Goal: Information Seeking & Learning: Find contact information

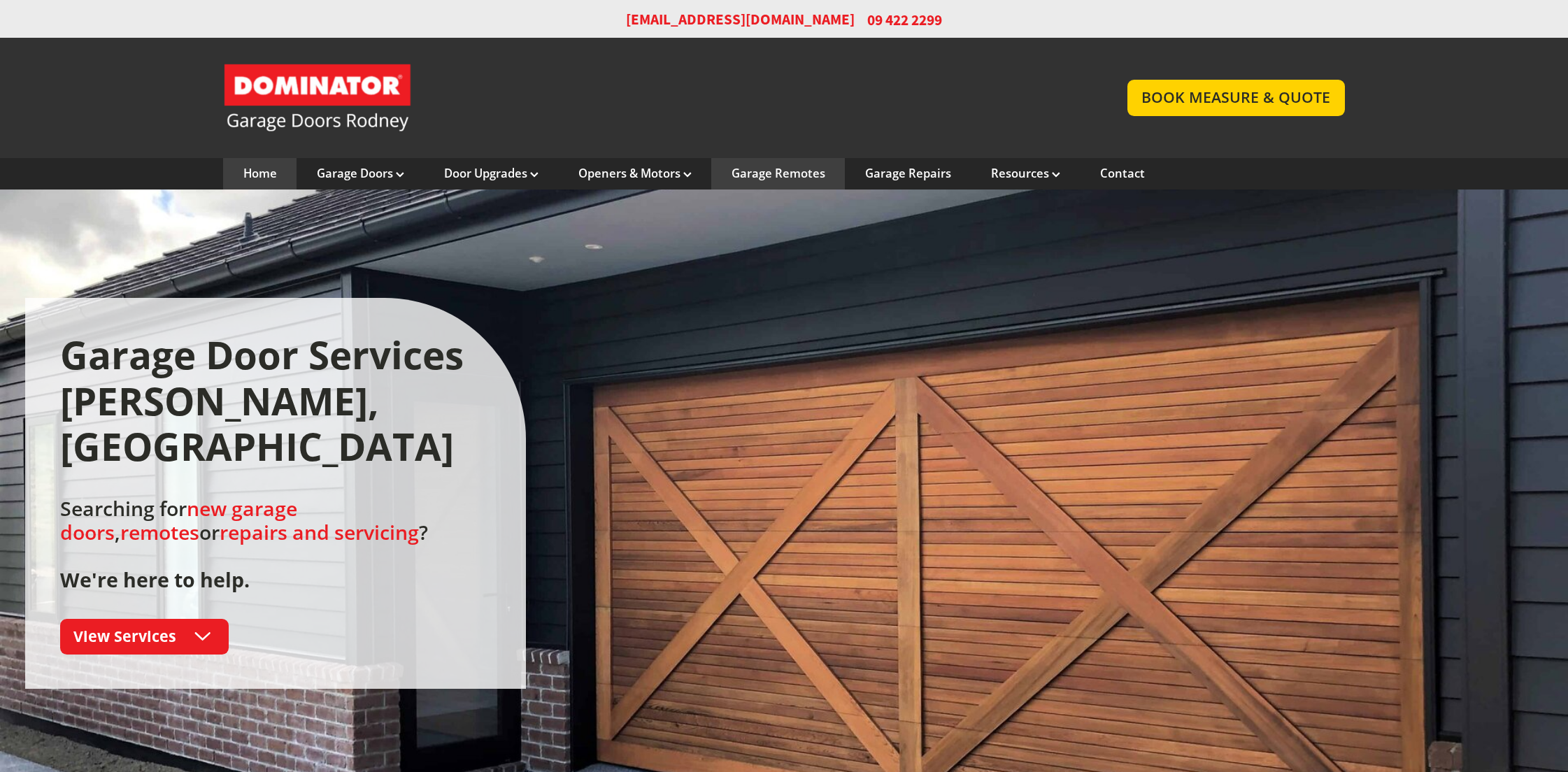
click at [779, 175] on link "Garage Remotes" at bounding box center [779, 173] width 94 height 16
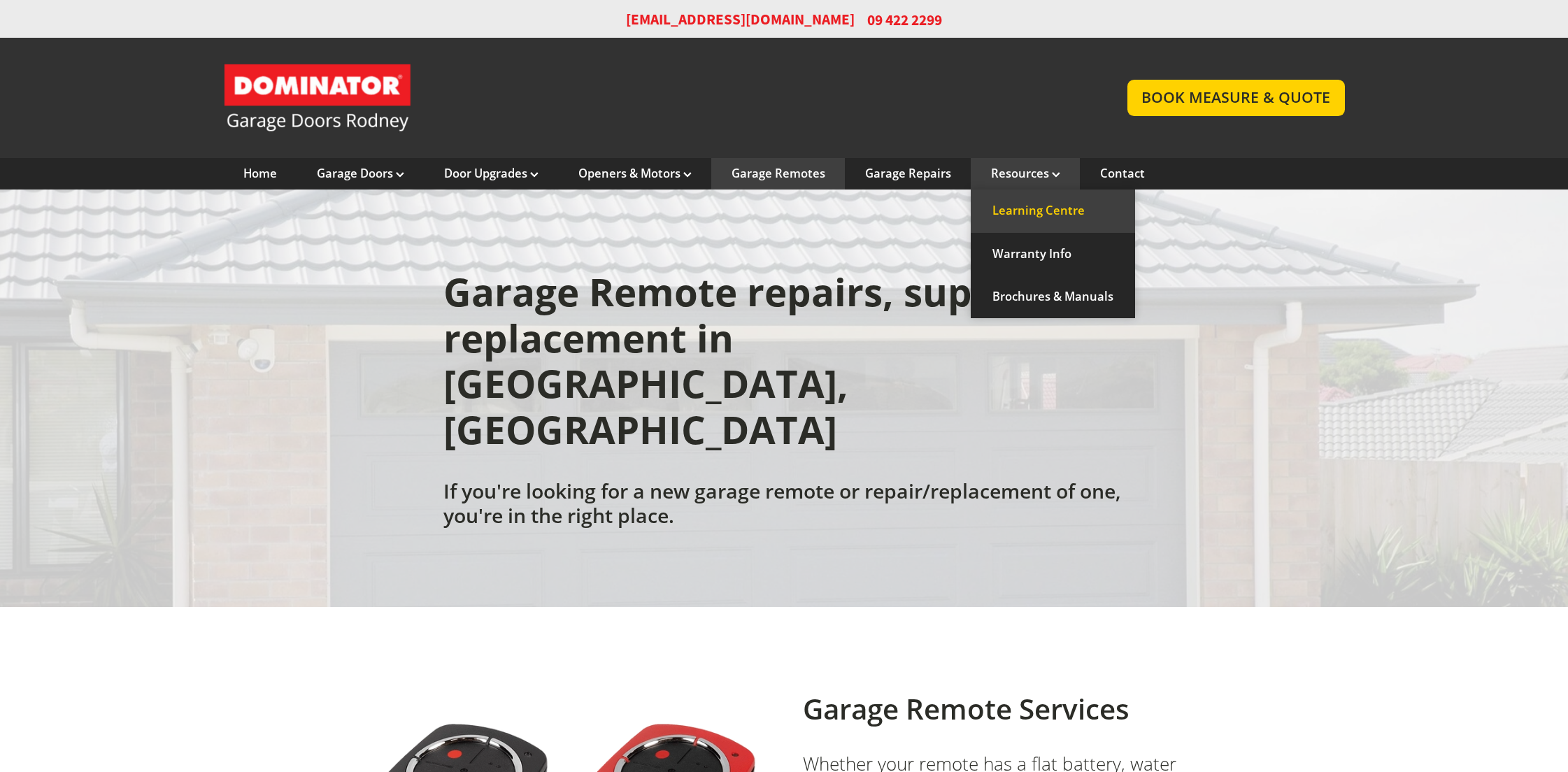
click at [1017, 217] on link "Learning Centre" at bounding box center [1052, 211] width 164 height 43
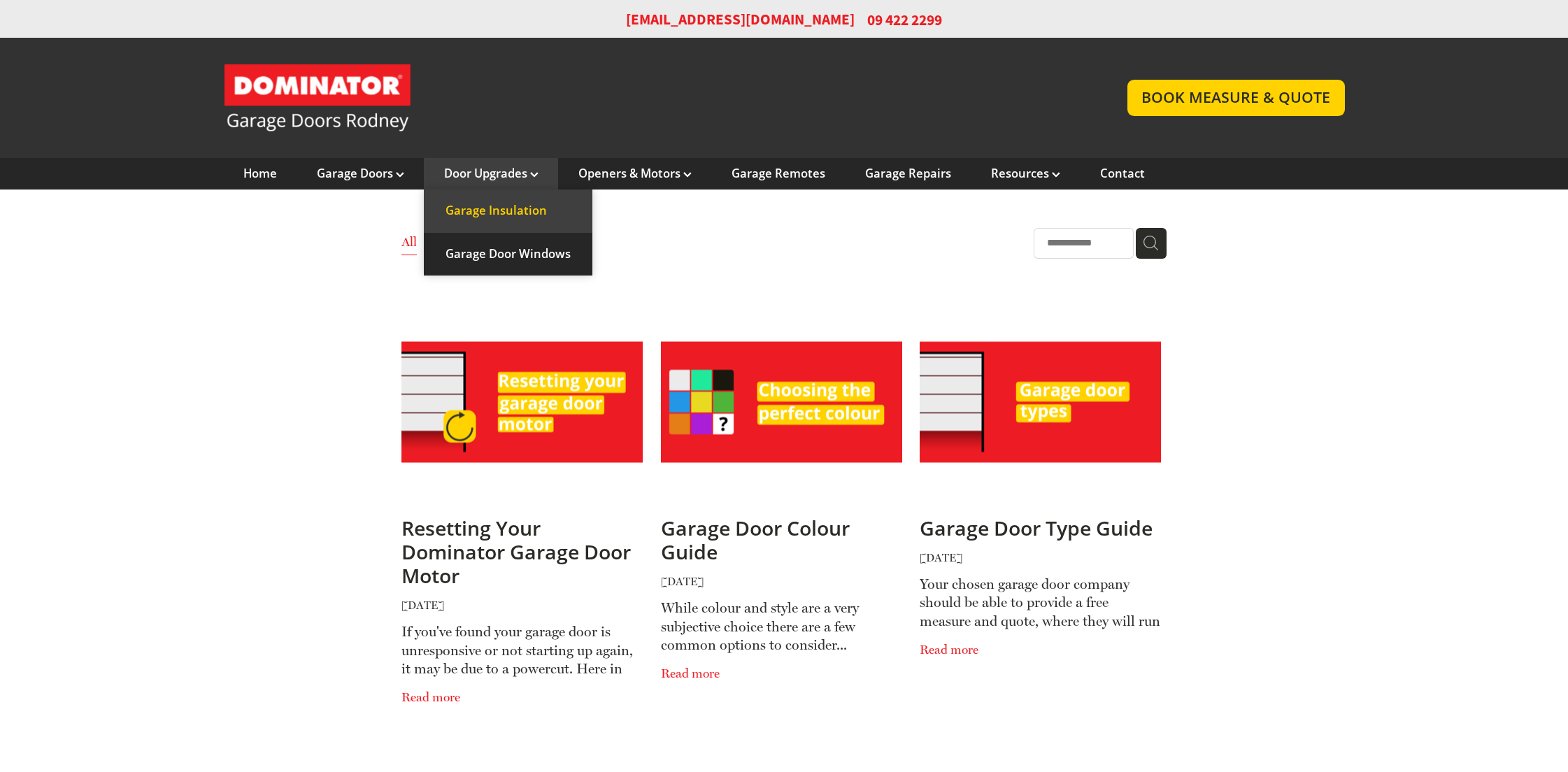
click at [496, 205] on link "Garage Insulation" at bounding box center [508, 211] width 168 height 43
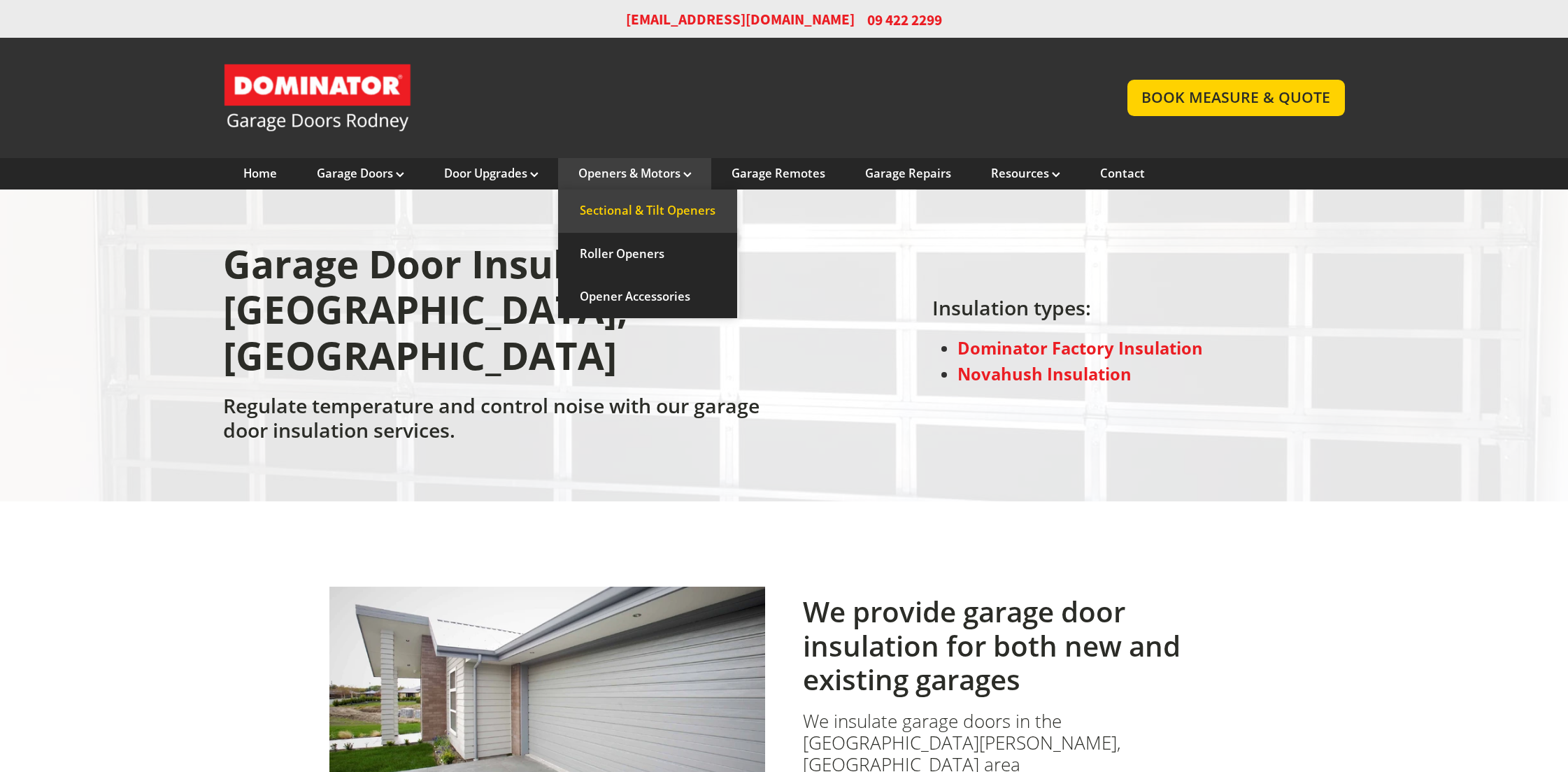
click at [643, 208] on link "Sectional & Tilt Openers" at bounding box center [648, 211] width 179 height 43
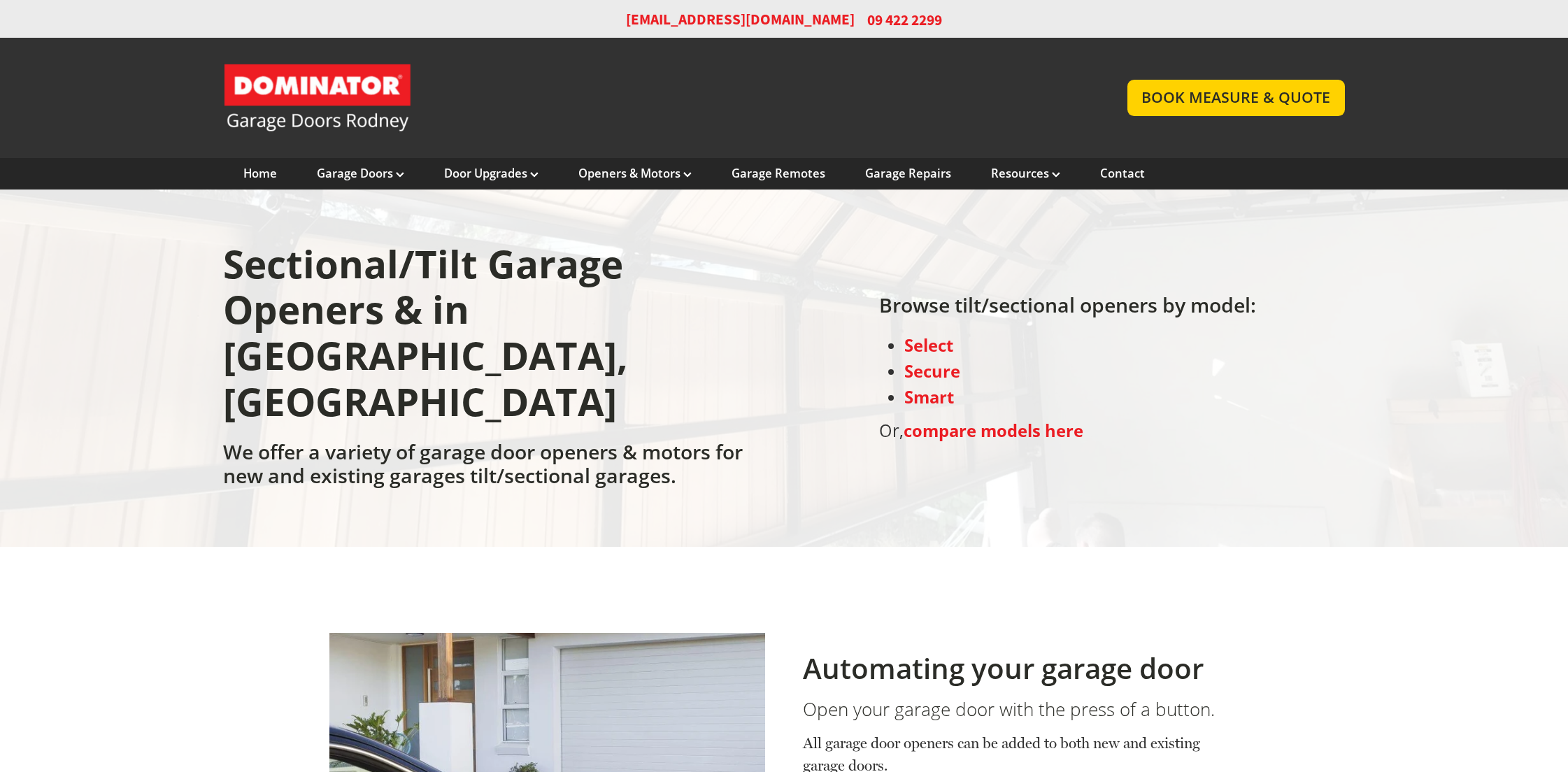
click at [328, 87] on link "Garage Door and Secure Access Solutions homepage" at bounding box center [661, 98] width 876 height 70
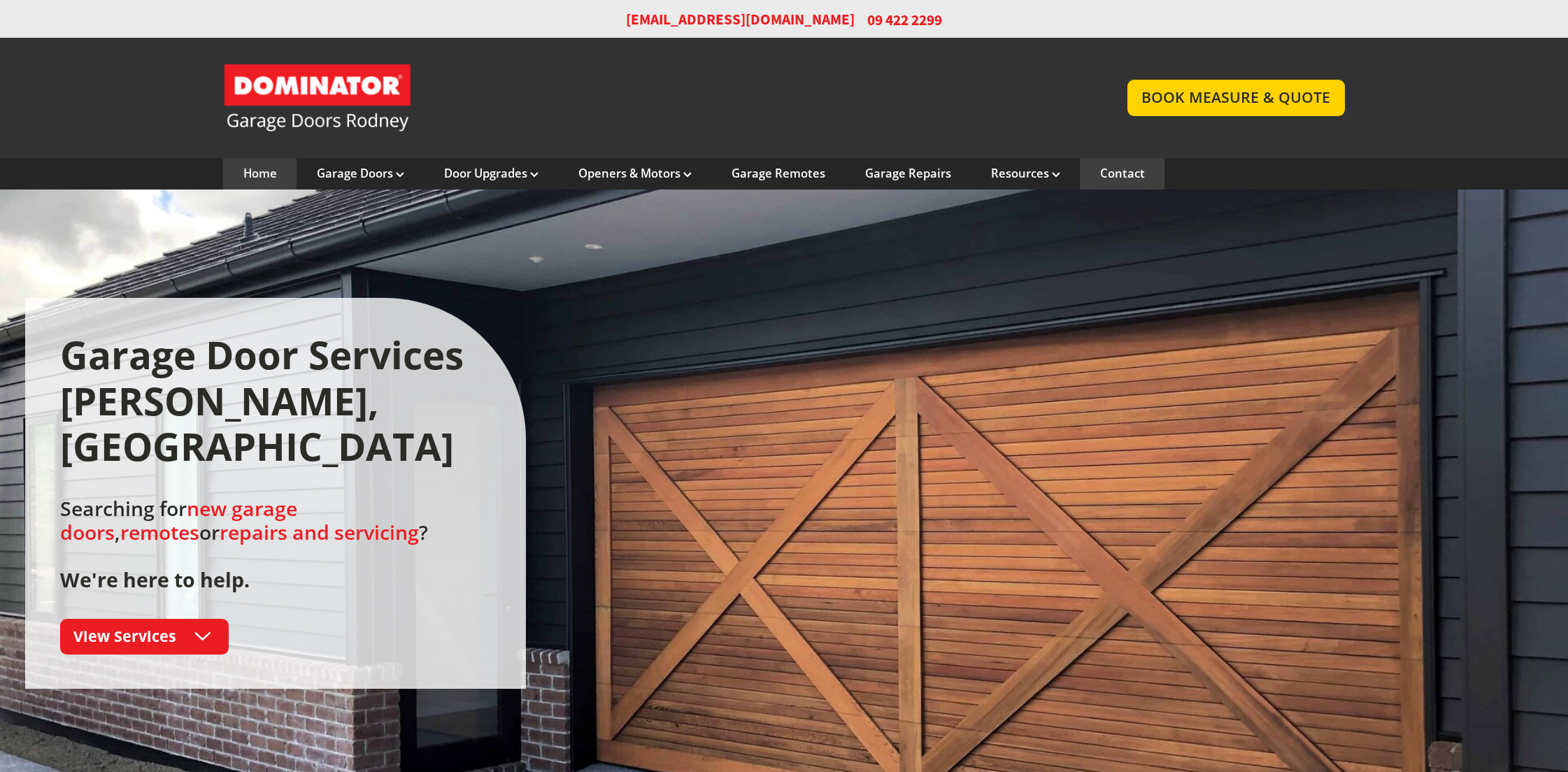
click at [1115, 175] on link "Contact" at bounding box center [1122, 173] width 45 height 16
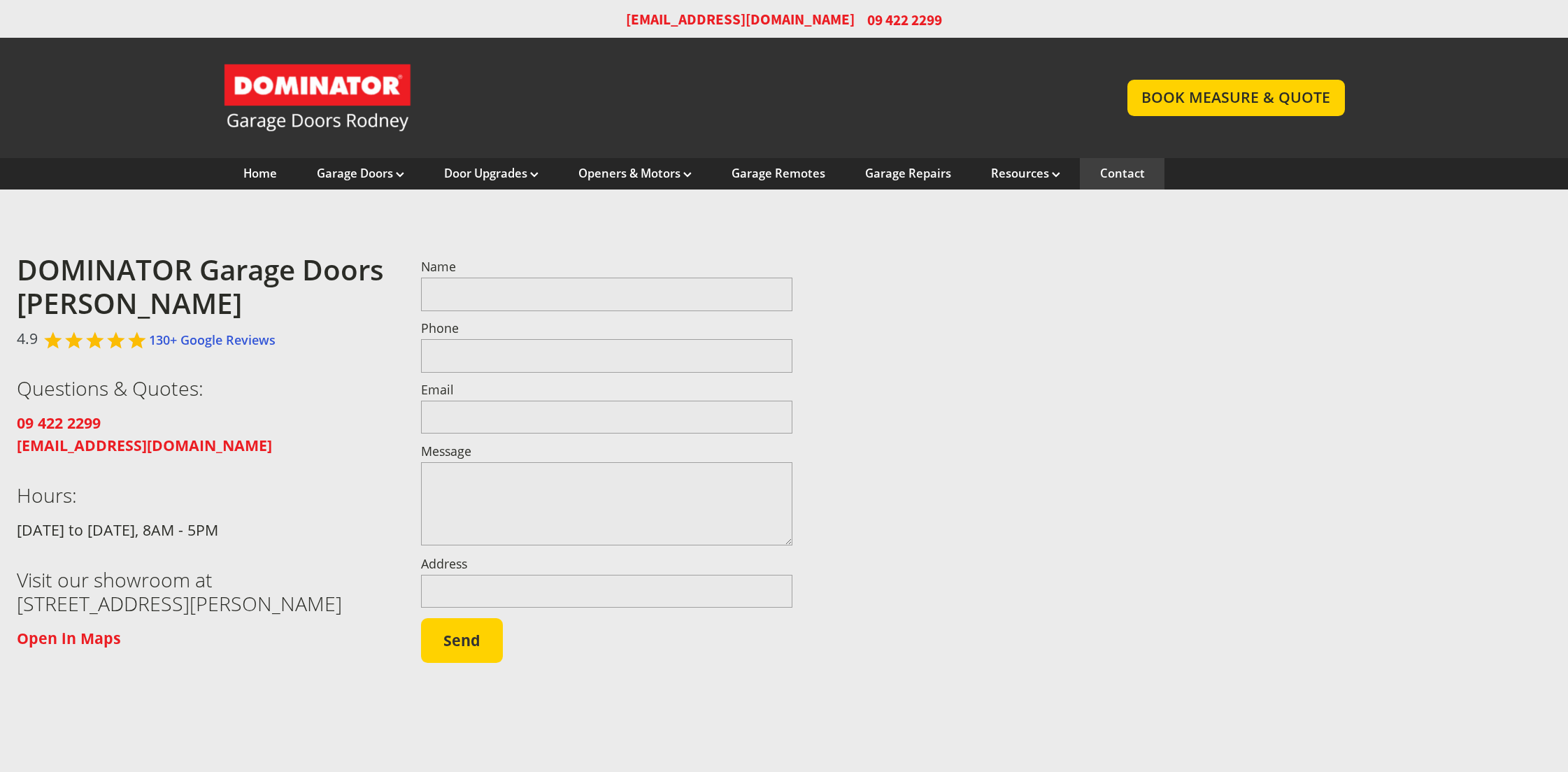
drag, startPoint x: 226, startPoint y: 578, endPoint x: 165, endPoint y: 604, distance: 66.3
click at [165, 604] on h3 "Visit our showroom at 14 Hudson Road, Warkworth, 0984" at bounding box center [202, 591] width 372 height 48
copy h3 "14 Hudson Road, Warkworth, 0984"
drag, startPoint x: 104, startPoint y: 420, endPoint x: 18, endPoint y: 421, distance: 86.0
click at [18, 421] on p "09 422 2299 sales@dominatorrodney.co.nz" at bounding box center [202, 434] width 372 height 45
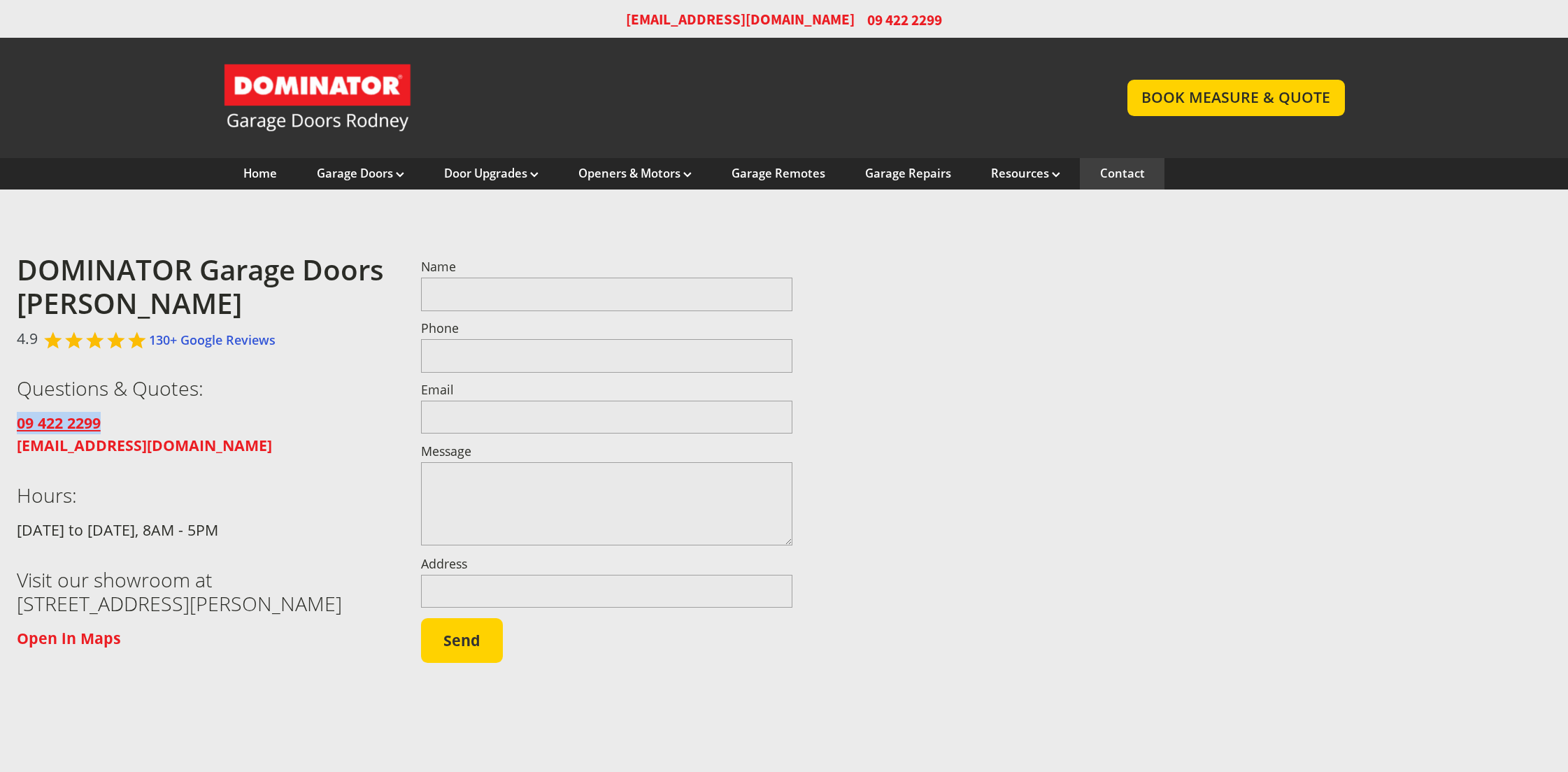
copy strong "09 422 2299"
click at [310, 91] on link "Garage Door and Secure Access Solutions homepage" at bounding box center [661, 98] width 876 height 70
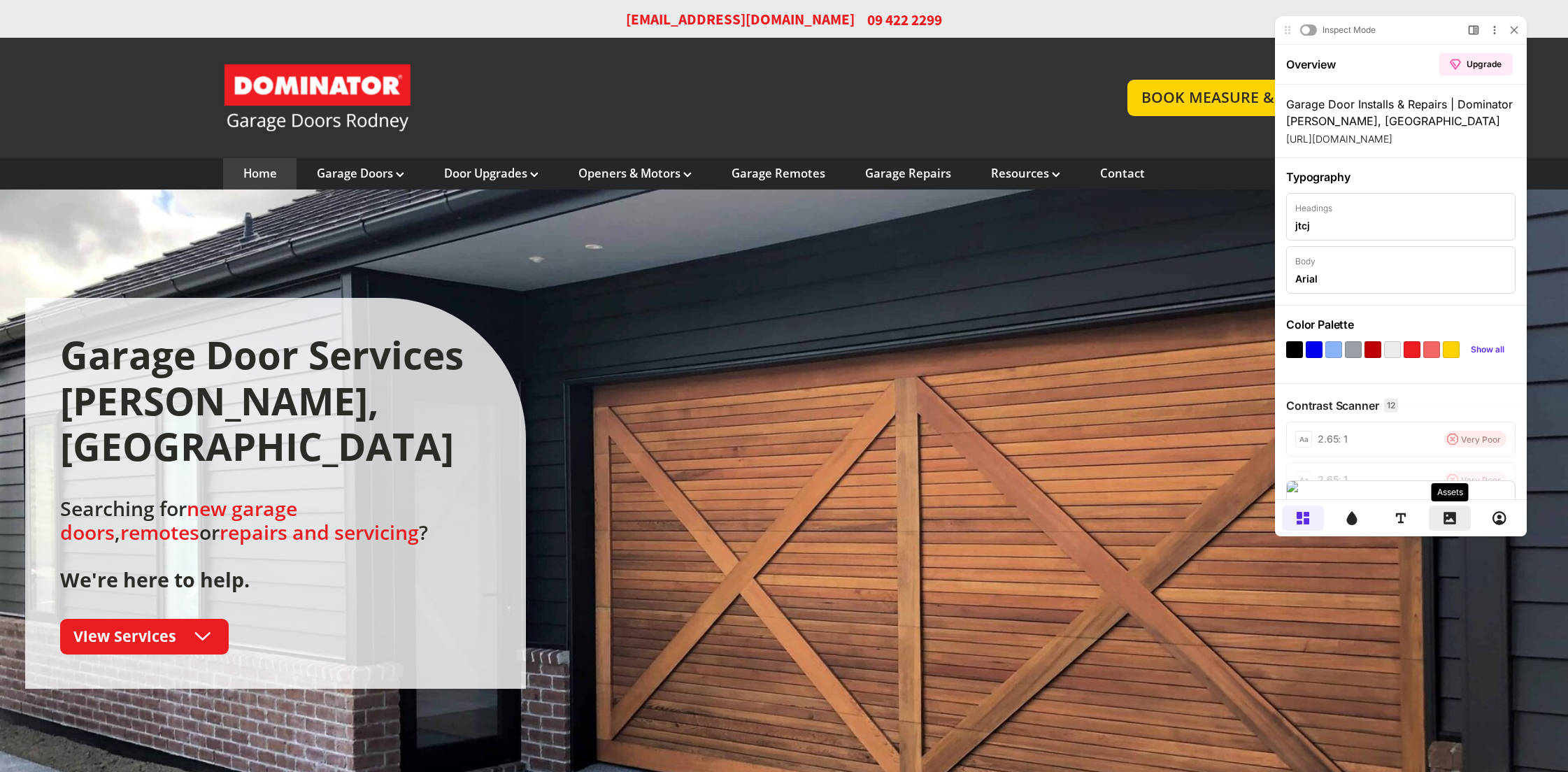
click at [1456, 521] on div at bounding box center [1449, 518] width 42 height 25
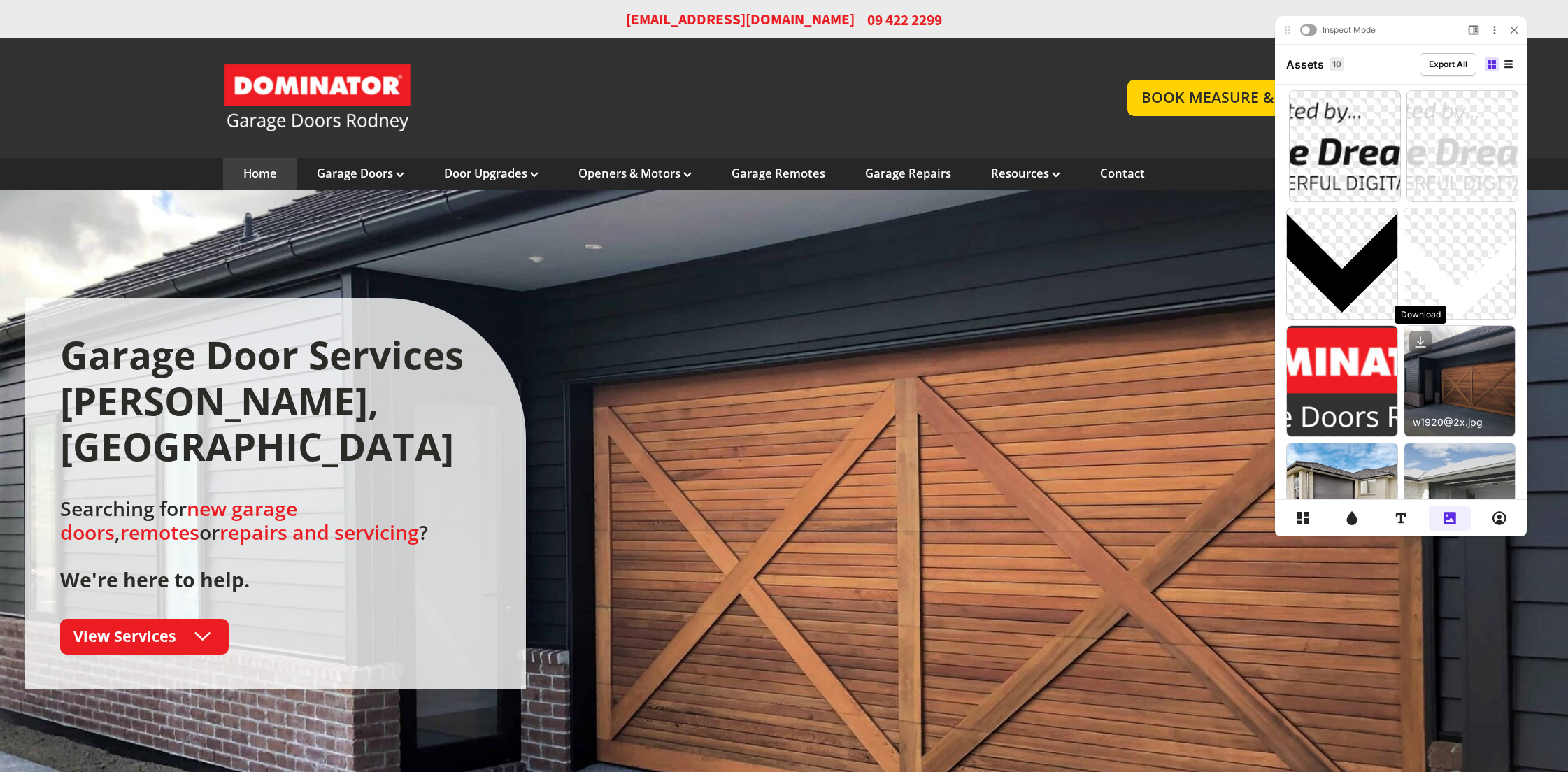
click at [1420, 341] on icon at bounding box center [1420, 340] width 0 height 7
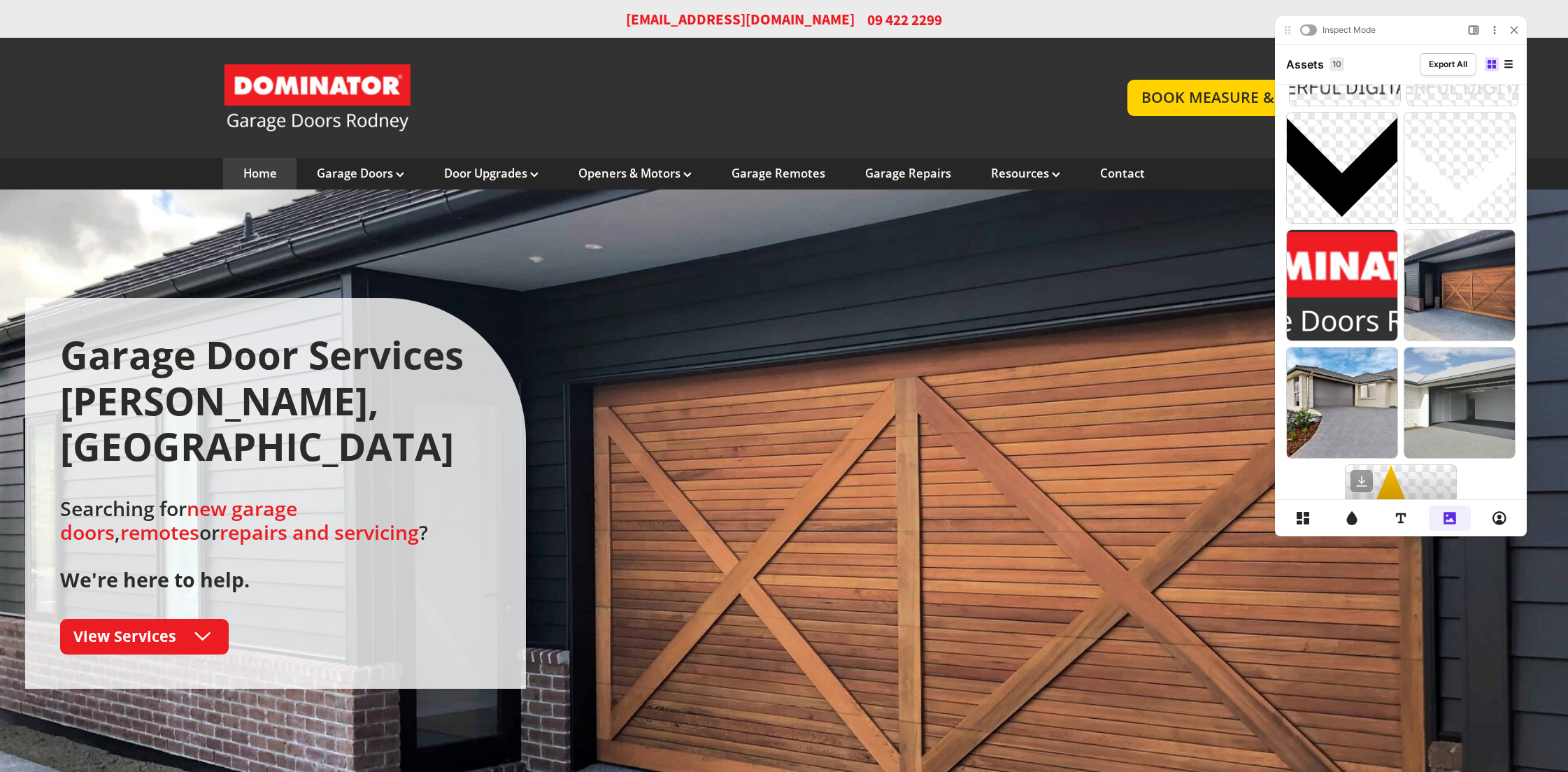
scroll to position [170, 0]
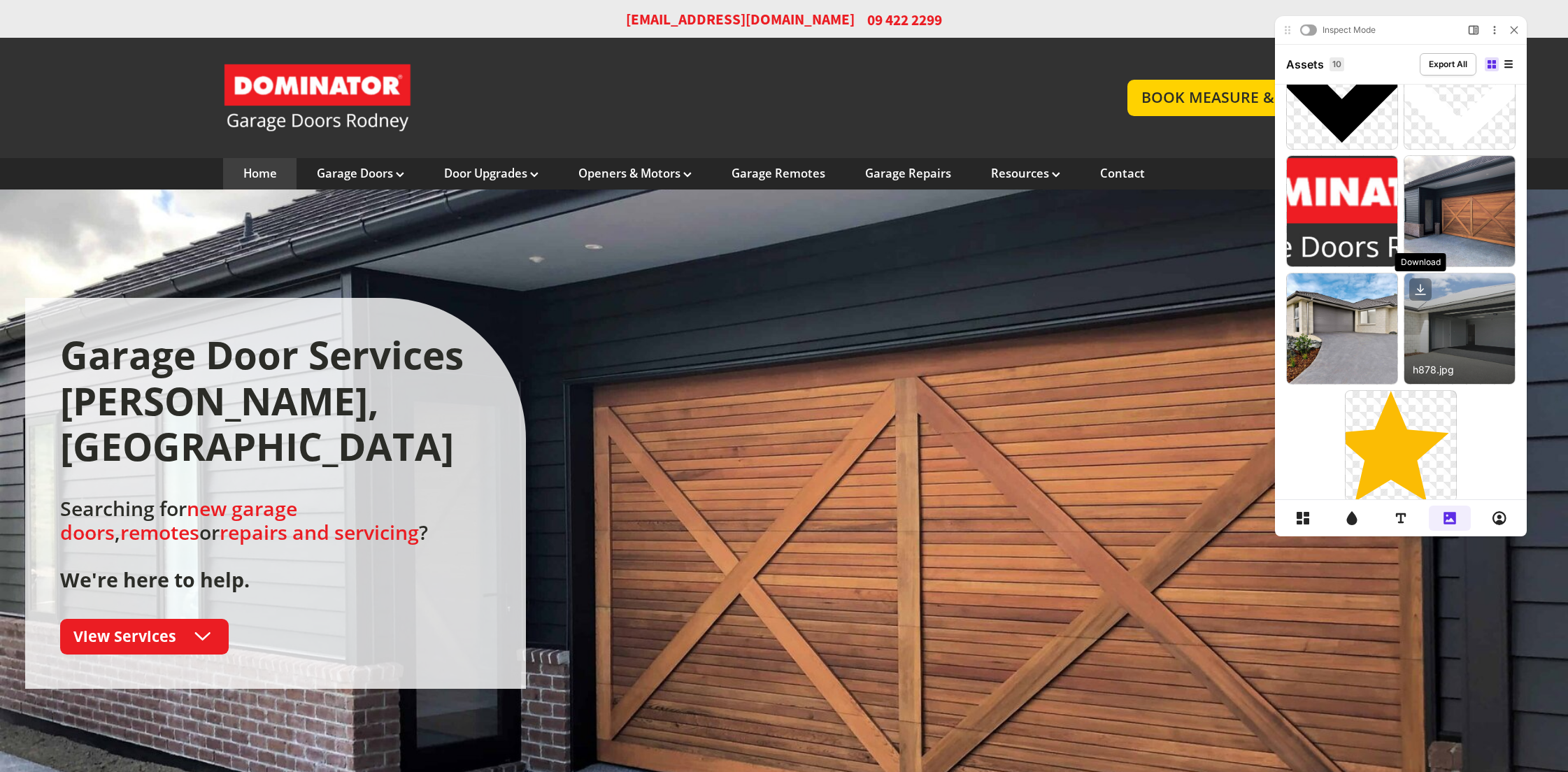
click at [1420, 288] on icon at bounding box center [1420, 288] width 0 height 7
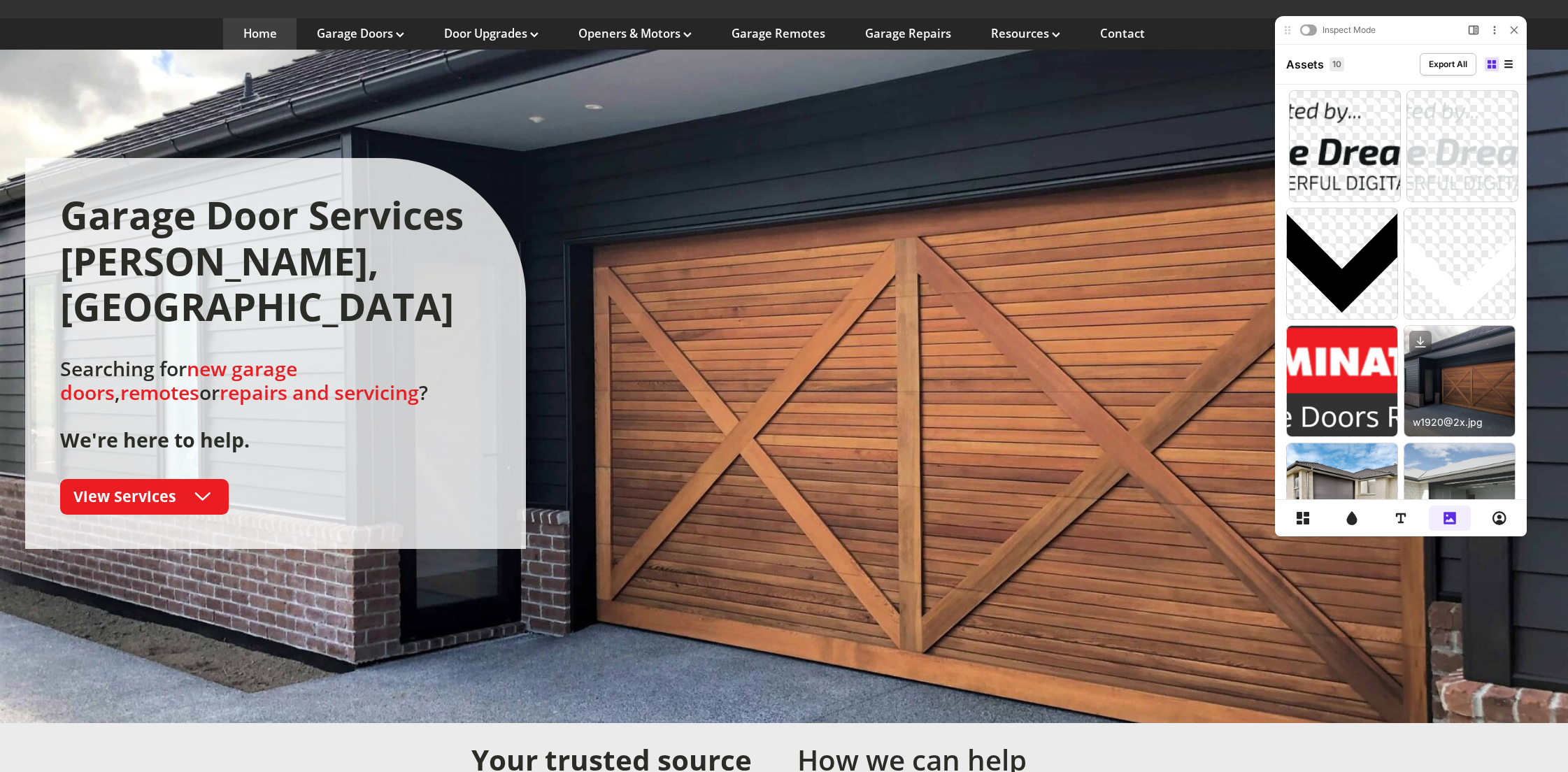
scroll to position [0, 0]
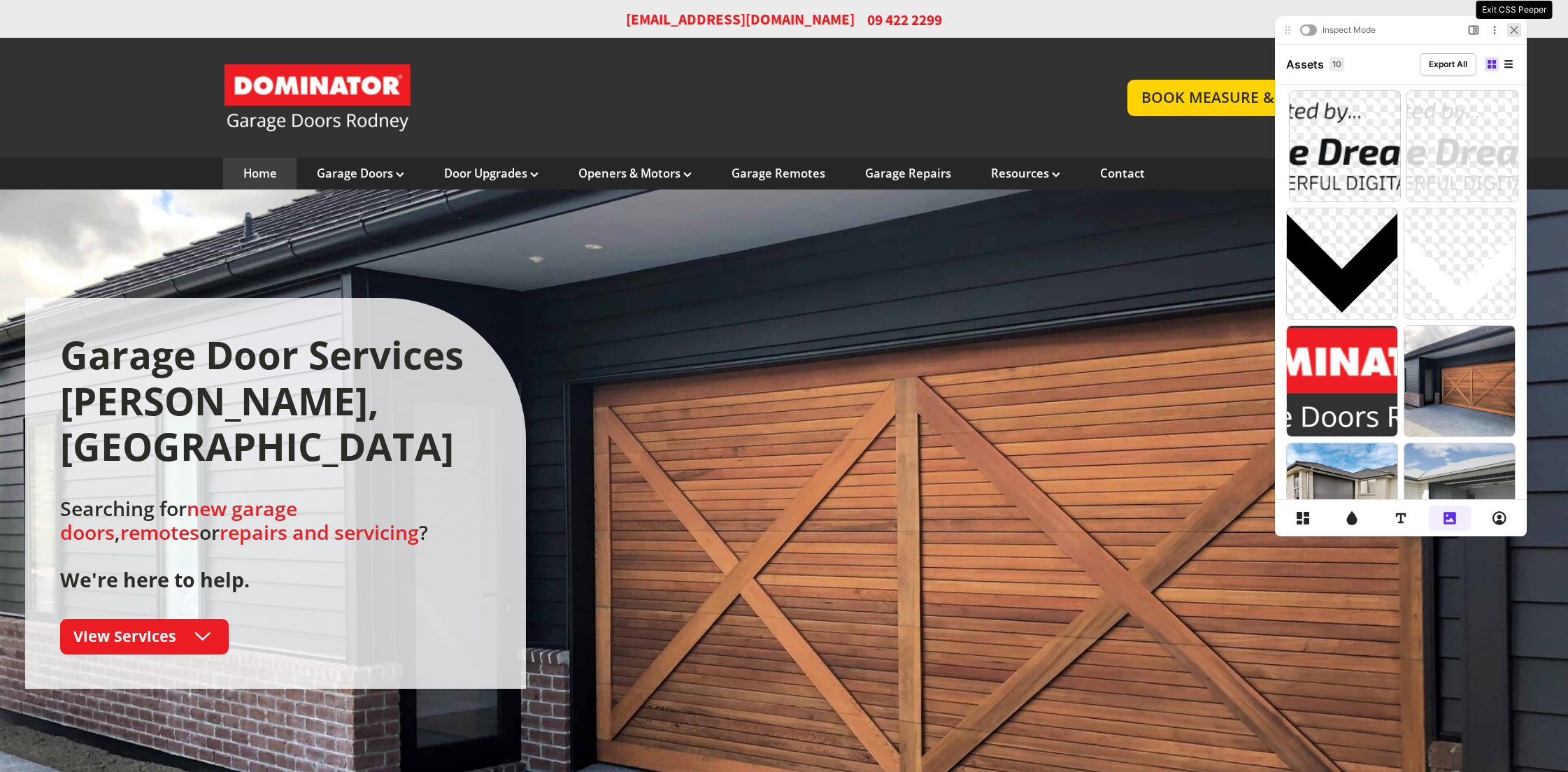
click at [1513, 30] on icon at bounding box center [1513, 29] width 6 height 6
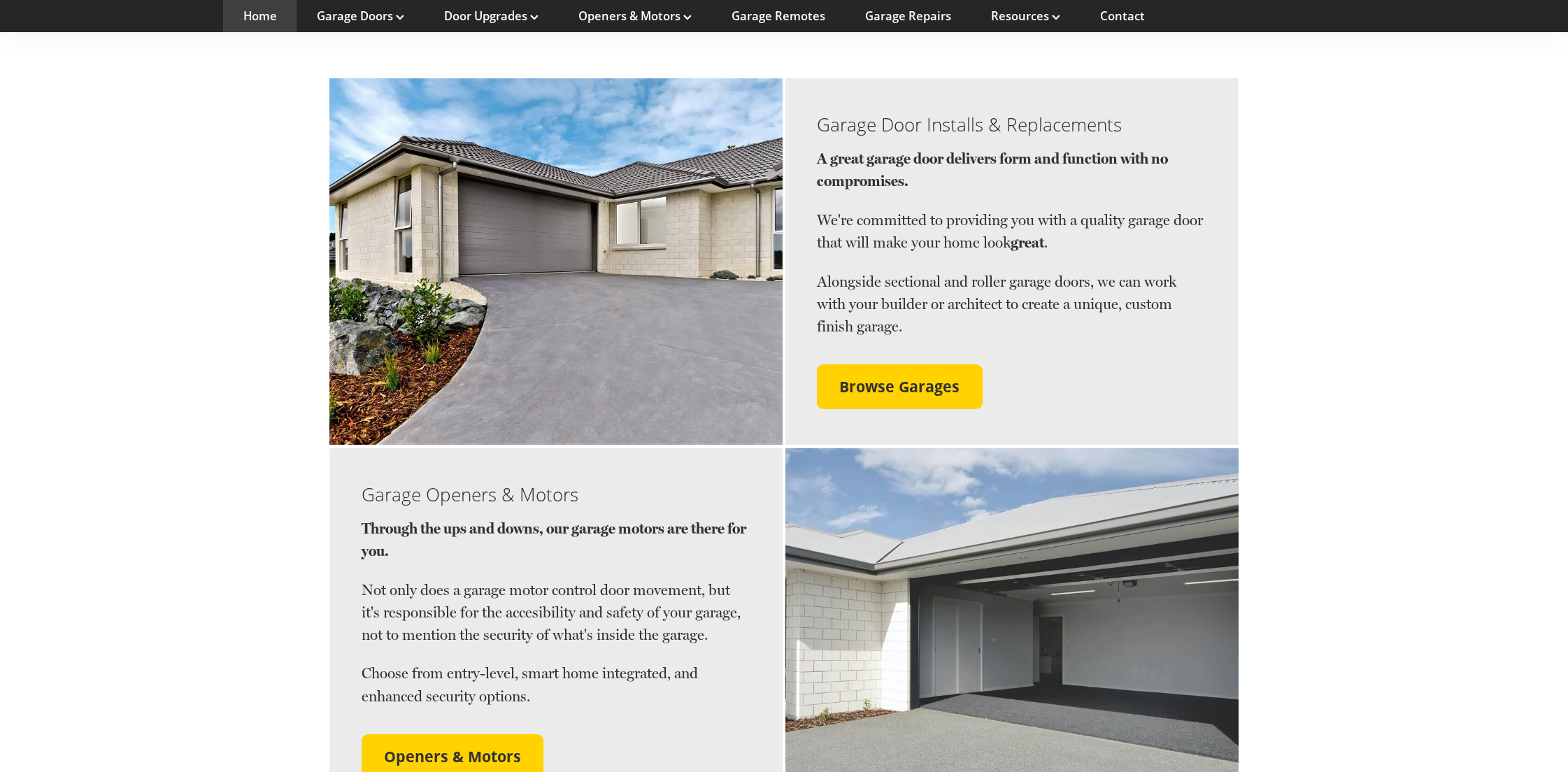
scroll to position [1119, 0]
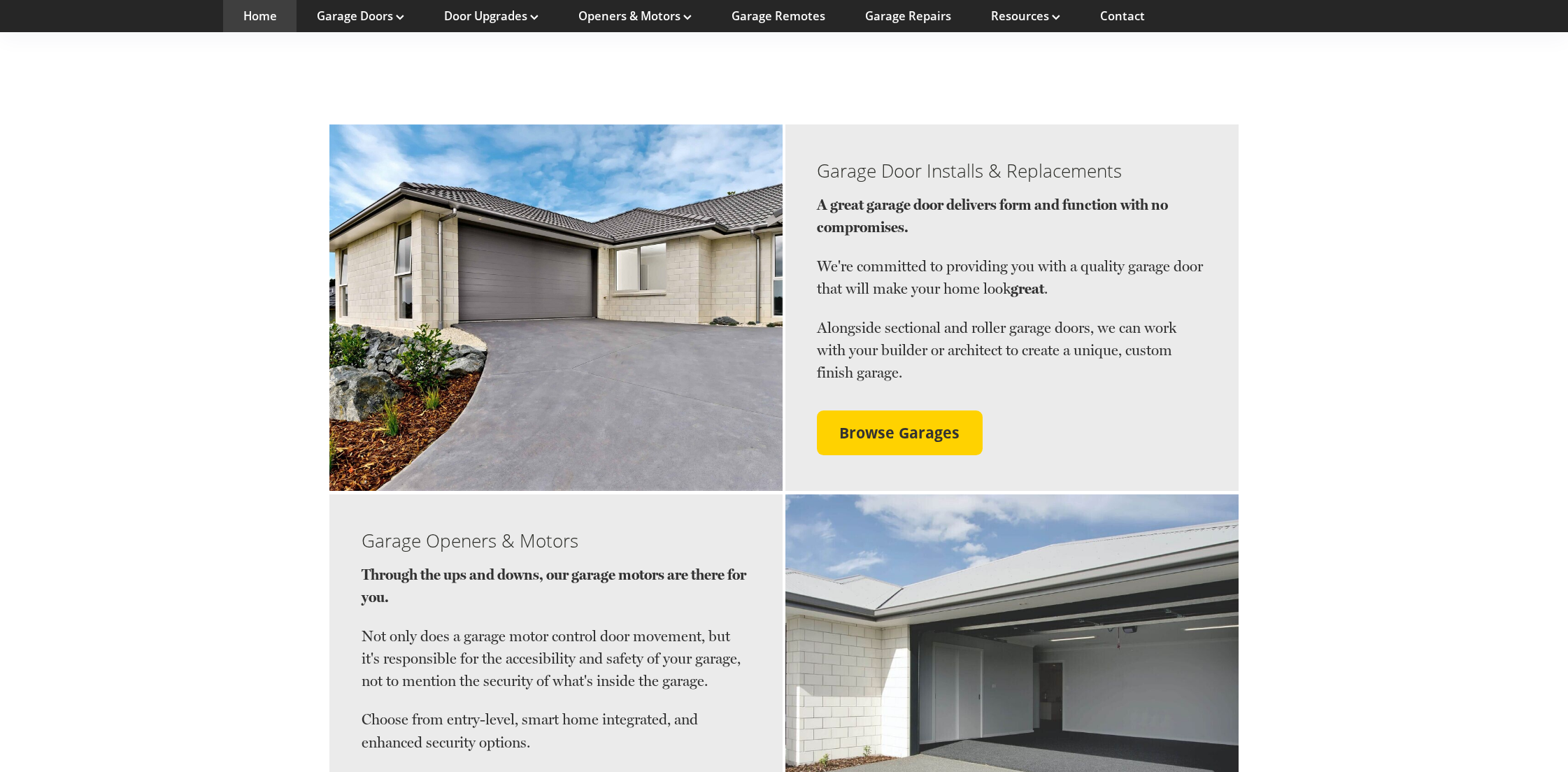
click at [266, 16] on link "Home" at bounding box center [260, 16] width 33 height 16
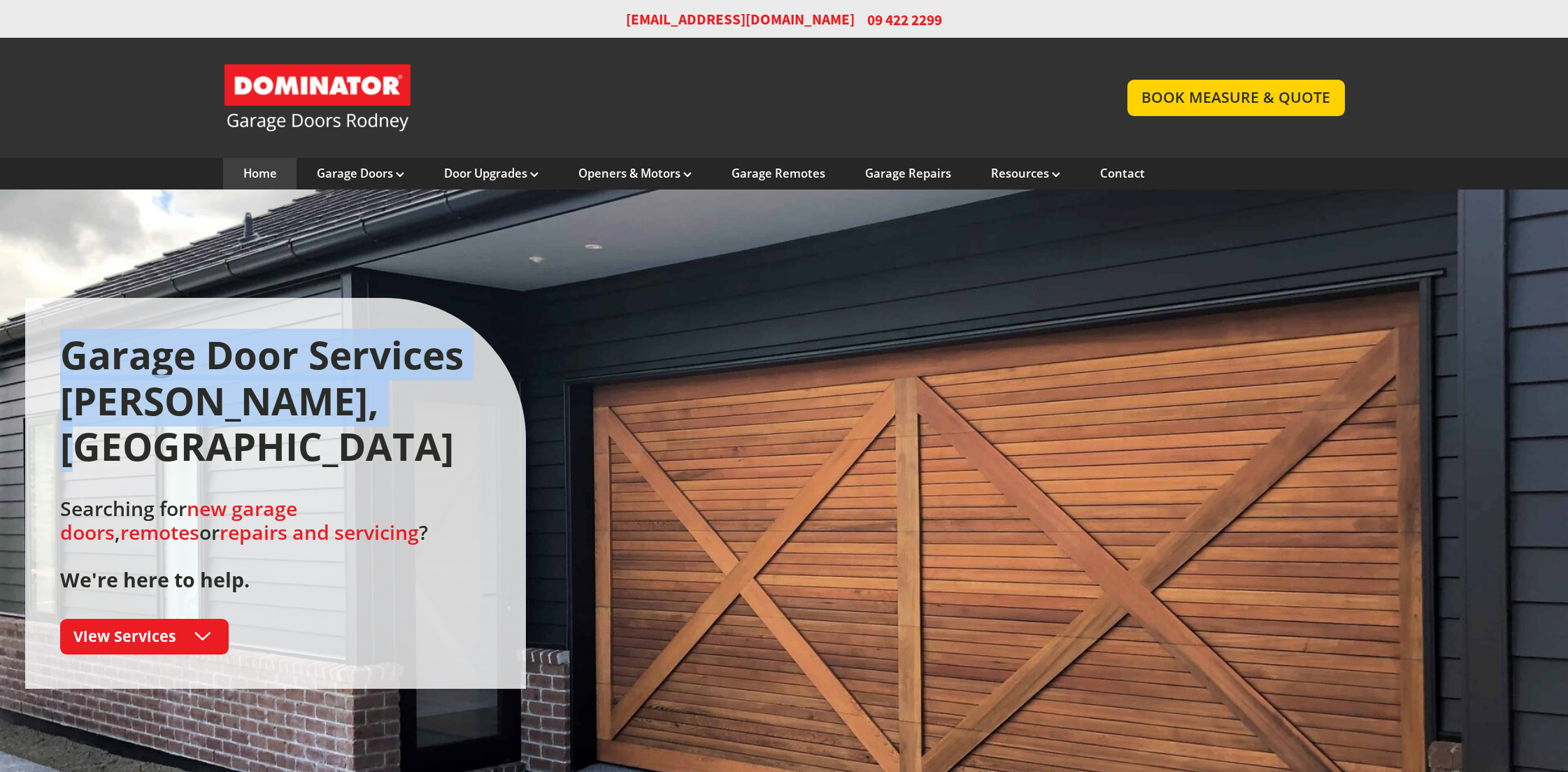
drag, startPoint x: 970, startPoint y: 314, endPoint x: 1090, endPoint y: 400, distance: 147.6
click at [1090, 400] on div "Garage Door Services Rodney, Auckland Searching for new garage doors , remotes …" at bounding box center [784, 493] width 1518 height 391
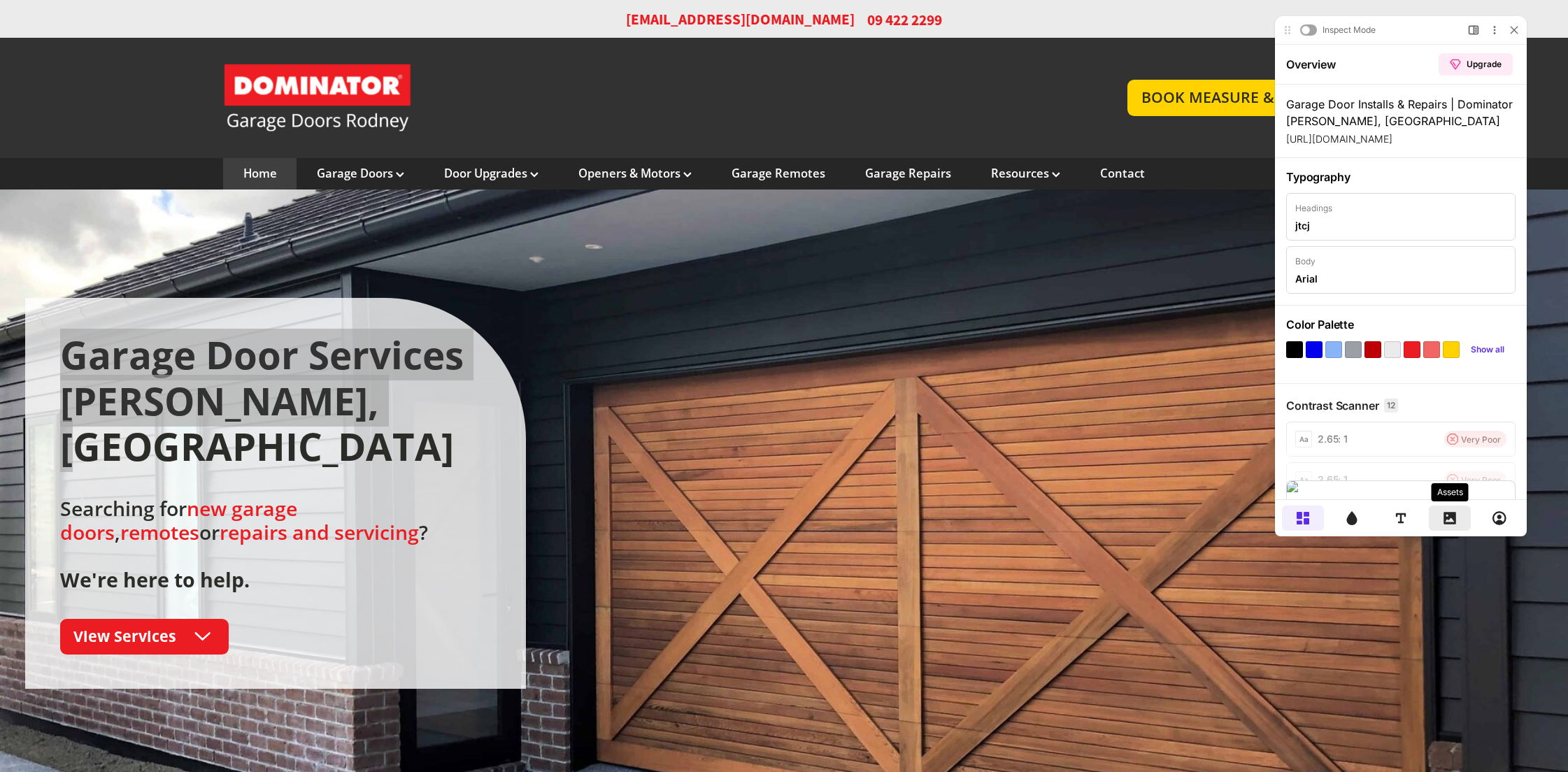
click at [1453, 518] on icon at bounding box center [1450, 518] width 13 height 13
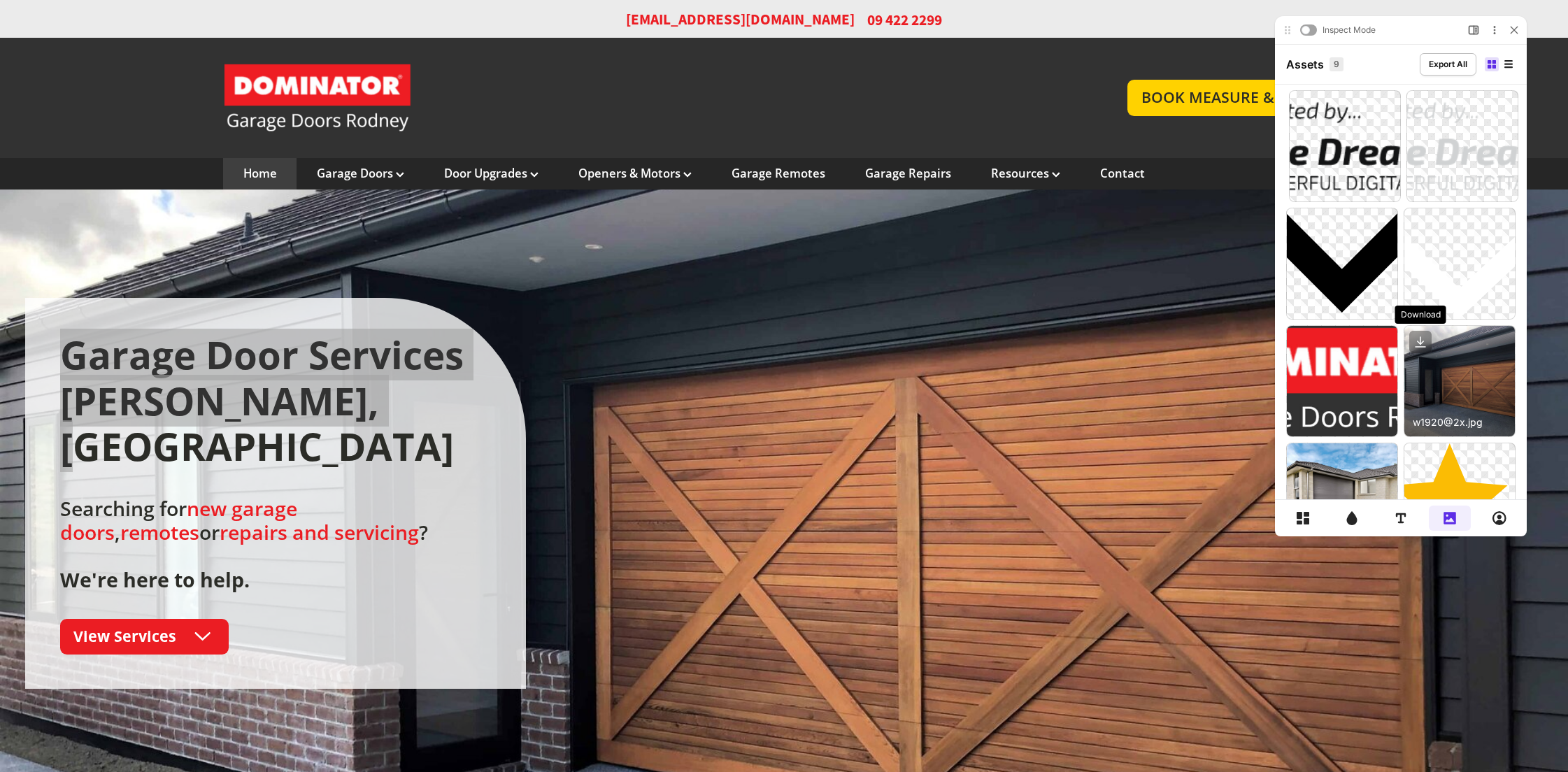
click at [1420, 339] on icon at bounding box center [1420, 340] width 0 height 7
click at [1456, 352] on div at bounding box center [1460, 381] width 111 height 111
drag, startPoint x: 1465, startPoint y: 357, endPoint x: 1513, endPoint y: 393, distance: 60.0
click at [1518, 396] on div "light.v20250416200359.png Download dark.v20250416200410.png Download svg+xml;ba…" at bounding box center [1400, 322] width 252 height 464
click at [1419, 339] on icon at bounding box center [1420, 342] width 22 height 22
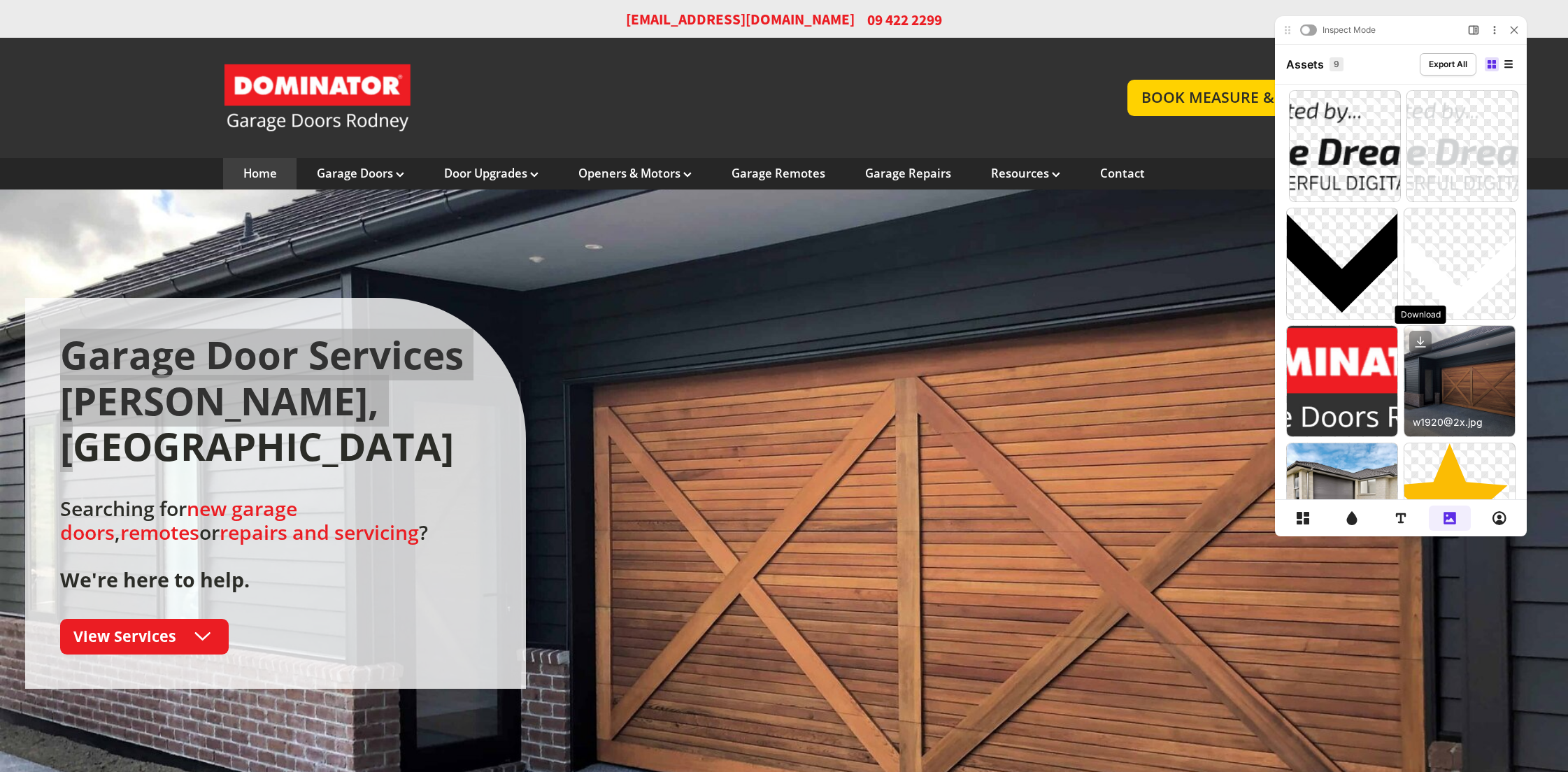
click at [1420, 341] on icon at bounding box center [1420, 342] width 22 height 22
drag, startPoint x: 1420, startPoint y: 342, endPoint x: 1420, endPoint y: 386, distance: 44.0
click at [1420, 386] on div "w1920@2x.jpg Download" at bounding box center [1459, 381] width 112 height 112
click at [1420, 348] on icon at bounding box center [1420, 342] width 22 height 22
click at [1419, 346] on g at bounding box center [1420, 342] width 22 height 22
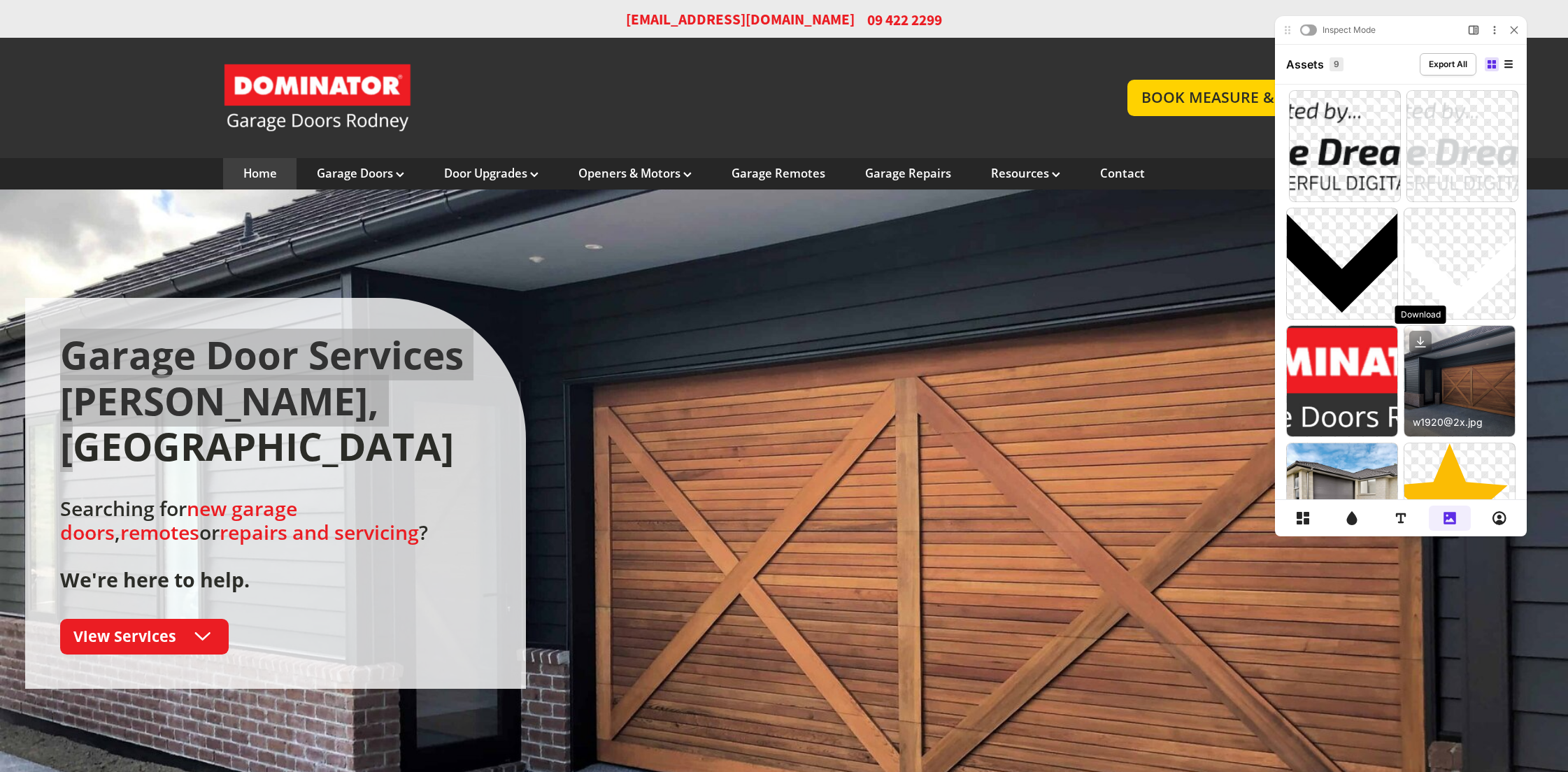
click at [1419, 345] on icon at bounding box center [1420, 342] width 22 height 22
click at [1417, 368] on div at bounding box center [1460, 381] width 111 height 111
click at [1420, 347] on icon at bounding box center [1420, 347] width 10 height 0
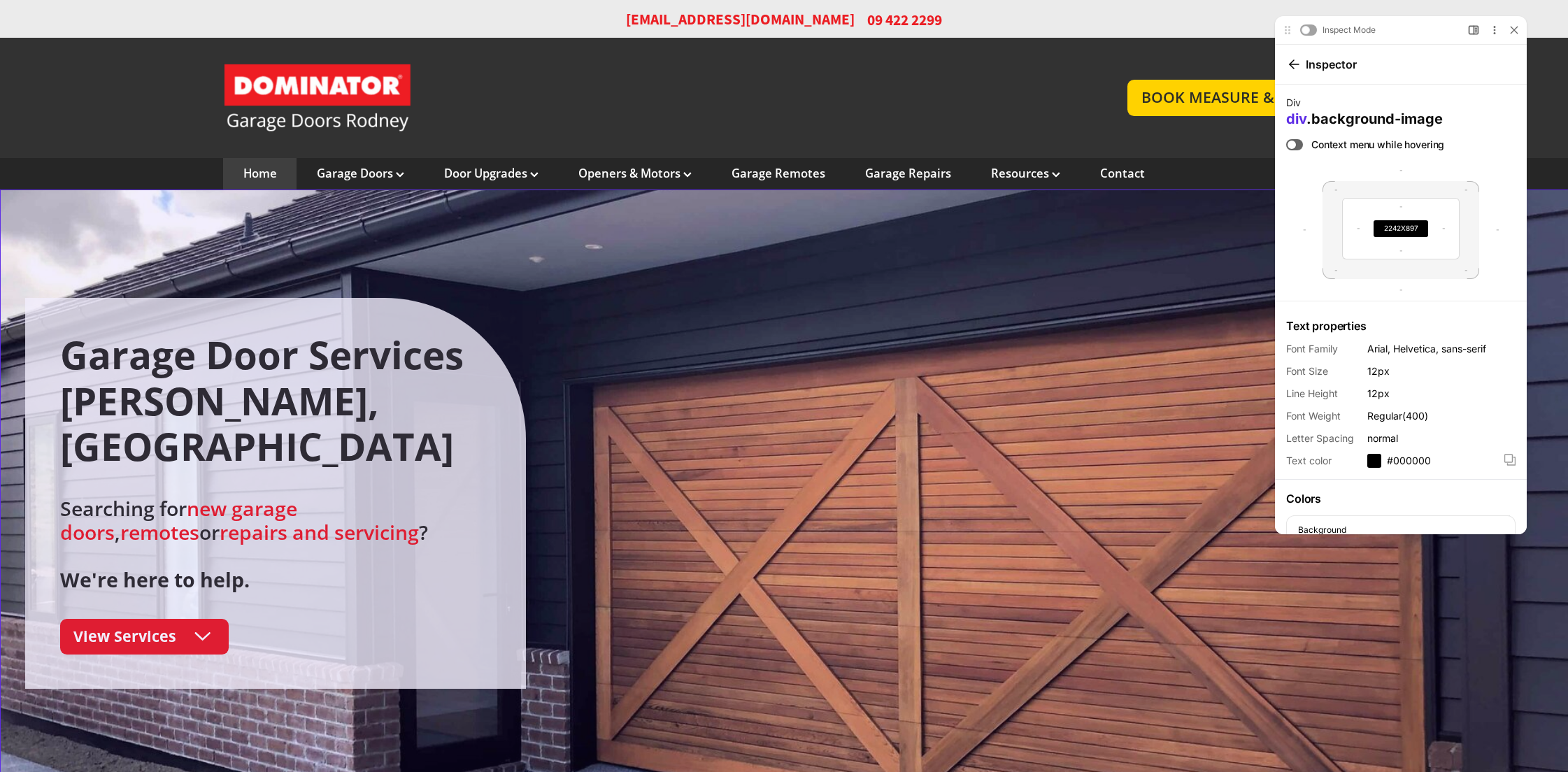
click at [1017, 276] on div at bounding box center [784, 526] width 1568 height 673
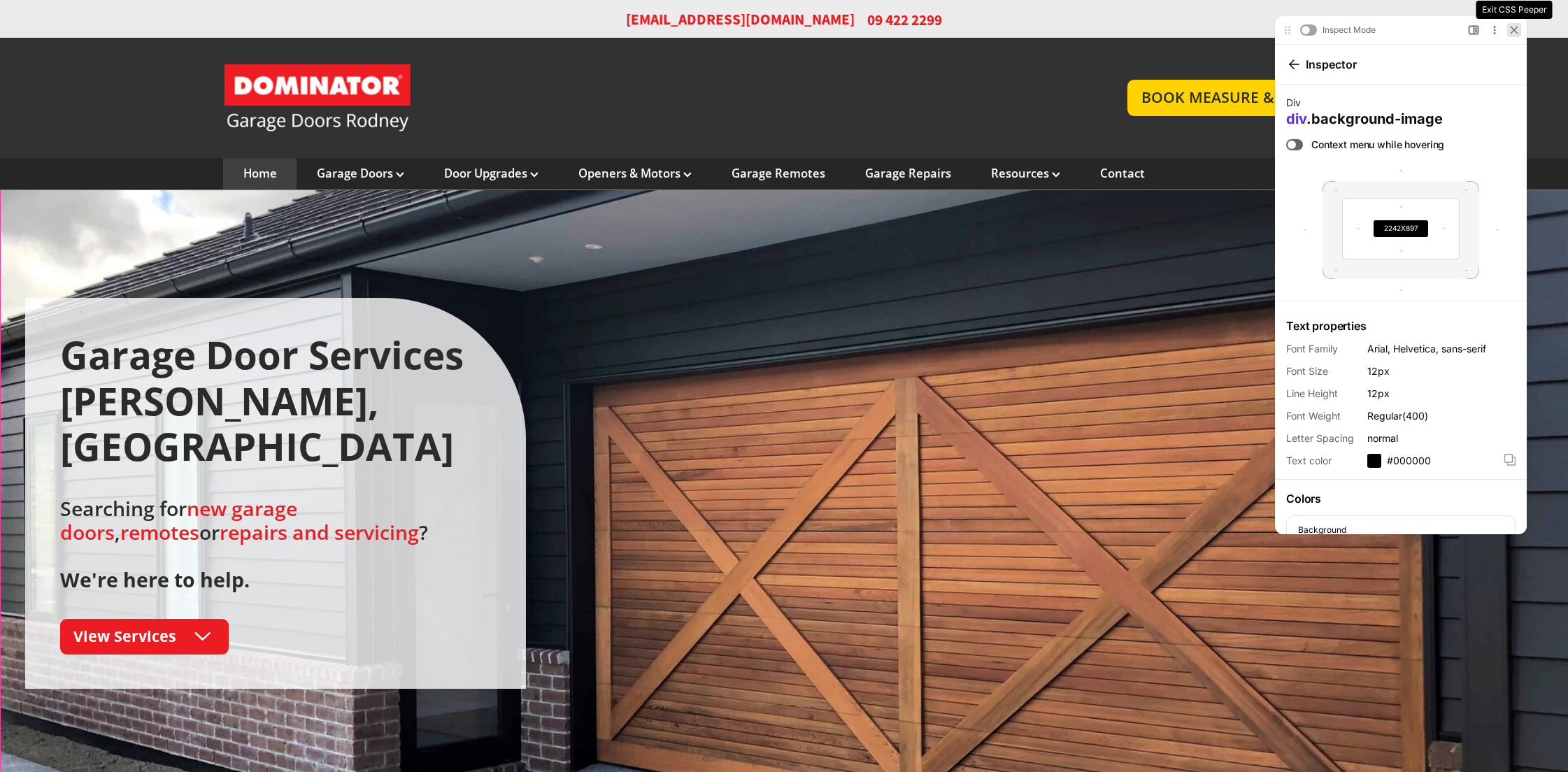
click at [1515, 29] on icon at bounding box center [1514, 30] width 9 height 9
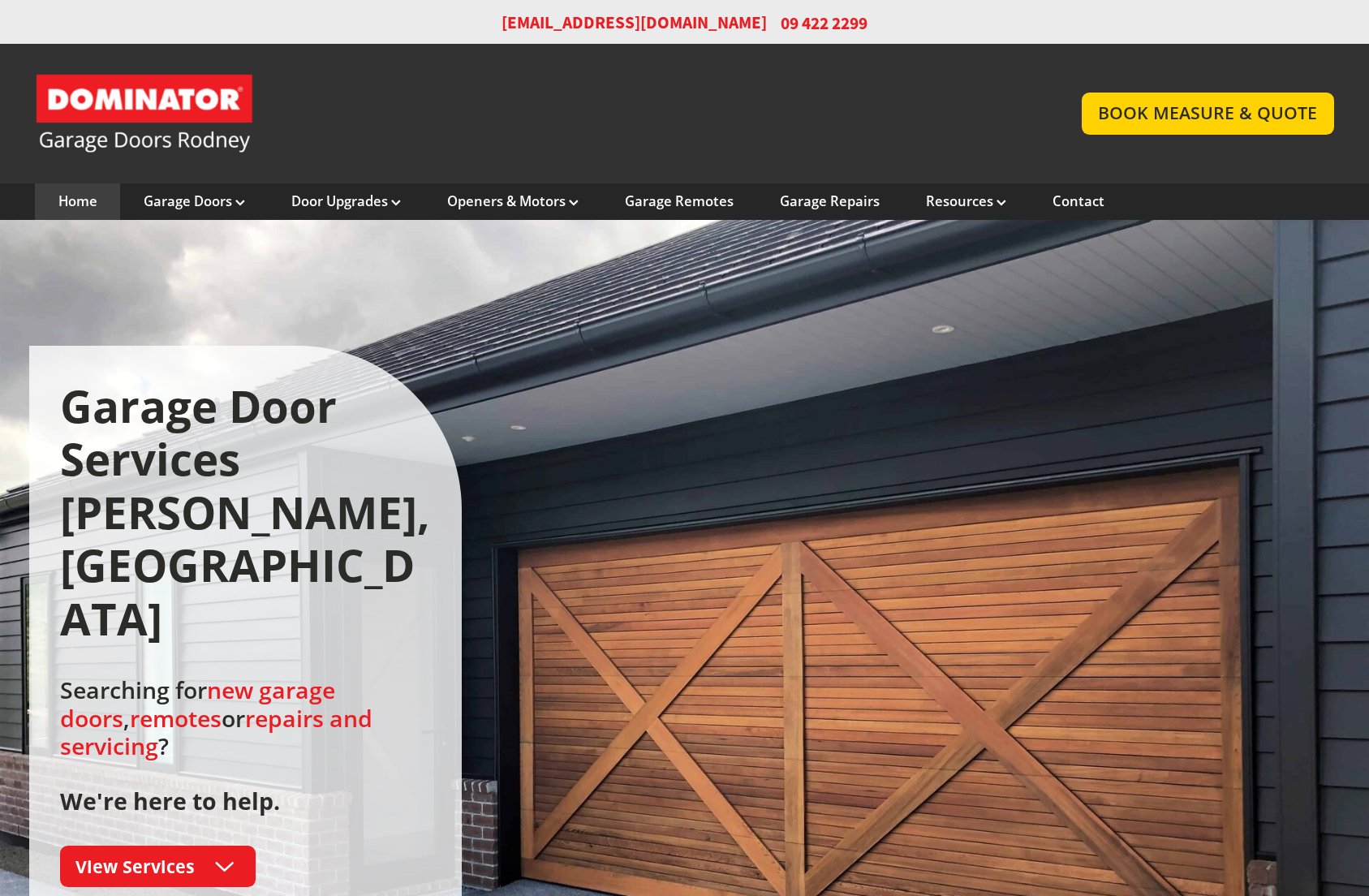
click at [1084, 448] on div "Garage Door Services [PERSON_NAME], [GEOGRAPHIC_DATA] Searching for new garage …" at bounding box center [684, 633] width 1311 height 576
drag, startPoint x: 1123, startPoint y: 323, endPoint x: 1272, endPoint y: 337, distance: 149.7
click at [1267, 340] on div at bounding box center [684, 672] width 1369 height 903
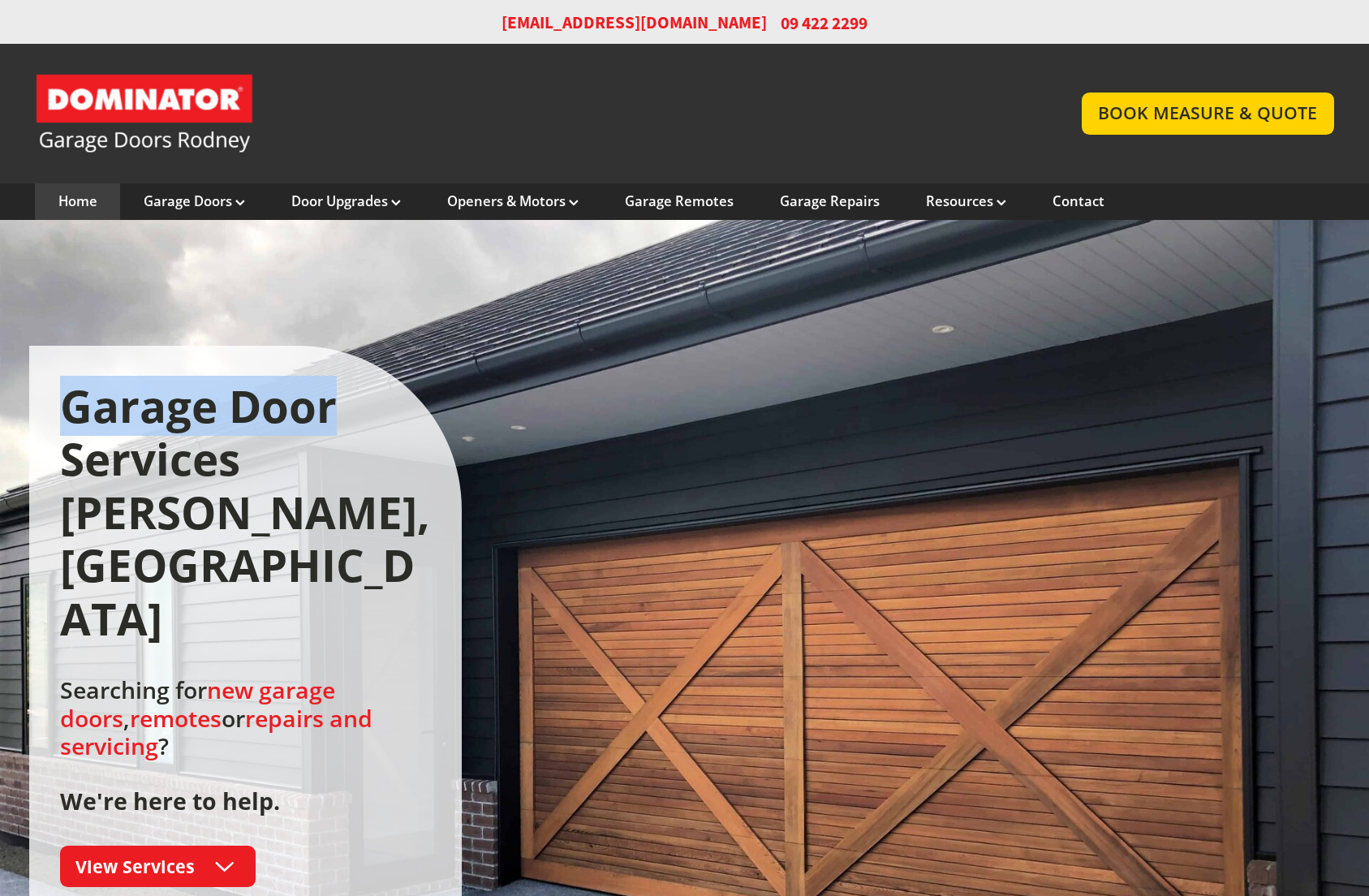
drag, startPoint x: 1085, startPoint y: 377, endPoint x: 1202, endPoint y: 404, distance: 120.1
click at [1207, 406] on div "Garage Door Services [PERSON_NAME], [GEOGRAPHIC_DATA] Searching for new garage …" at bounding box center [684, 633] width 1311 height 576
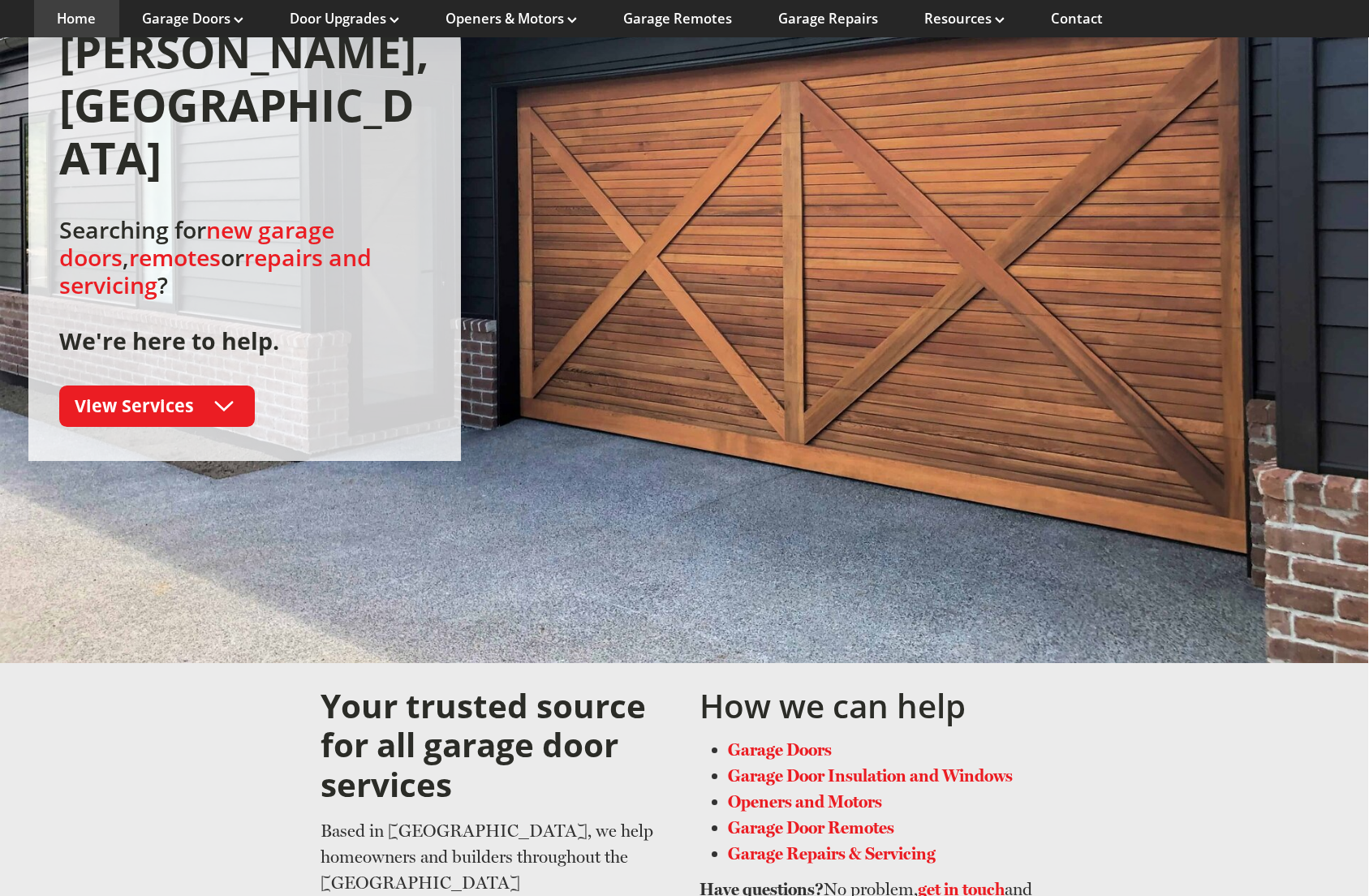
scroll to position [481, 1]
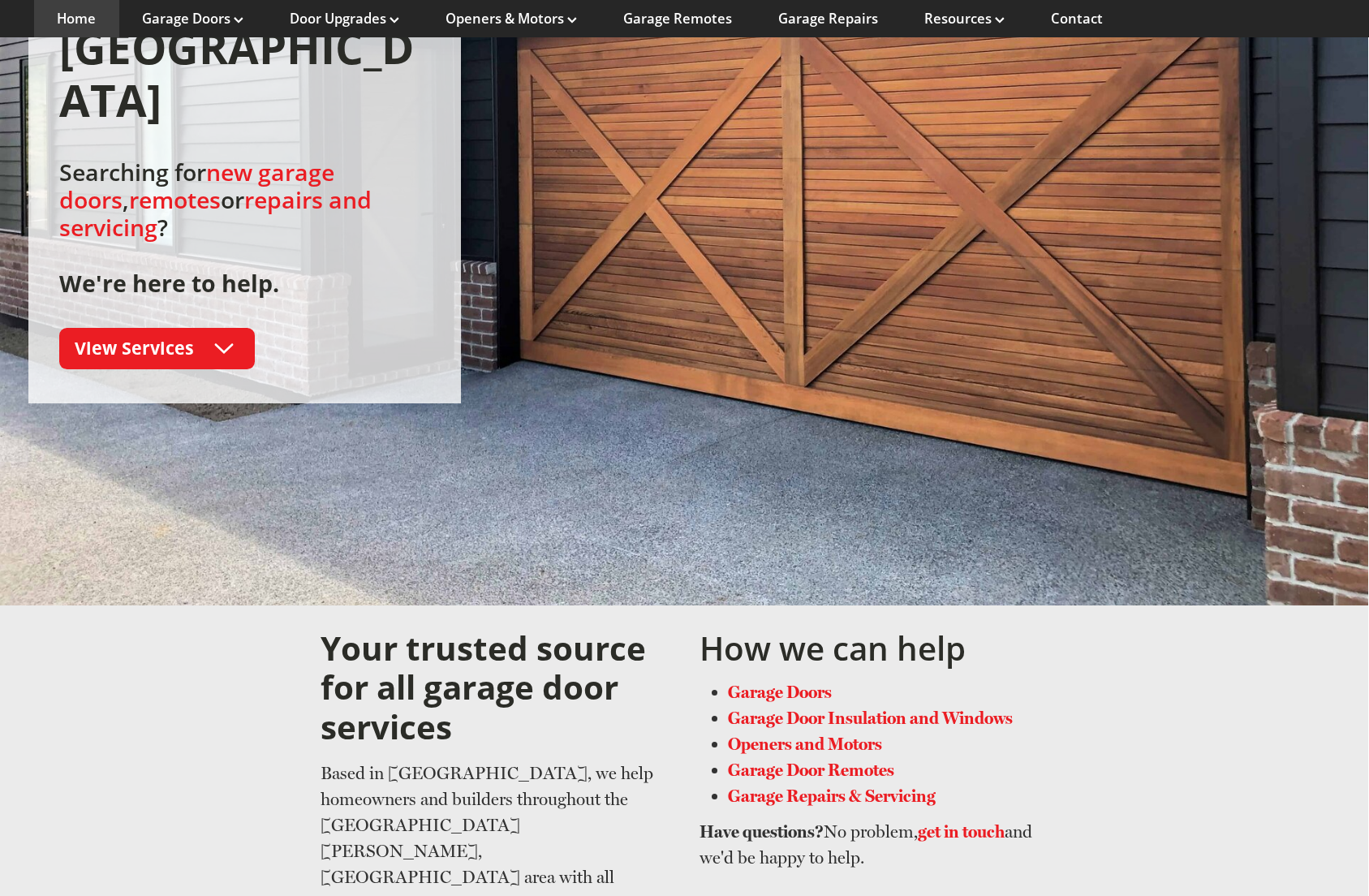
drag, startPoint x: 1084, startPoint y: 349, endPoint x: 1183, endPoint y: 373, distance: 101.9
click at [1218, 382] on div at bounding box center [683, 154] width 1369 height 903
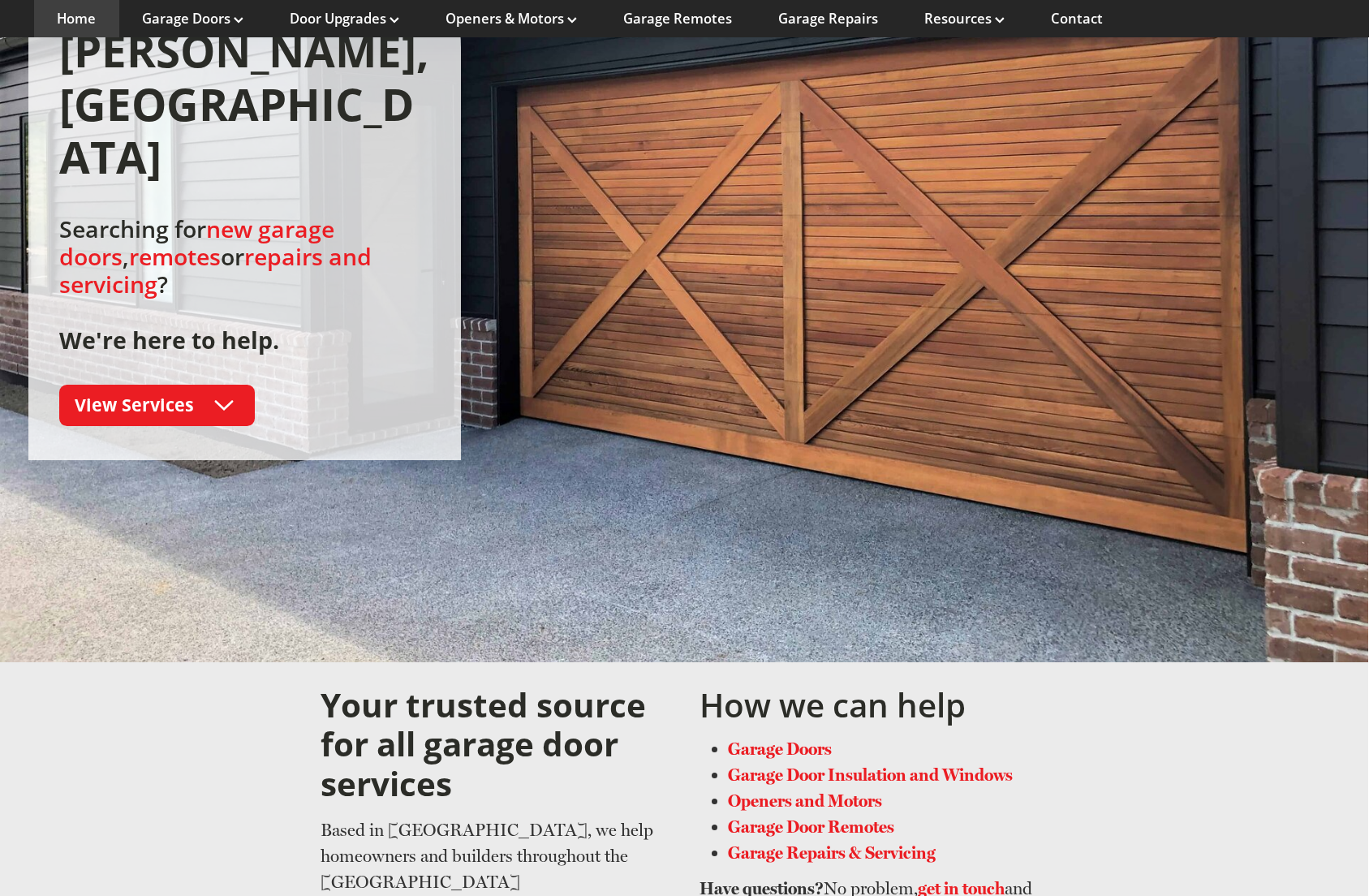
scroll to position [389, 1]
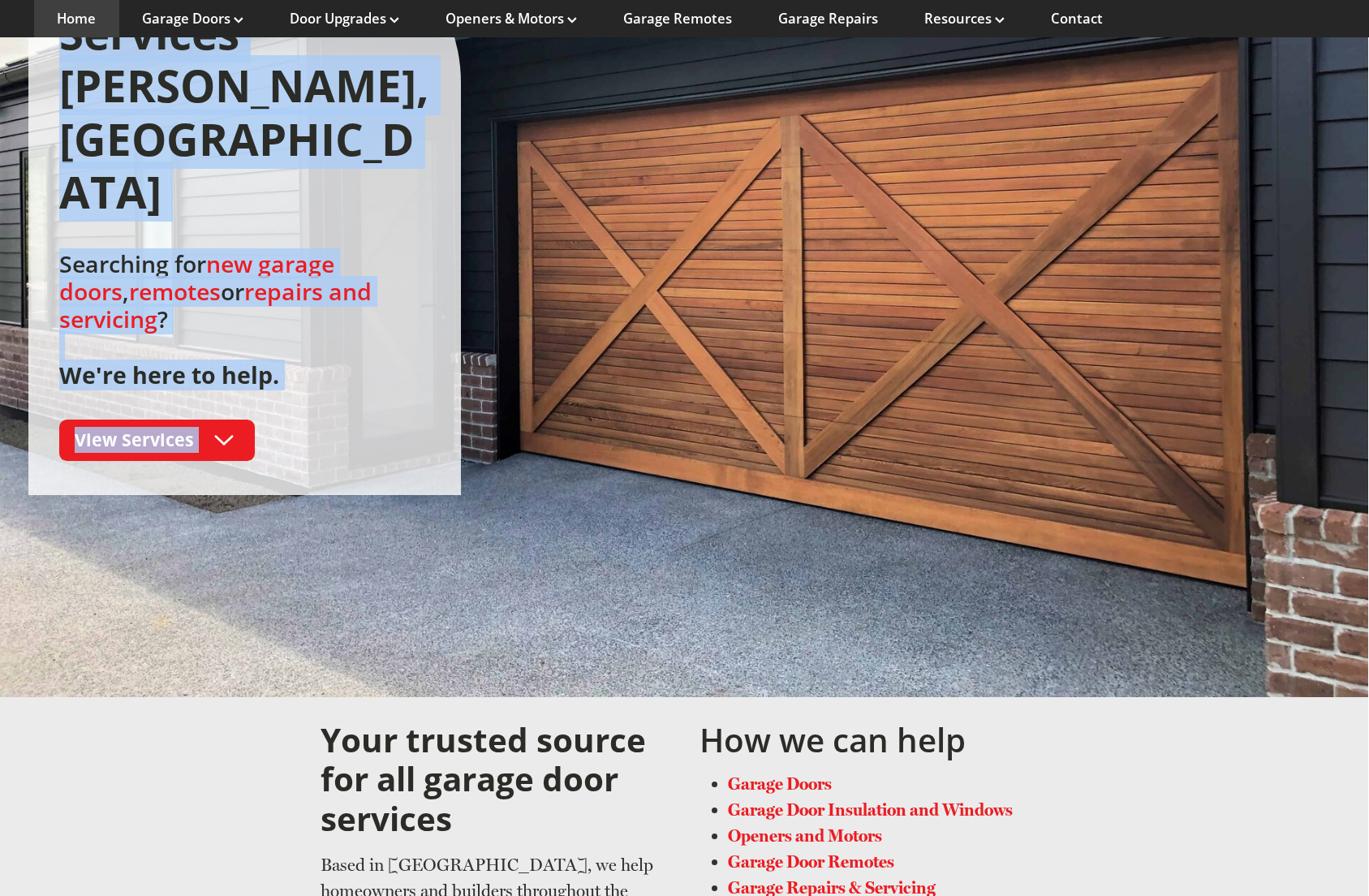
drag, startPoint x: 1125, startPoint y: 422, endPoint x: 1183, endPoint y: 464, distance: 71.6
click at [1183, 466] on section "Garage Door Services Rodney, Auckland Searching for new garage doors , remotes …" at bounding box center [683, 246] width 1369 height 903
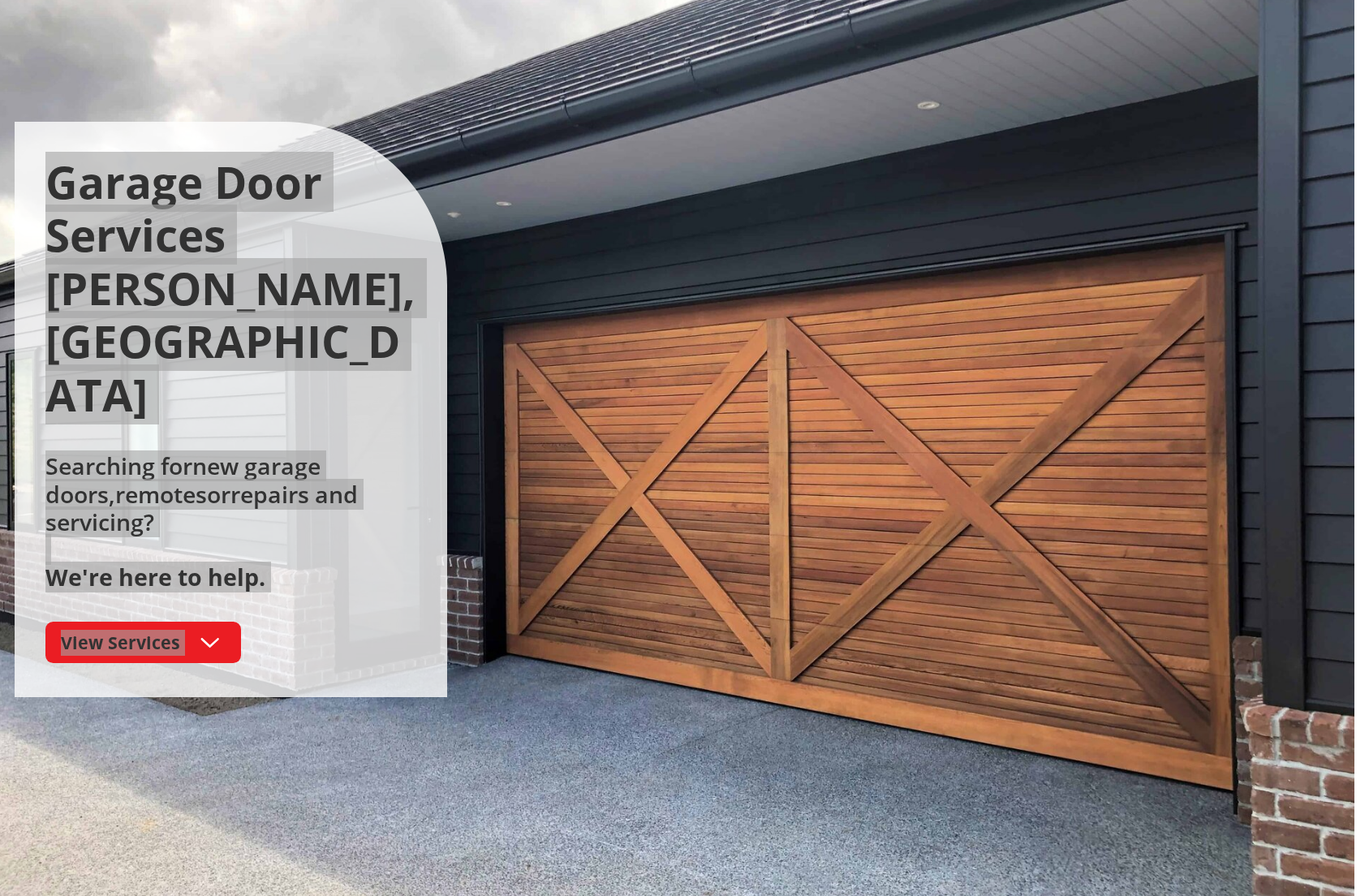
scroll to position [169, 15]
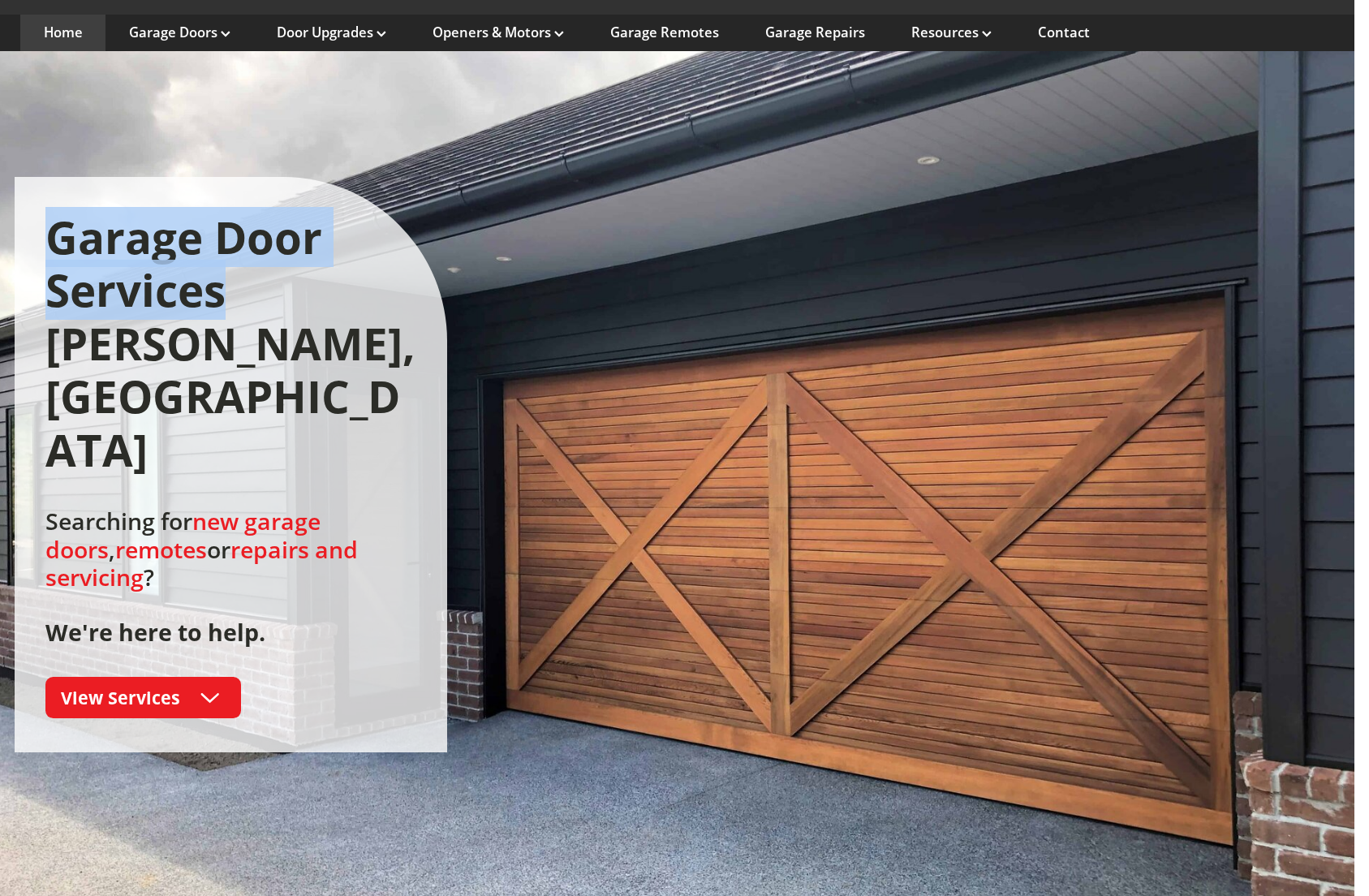
drag, startPoint x: 687, startPoint y: 191, endPoint x: 752, endPoint y: 211, distance: 68.0
click at [891, 265] on div "Garage Door Services Rodney, Auckland Searching for new garage doors , remotes …" at bounding box center [670, 465] width 1311 height 576
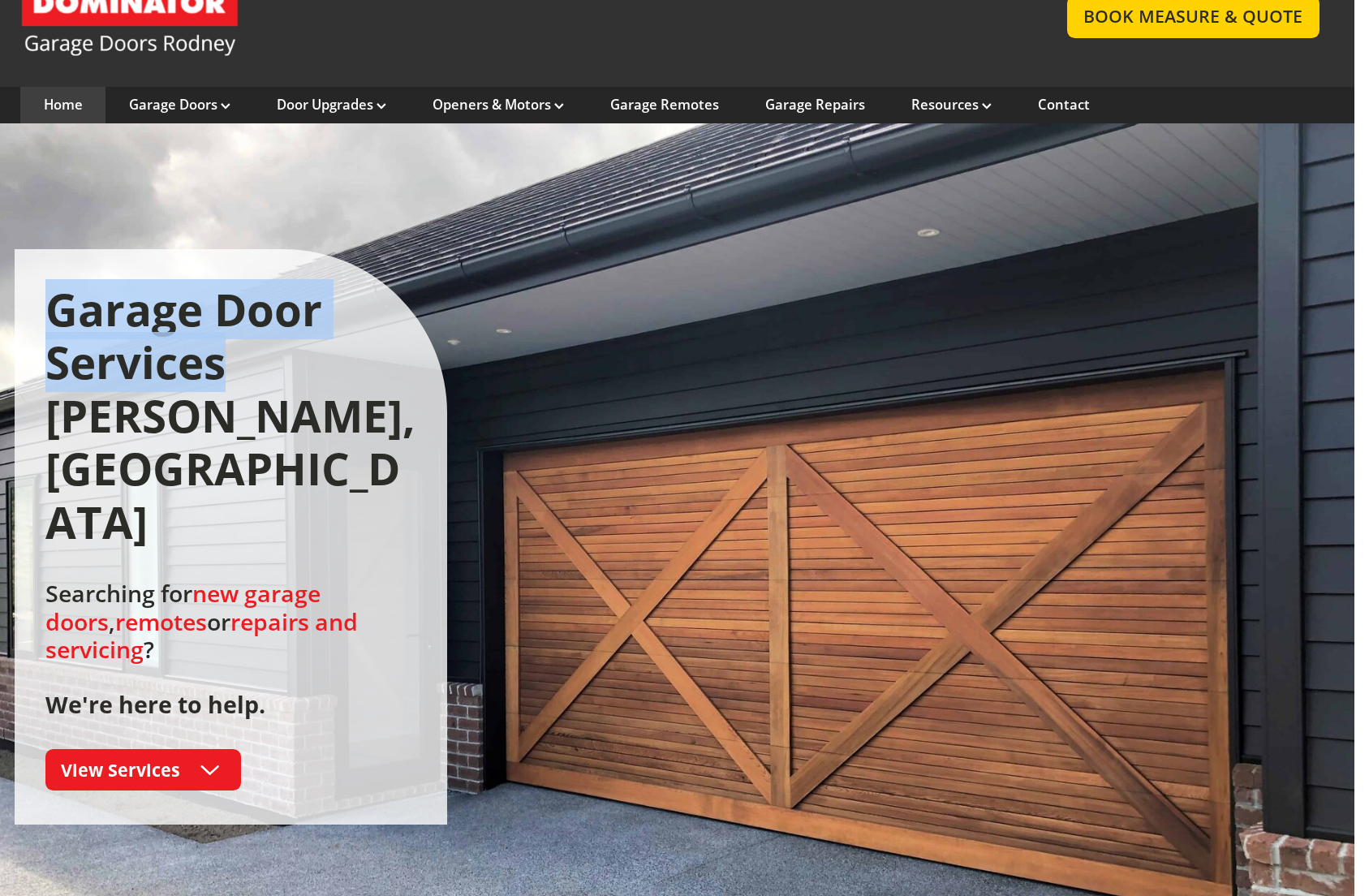
scroll to position [0, 15]
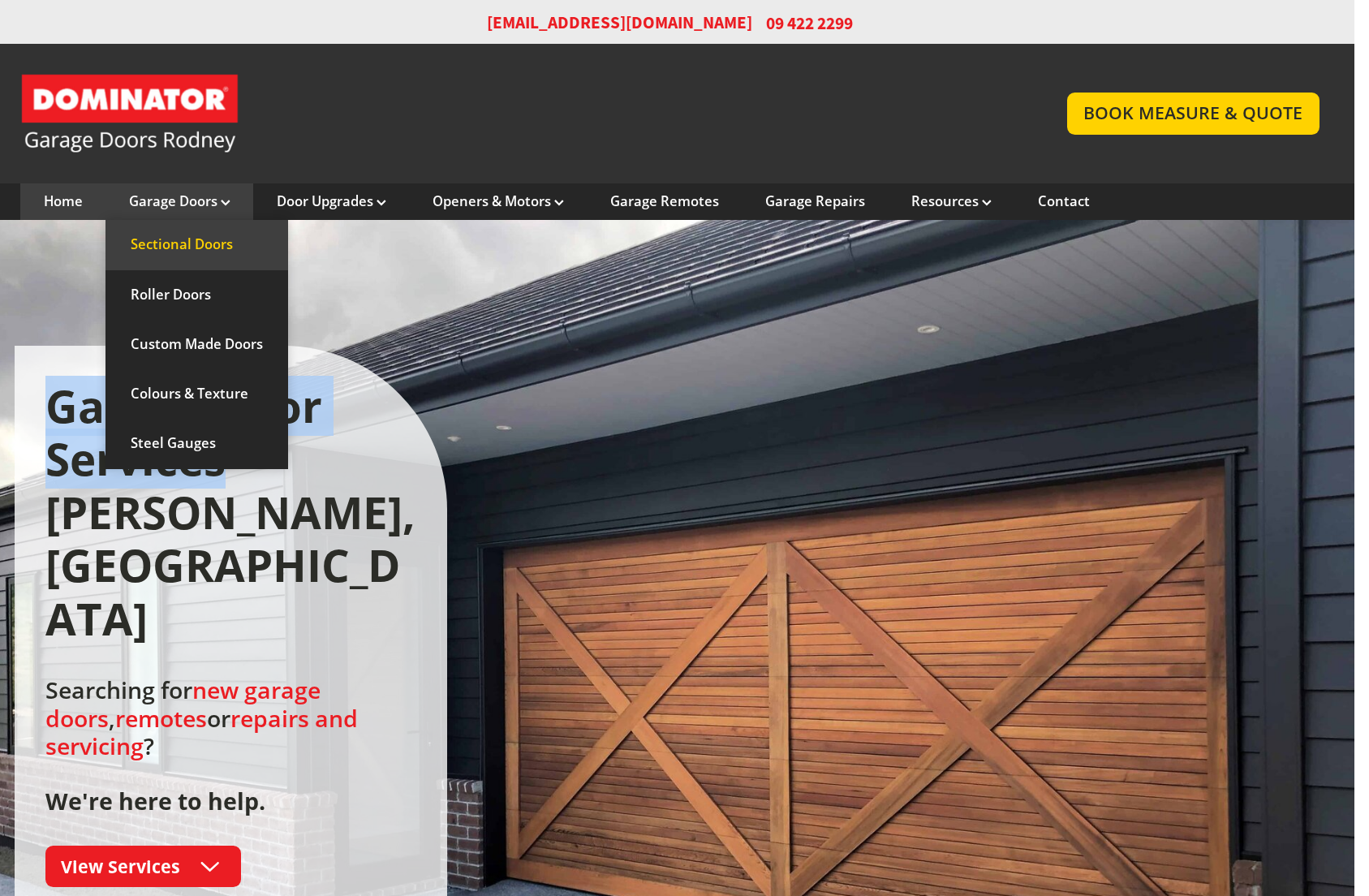
click at [213, 232] on link "Sectional Doors" at bounding box center [196, 245] width 182 height 49
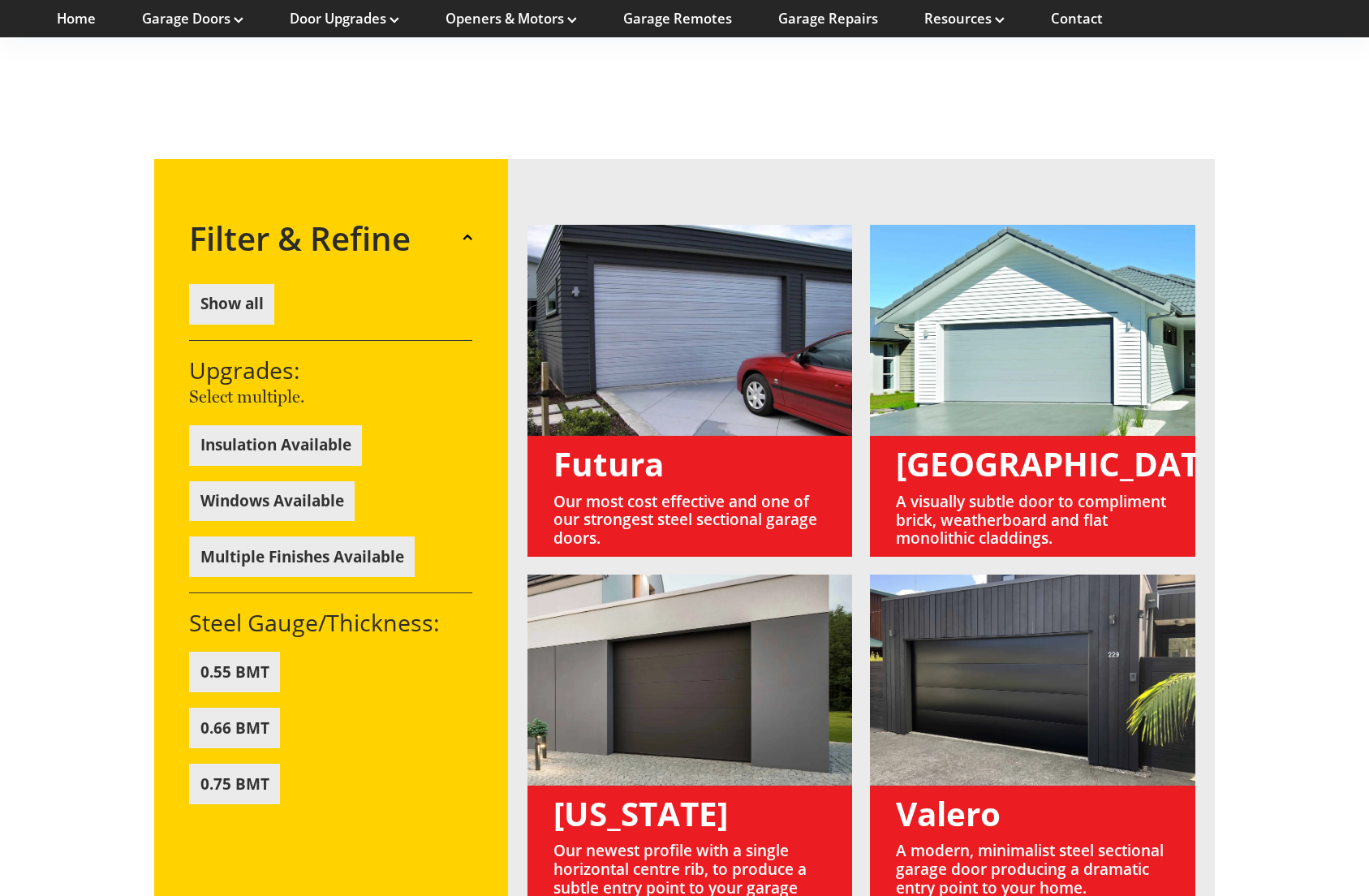
scroll to position [1486, 0]
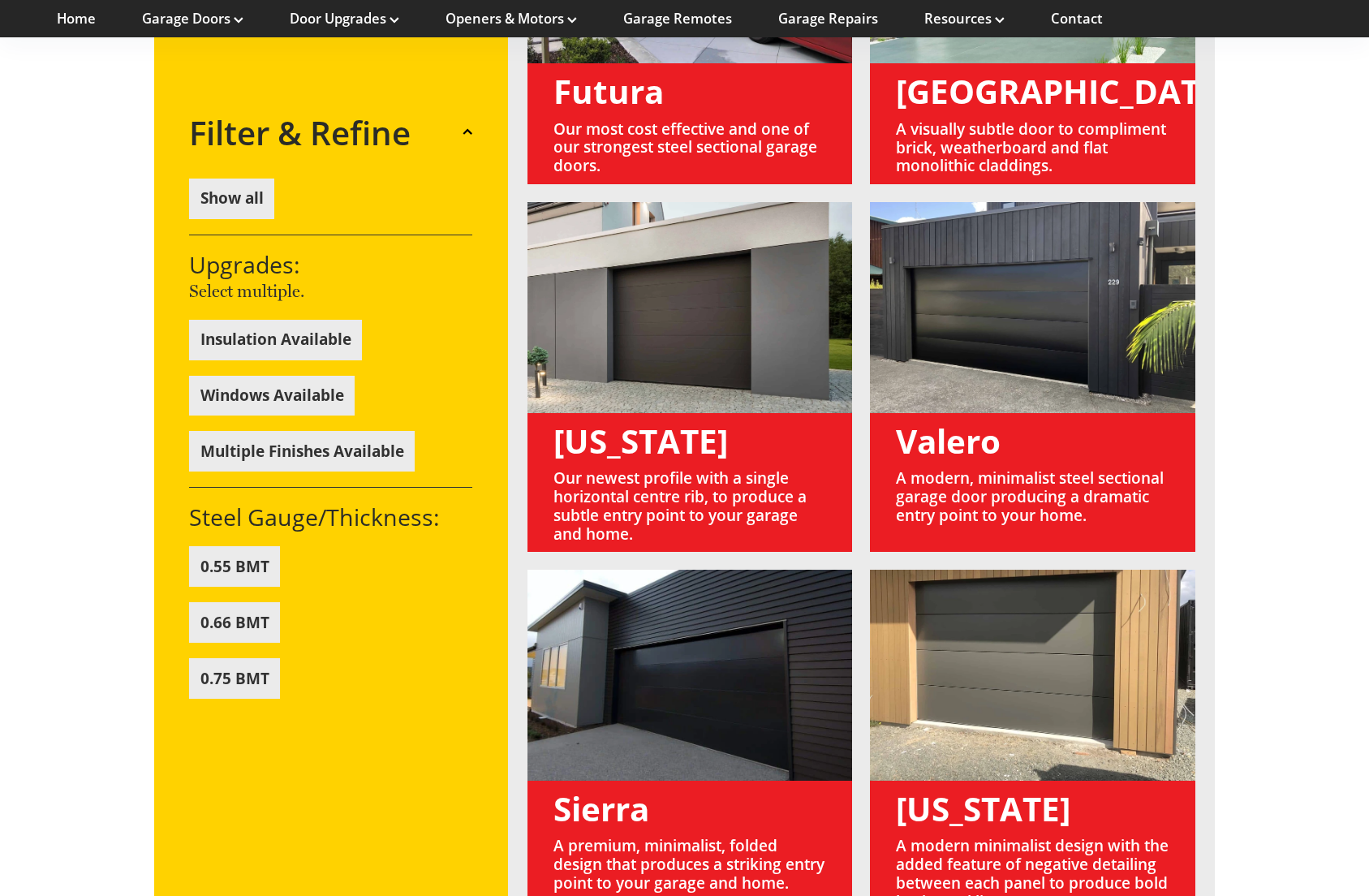
click at [1087, 261] on link at bounding box center [1032, 377] width 325 height 349
drag, startPoint x: 1045, startPoint y: 260, endPoint x: 1132, endPoint y: 279, distance: 89.1
click at [1132, 279] on link at bounding box center [1032, 377] width 325 height 349
click at [1104, 273] on link at bounding box center [1032, 377] width 325 height 349
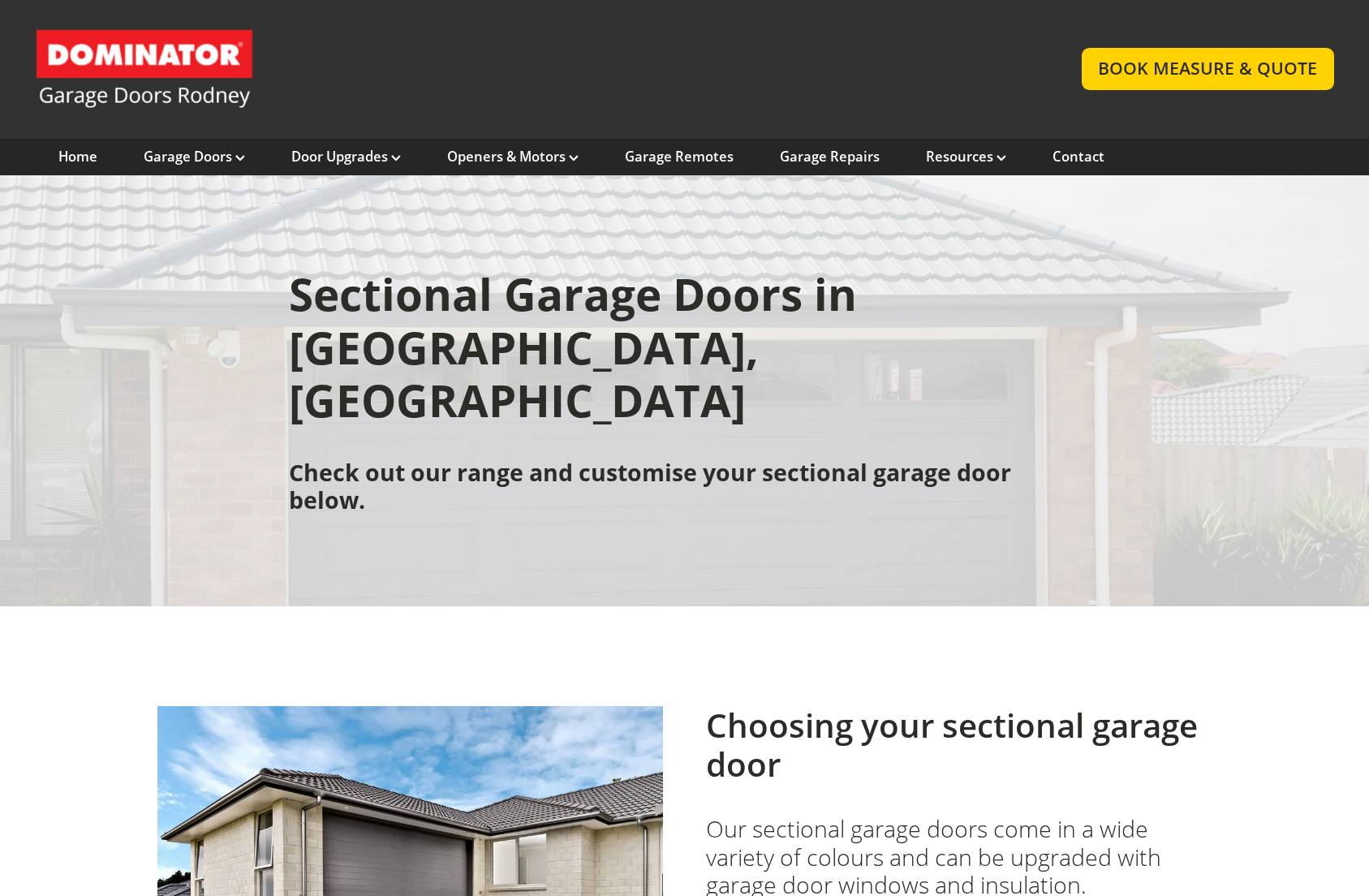
scroll to position [0, 0]
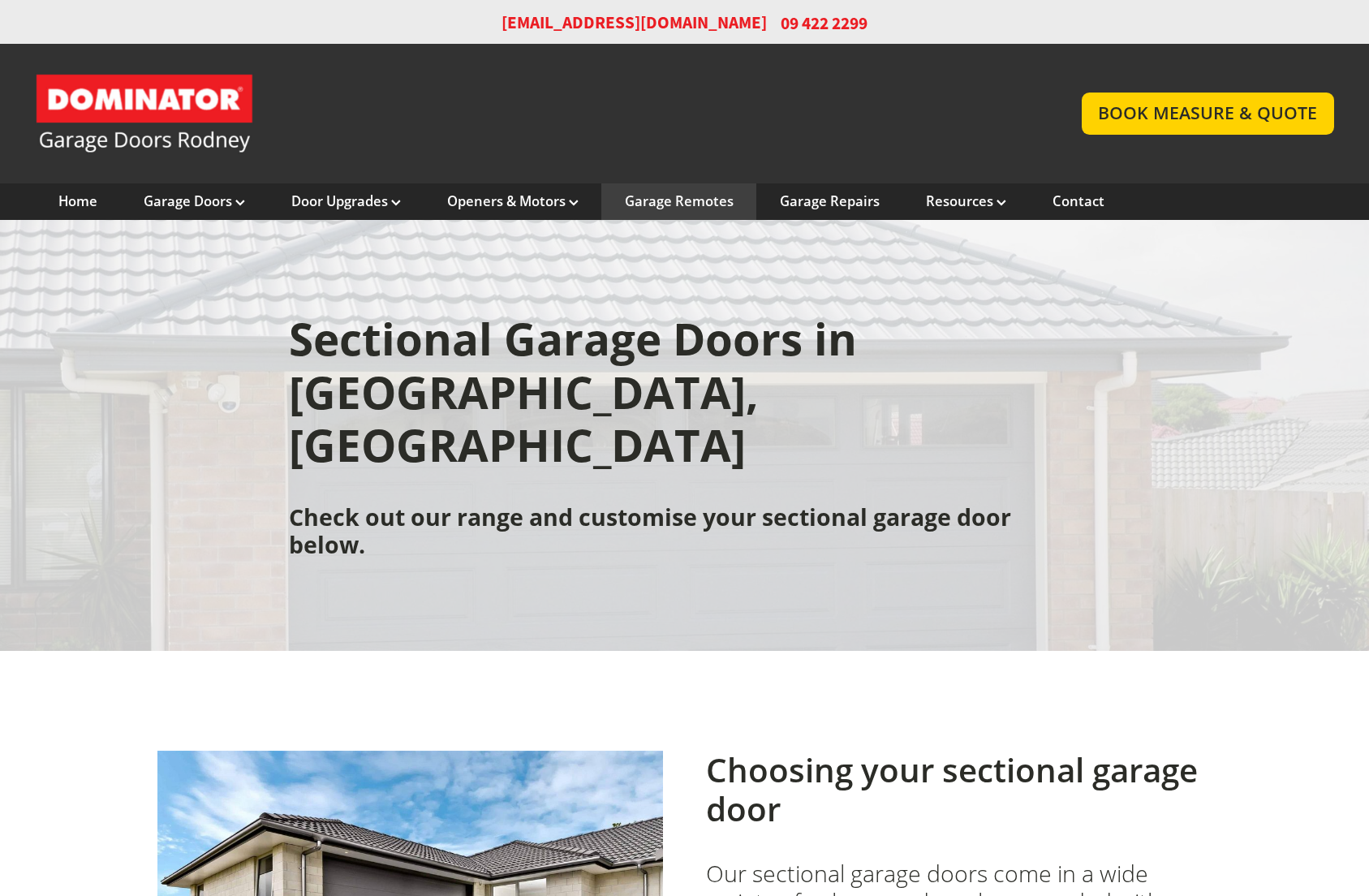
click at [702, 204] on link "Garage Remotes" at bounding box center [679, 201] width 109 height 18
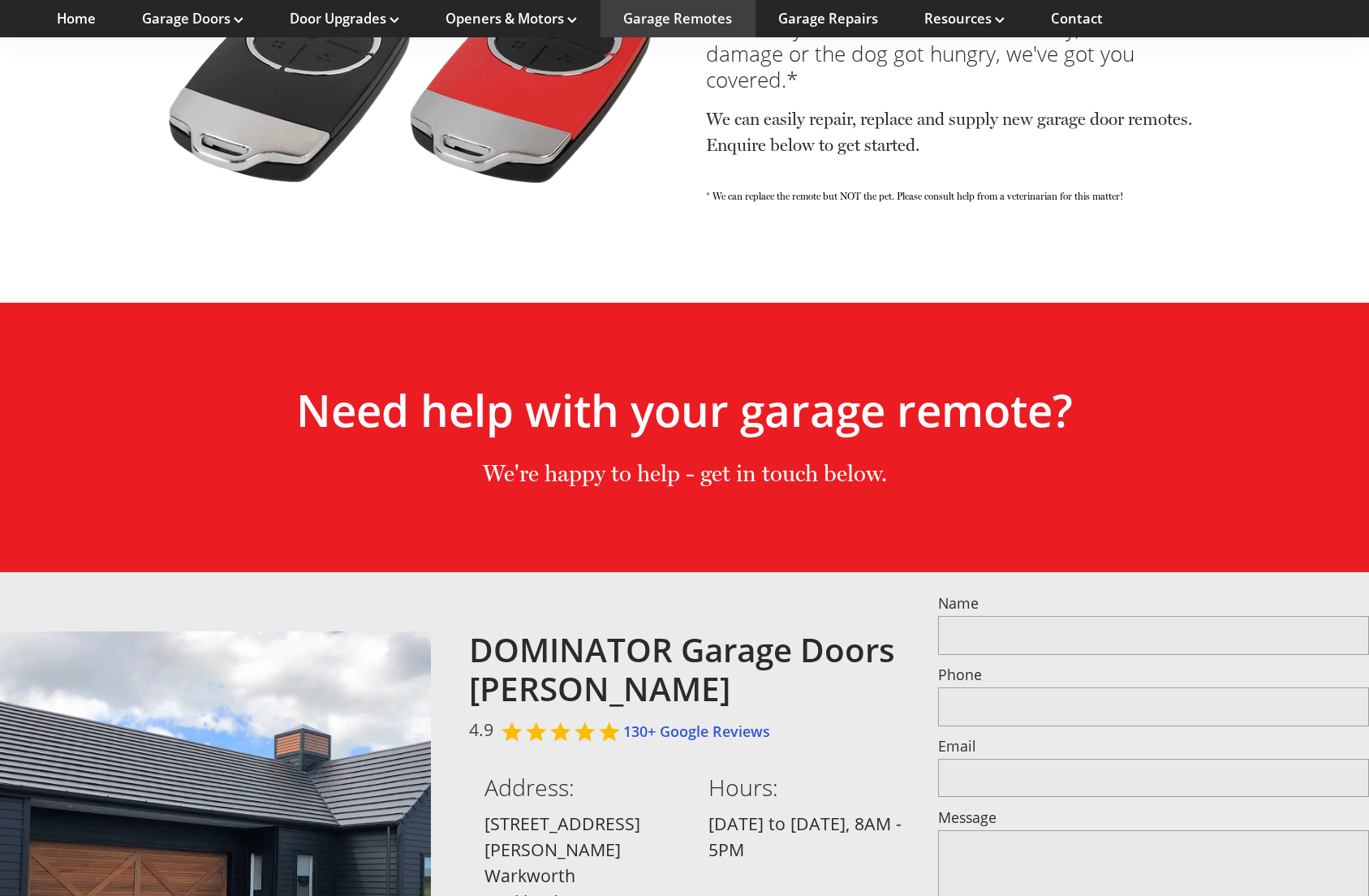
scroll to position [1044, 0]
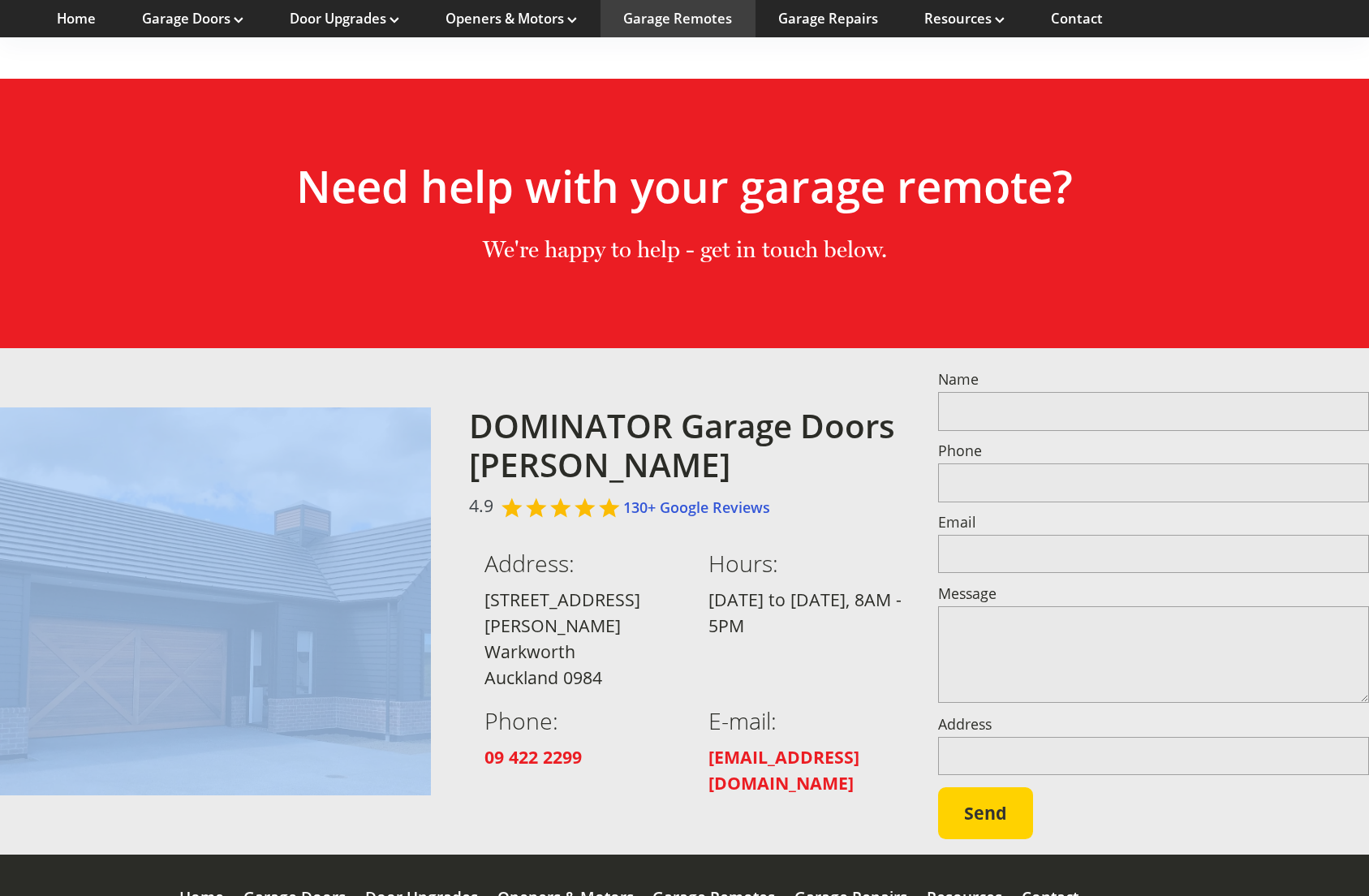
drag, startPoint x: 342, startPoint y: 396, endPoint x: 432, endPoint y: 404, distance: 90.4
click at [432, 404] on div "DOMINATOR Garage Doors Rodney 4.9 130+ Google Reviews Address: 14 Hudson Road W…" at bounding box center [684, 601] width 1369 height 507
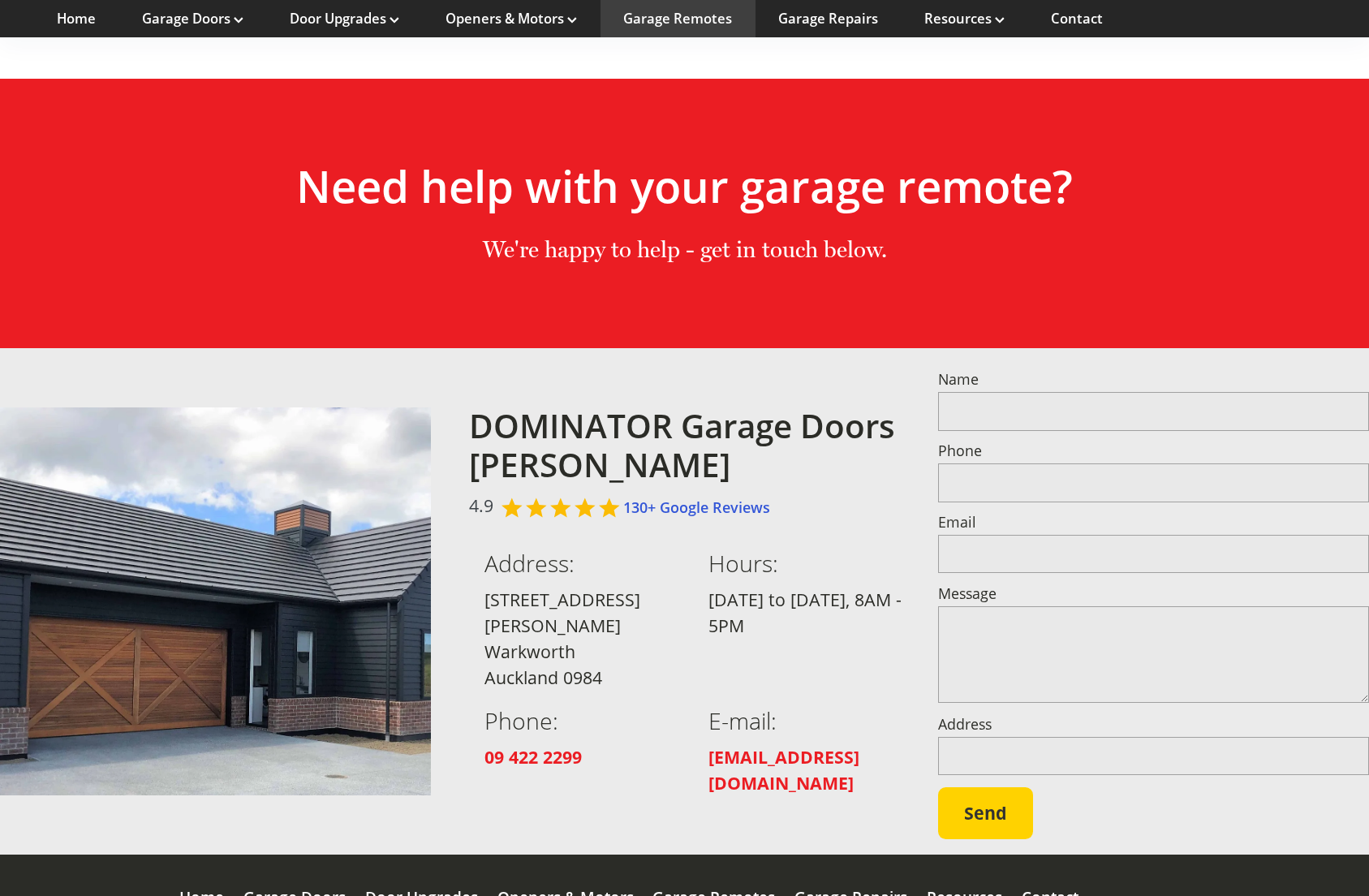
click at [431, 403] on div "DOMINATOR Garage Doors Rodney 4.9 130+ Google Reviews Address: 14 Hudson Road W…" at bounding box center [684, 601] width 1369 height 507
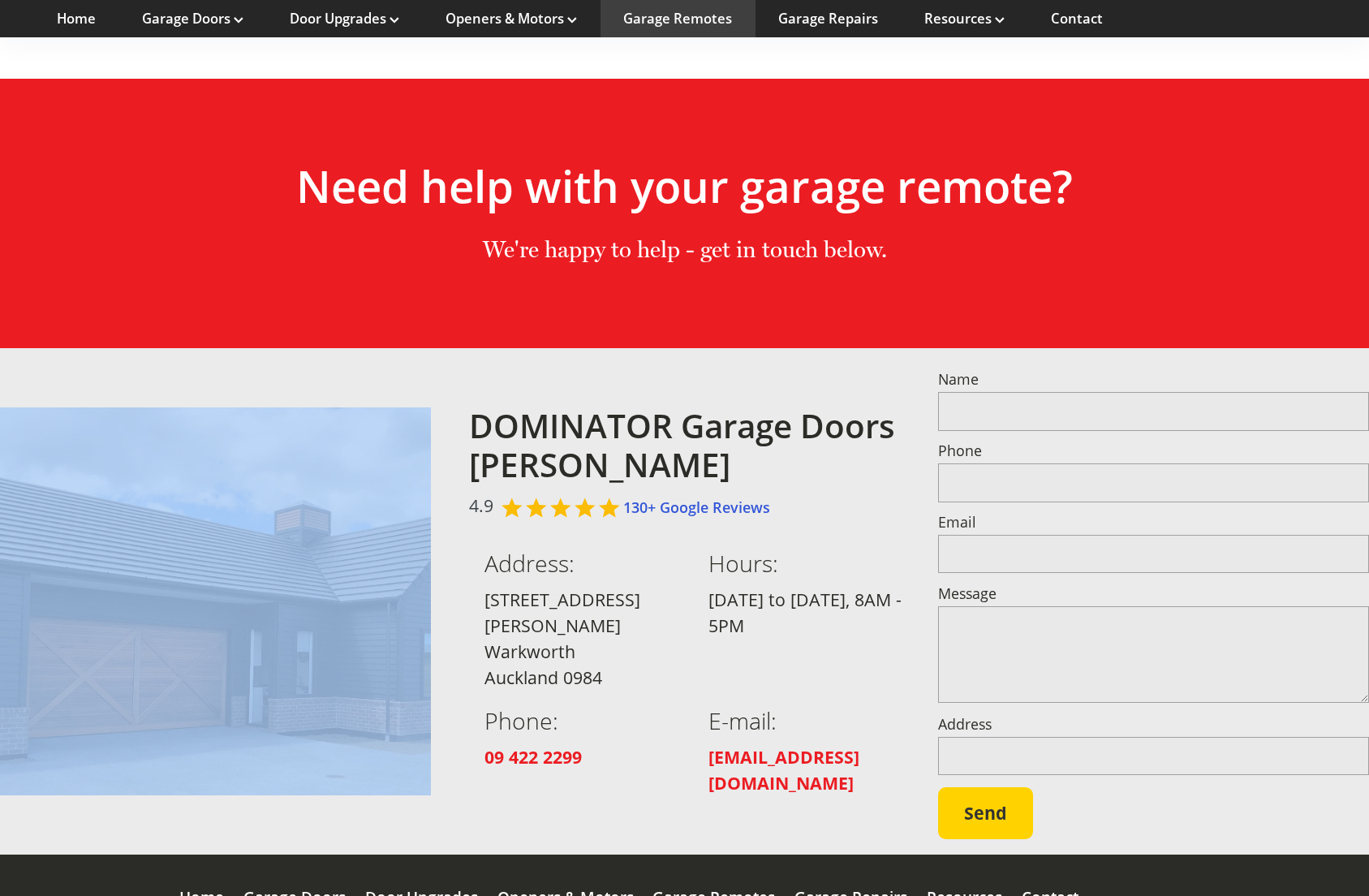
drag, startPoint x: 345, startPoint y: 393, endPoint x: 441, endPoint y: 408, distance: 97.2
click at [441, 408] on div "DOMINATOR Garage Doors Rodney 4.9 130+ Google Reviews Address: 14 Hudson Road W…" at bounding box center [684, 601] width 1369 height 507
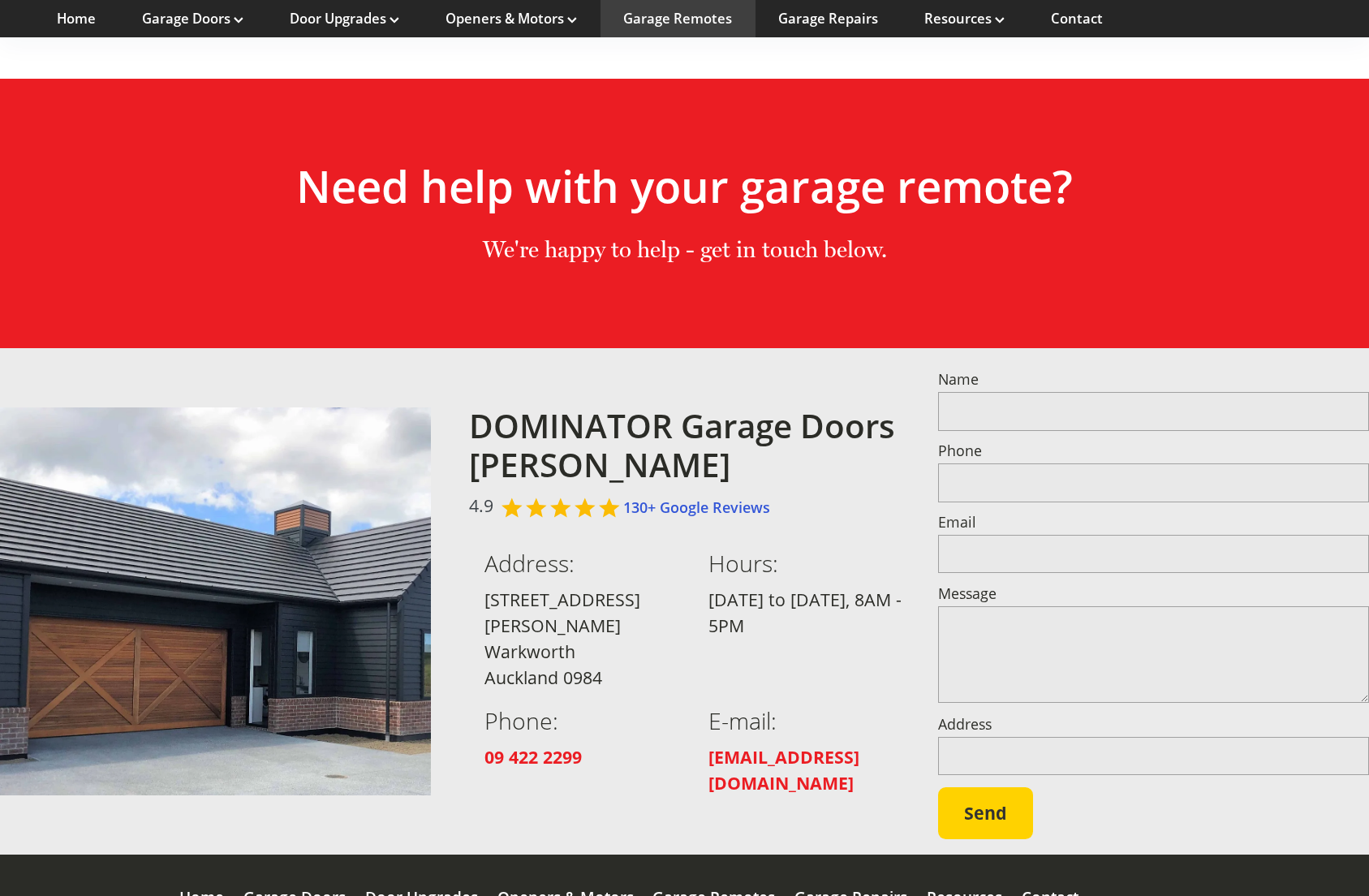
click at [413, 407] on link at bounding box center [215, 601] width 431 height 388
click at [406, 407] on link at bounding box center [215, 601] width 431 height 388
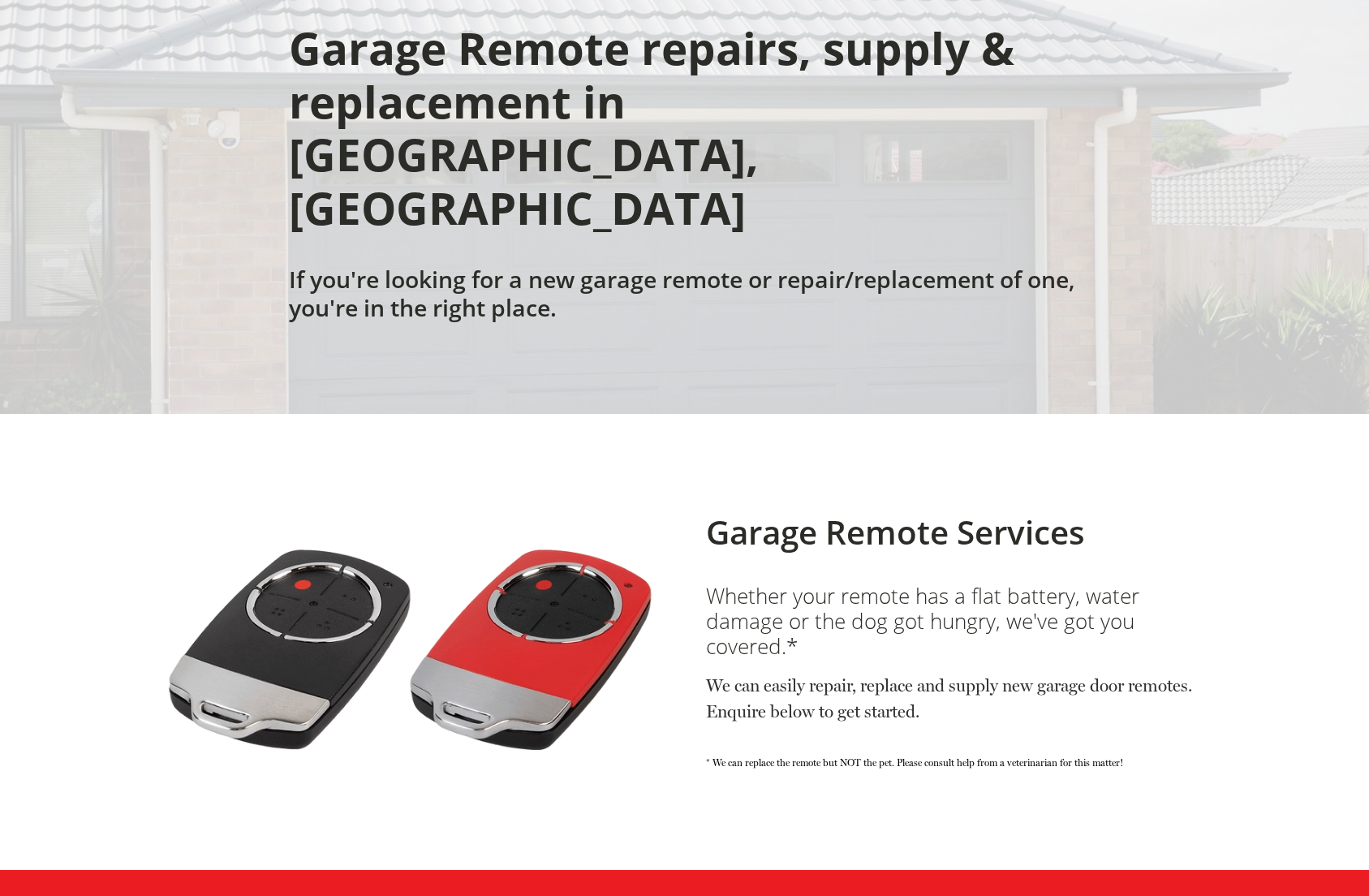
scroll to position [0, 0]
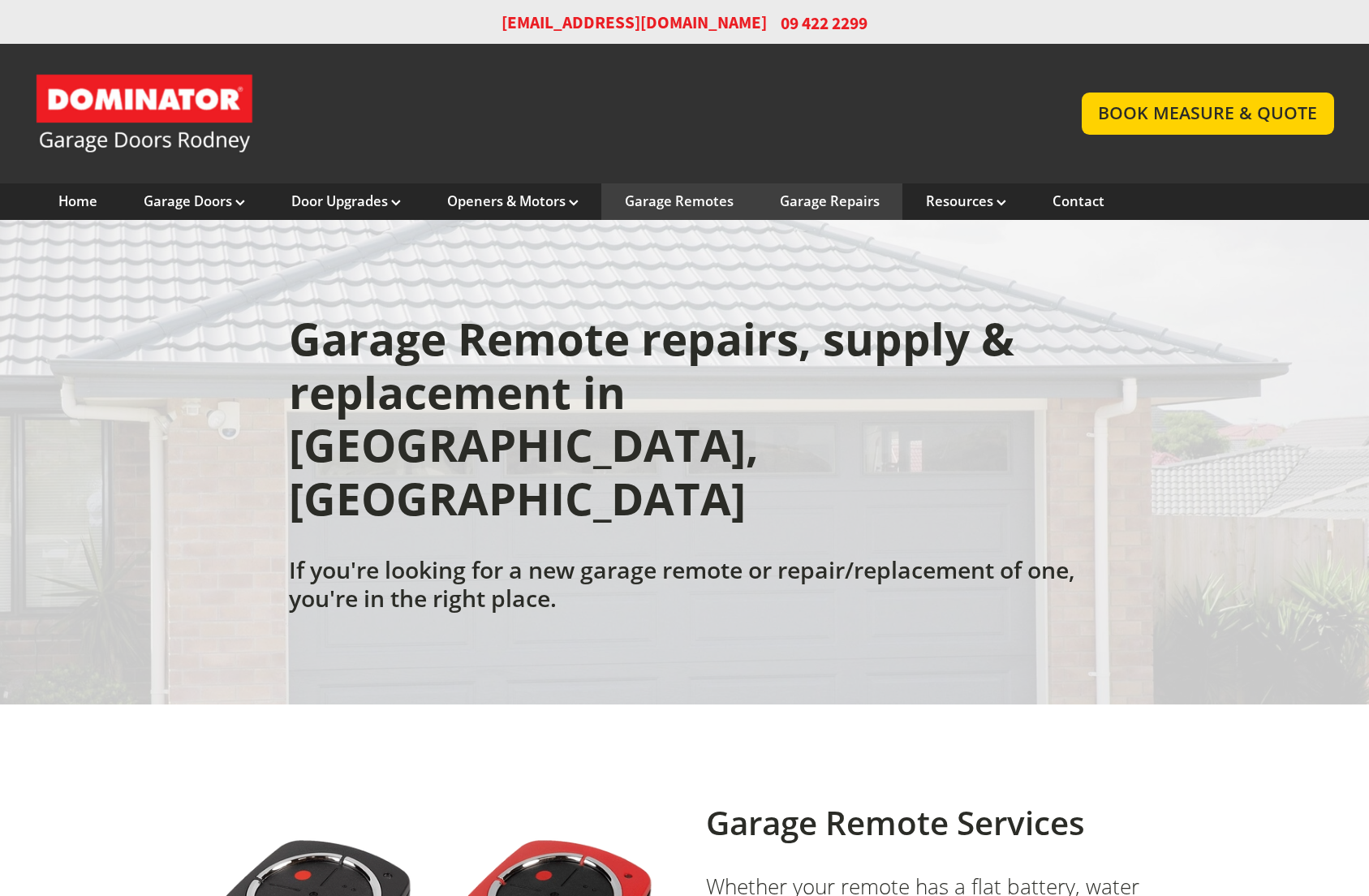
click at [845, 202] on link "Garage Repairs" at bounding box center [829, 201] width 100 height 18
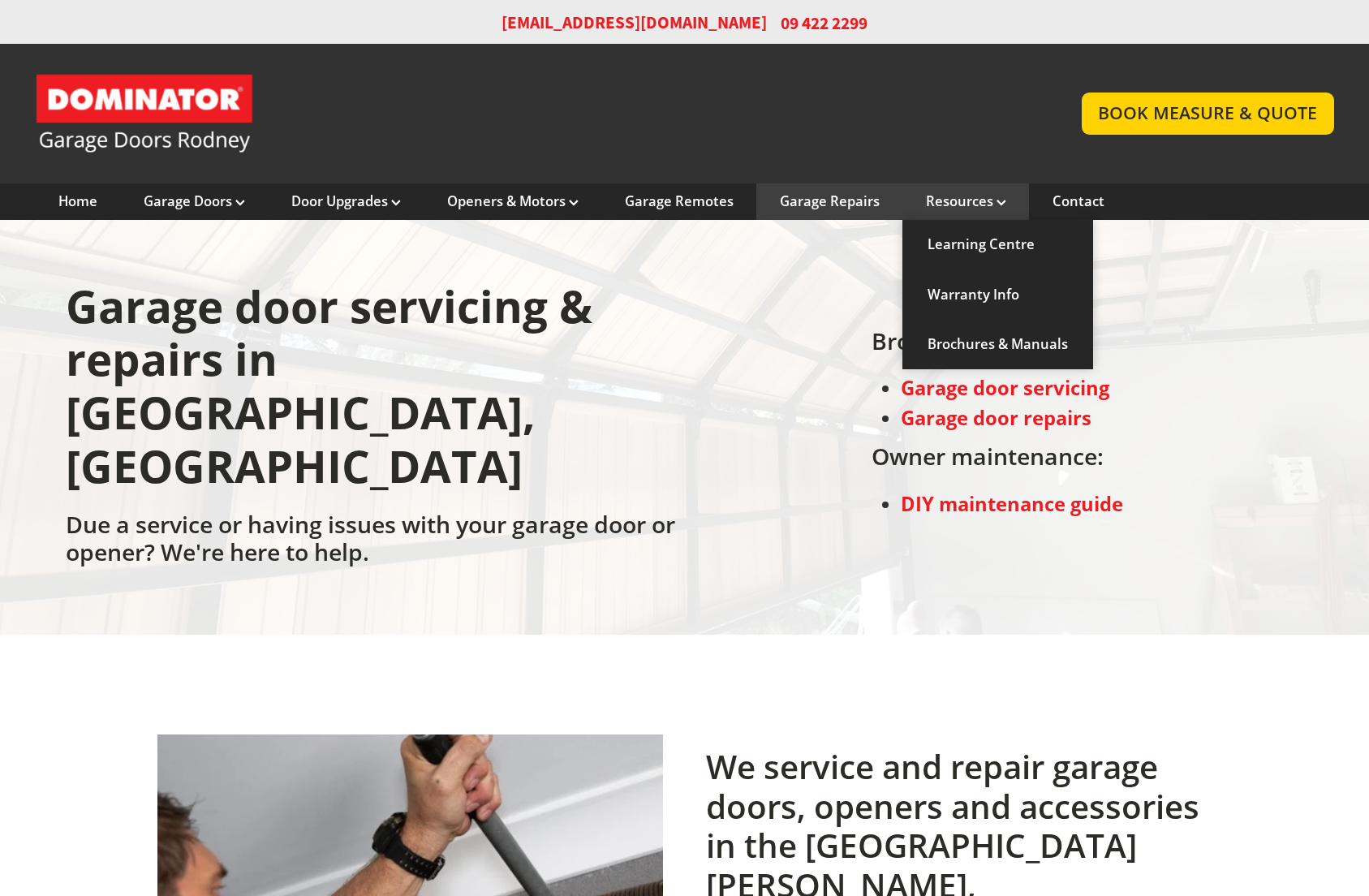
click at [950, 207] on link "Resources" at bounding box center [965, 201] width 80 height 18
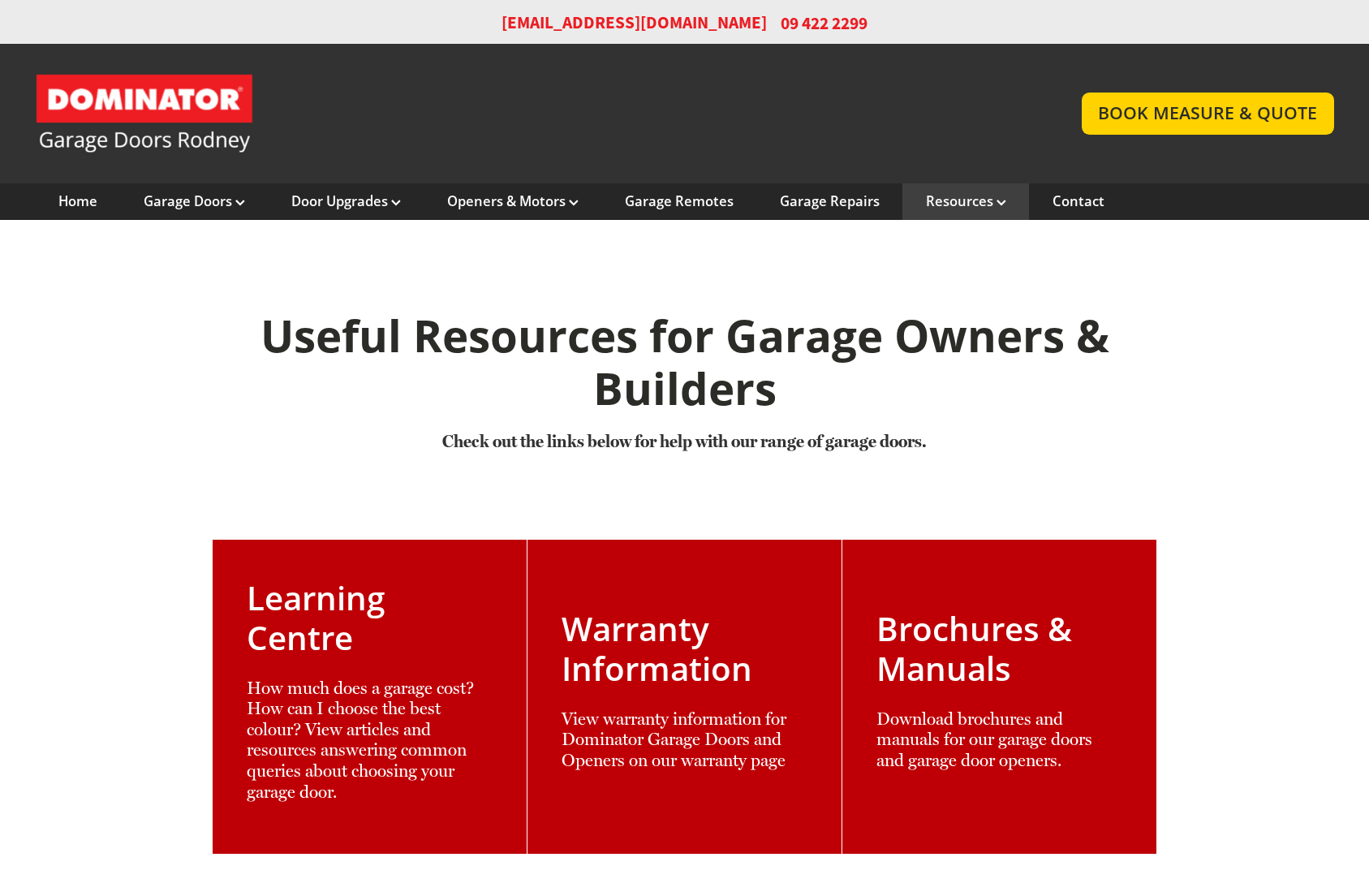
scroll to position [185, 0]
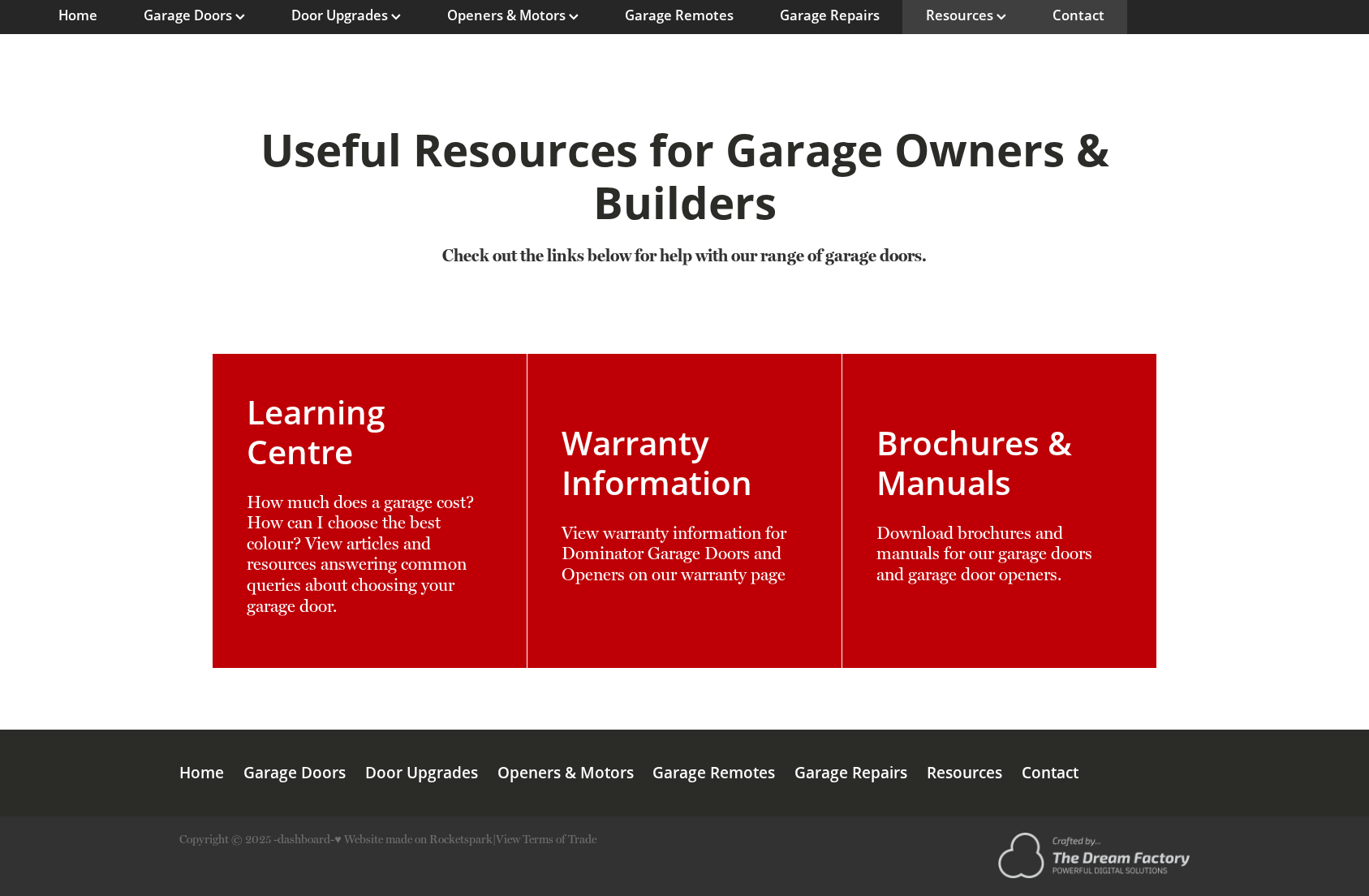
click at [1067, 20] on link "Contact" at bounding box center [1078, 16] width 52 height 18
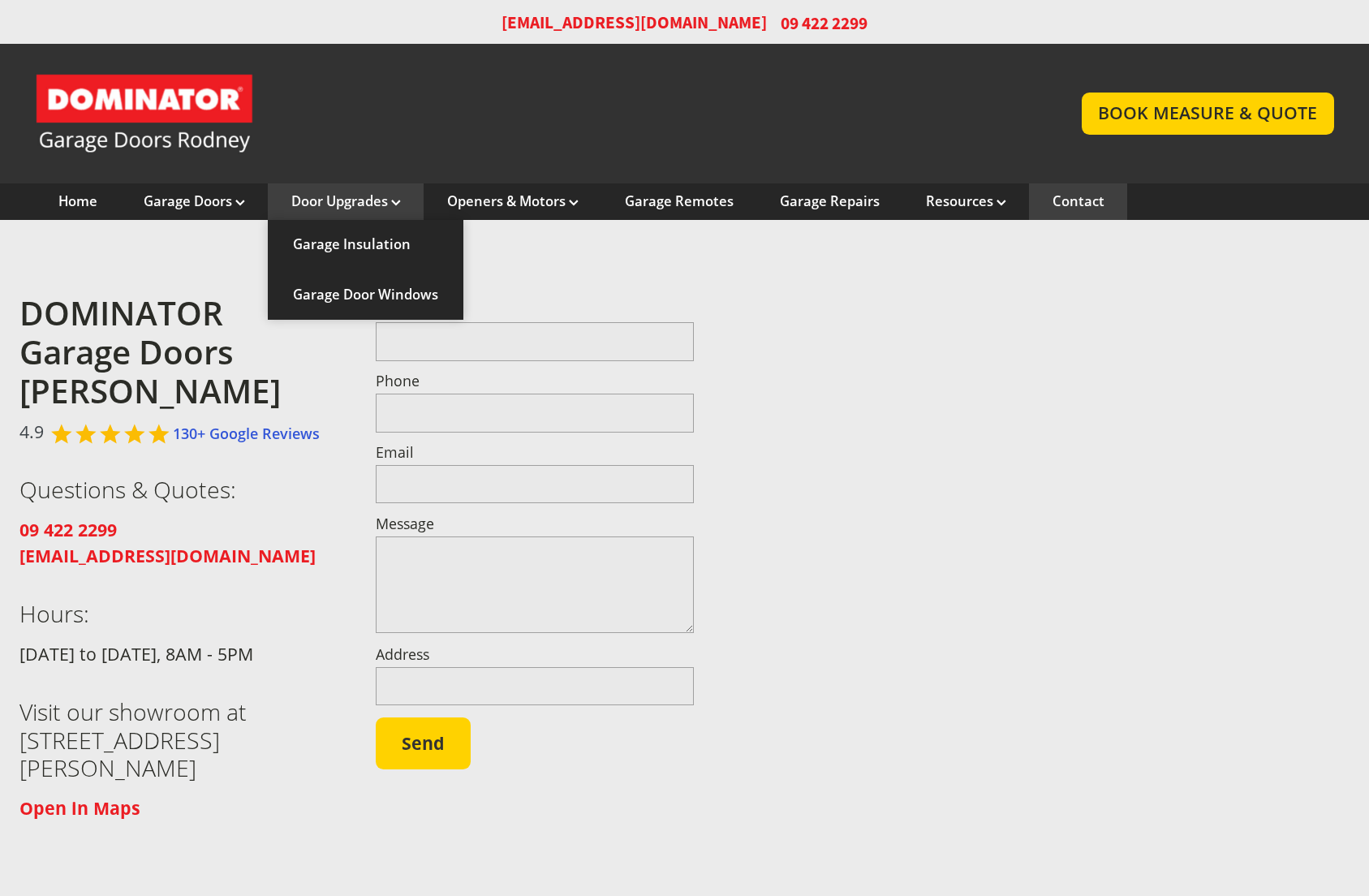
click at [378, 199] on link "Door Upgrades" at bounding box center [345, 201] width 110 height 18
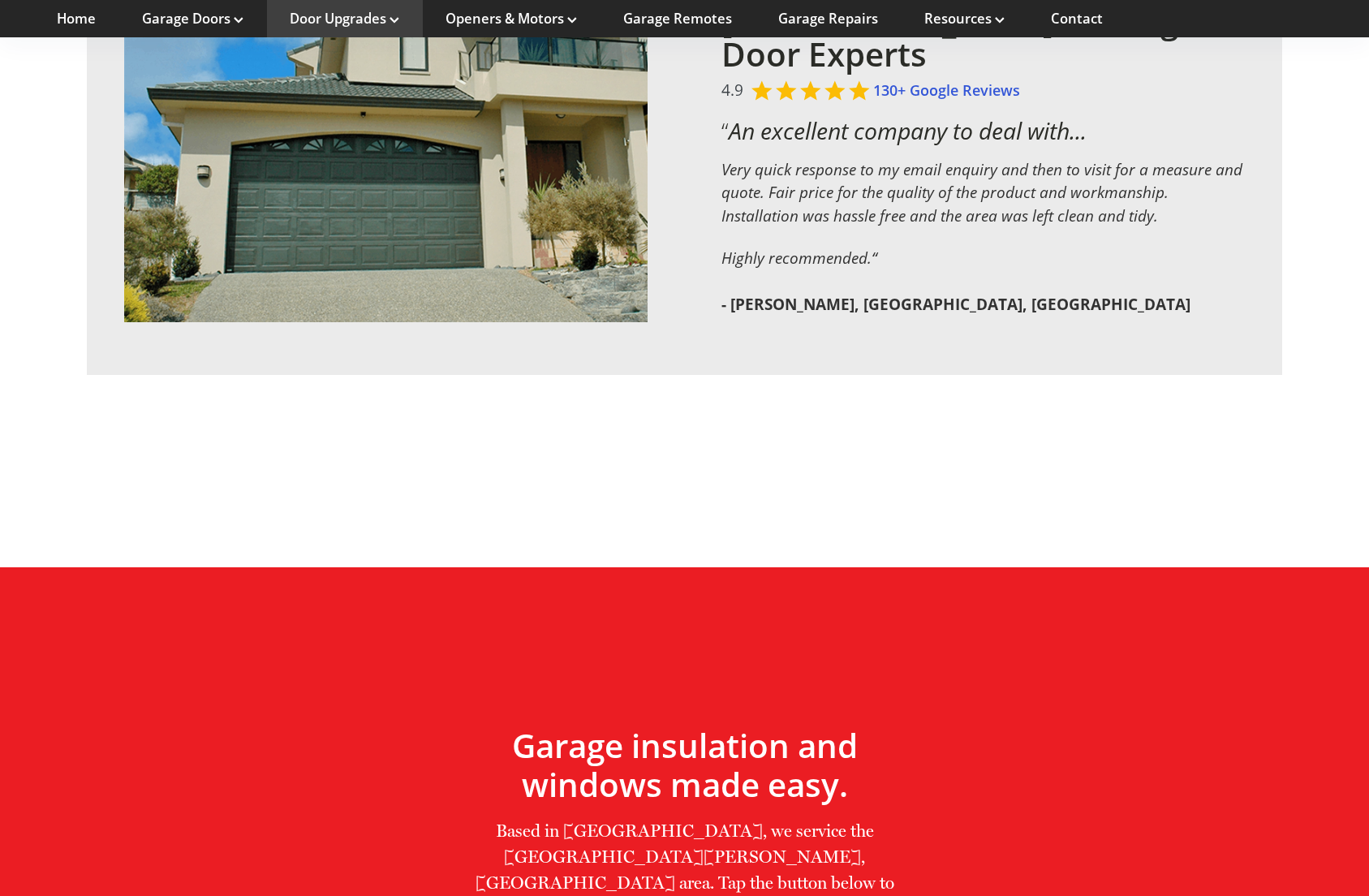
scroll to position [2014, 0]
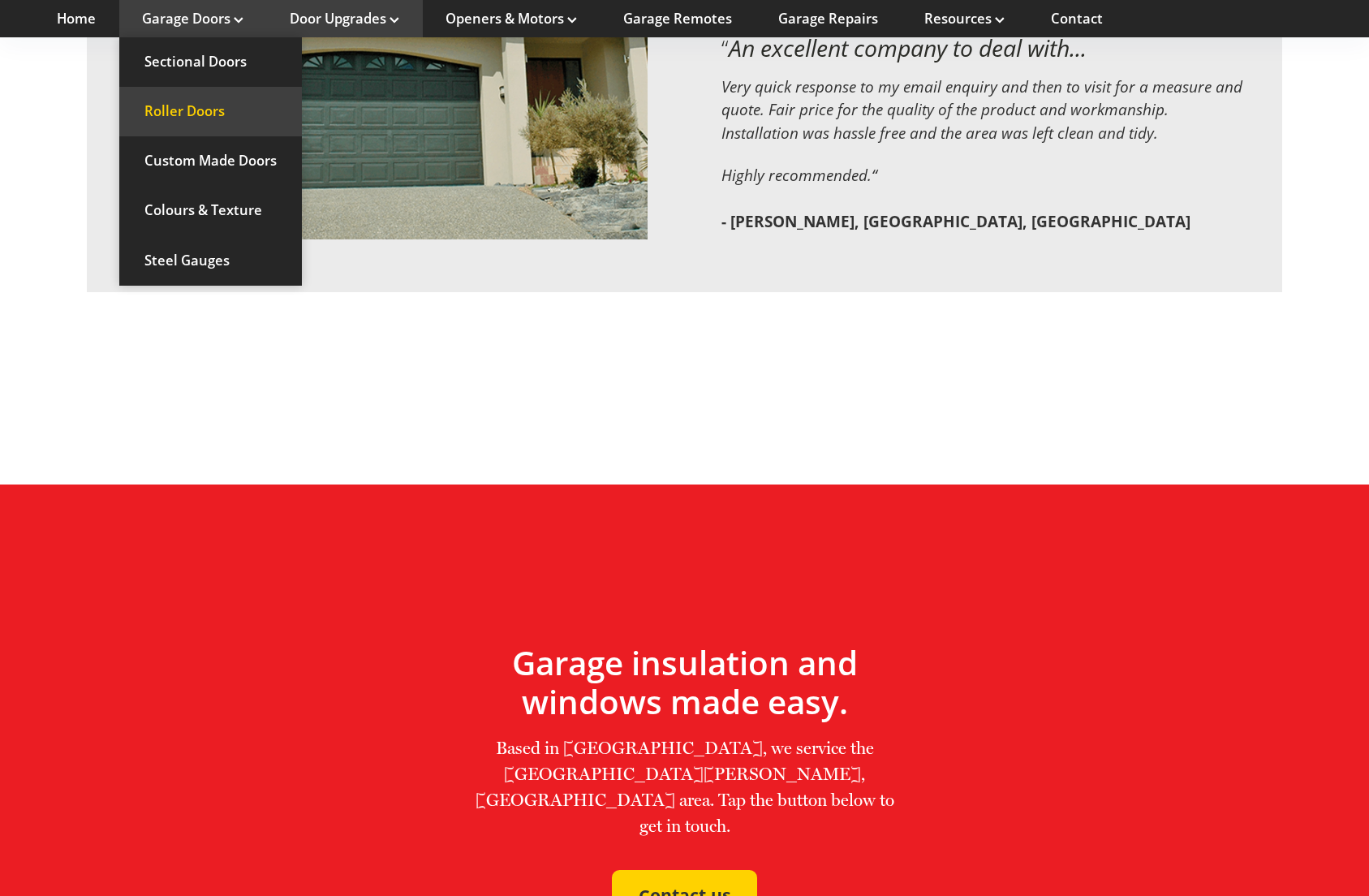
click at [181, 98] on link "Roller Doors" at bounding box center [210, 111] width 182 height 49
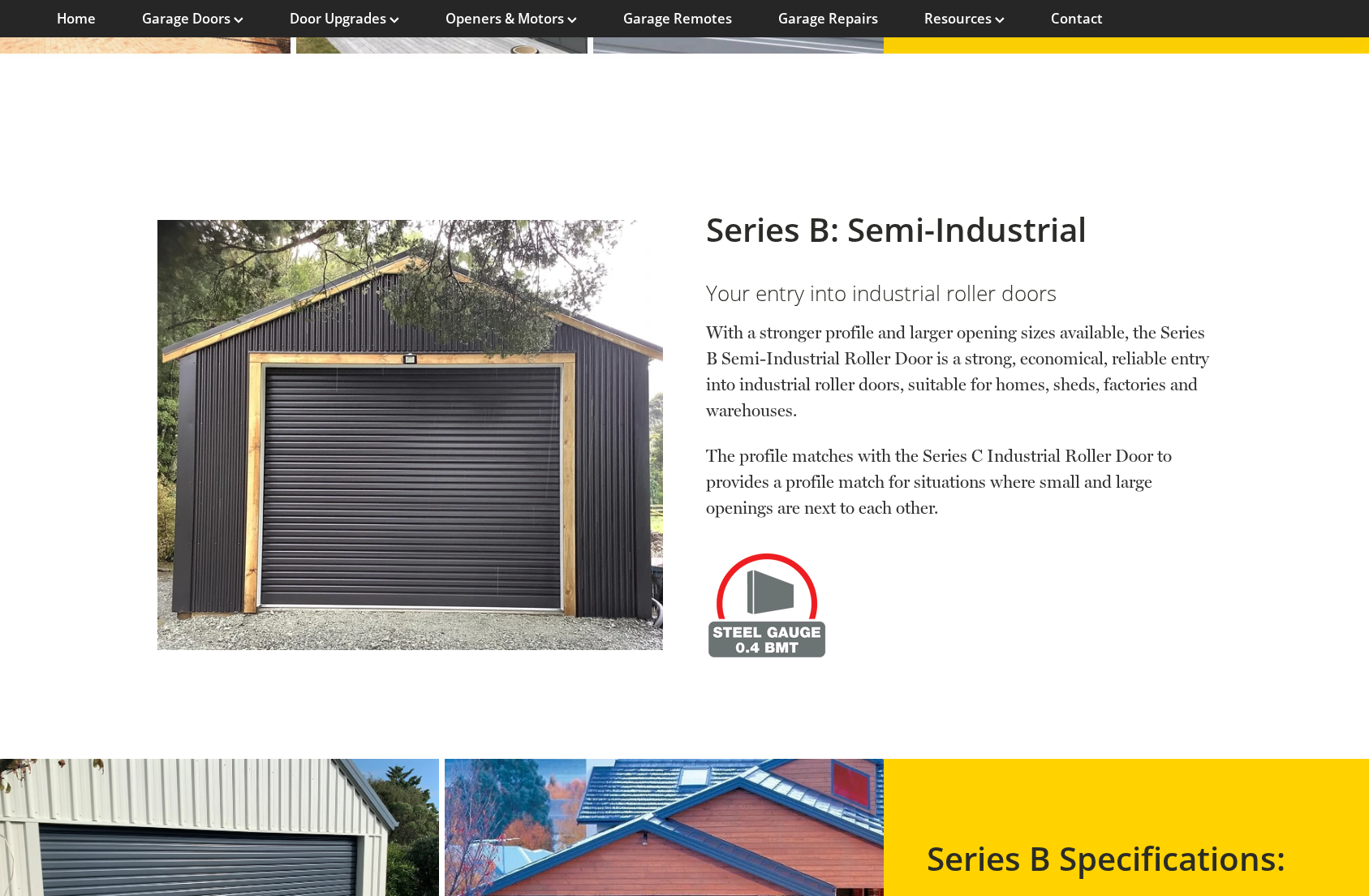
scroll to position [1567, 0]
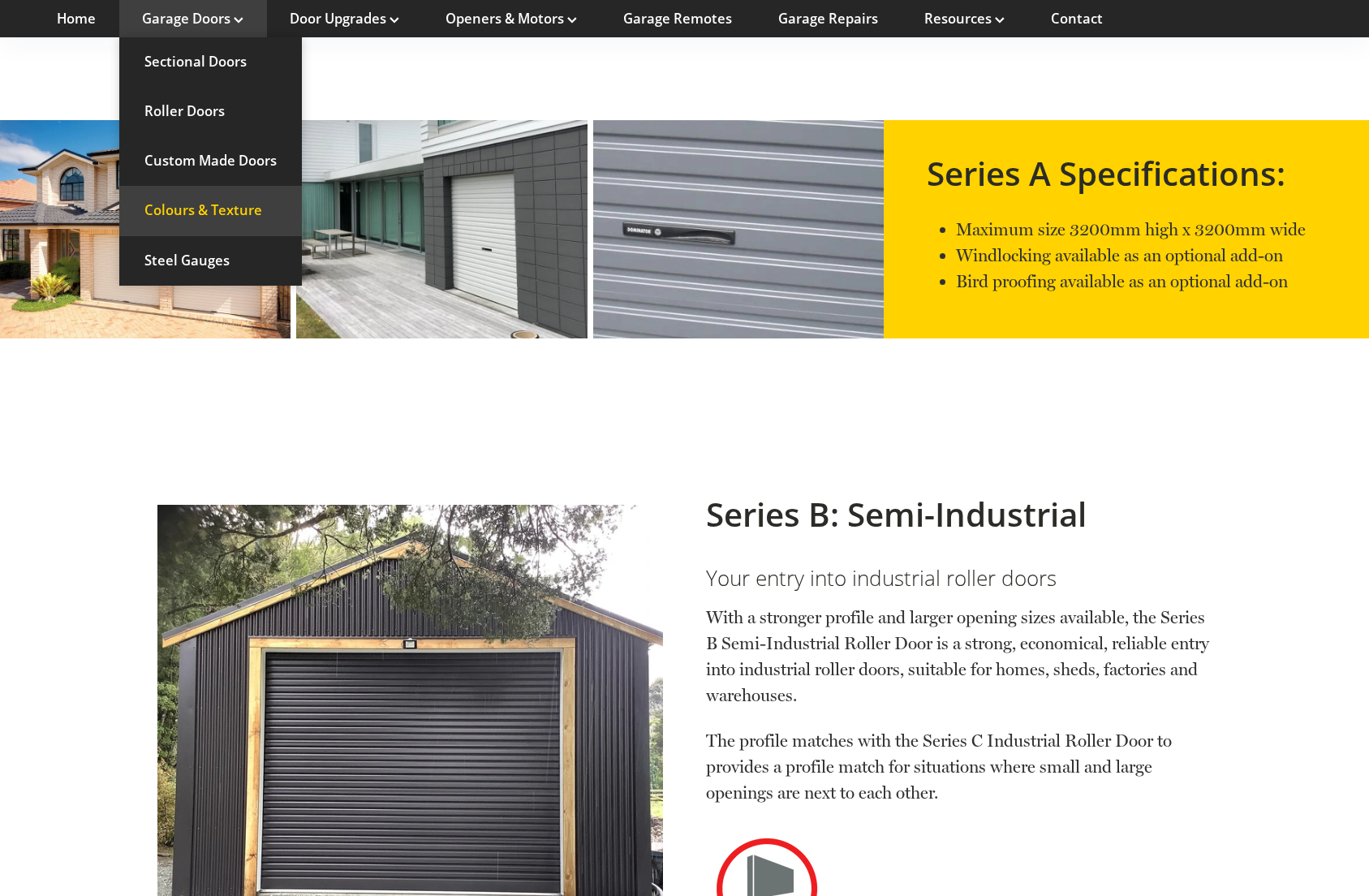
click at [216, 204] on link "Colours & Texture" at bounding box center [210, 210] width 182 height 49
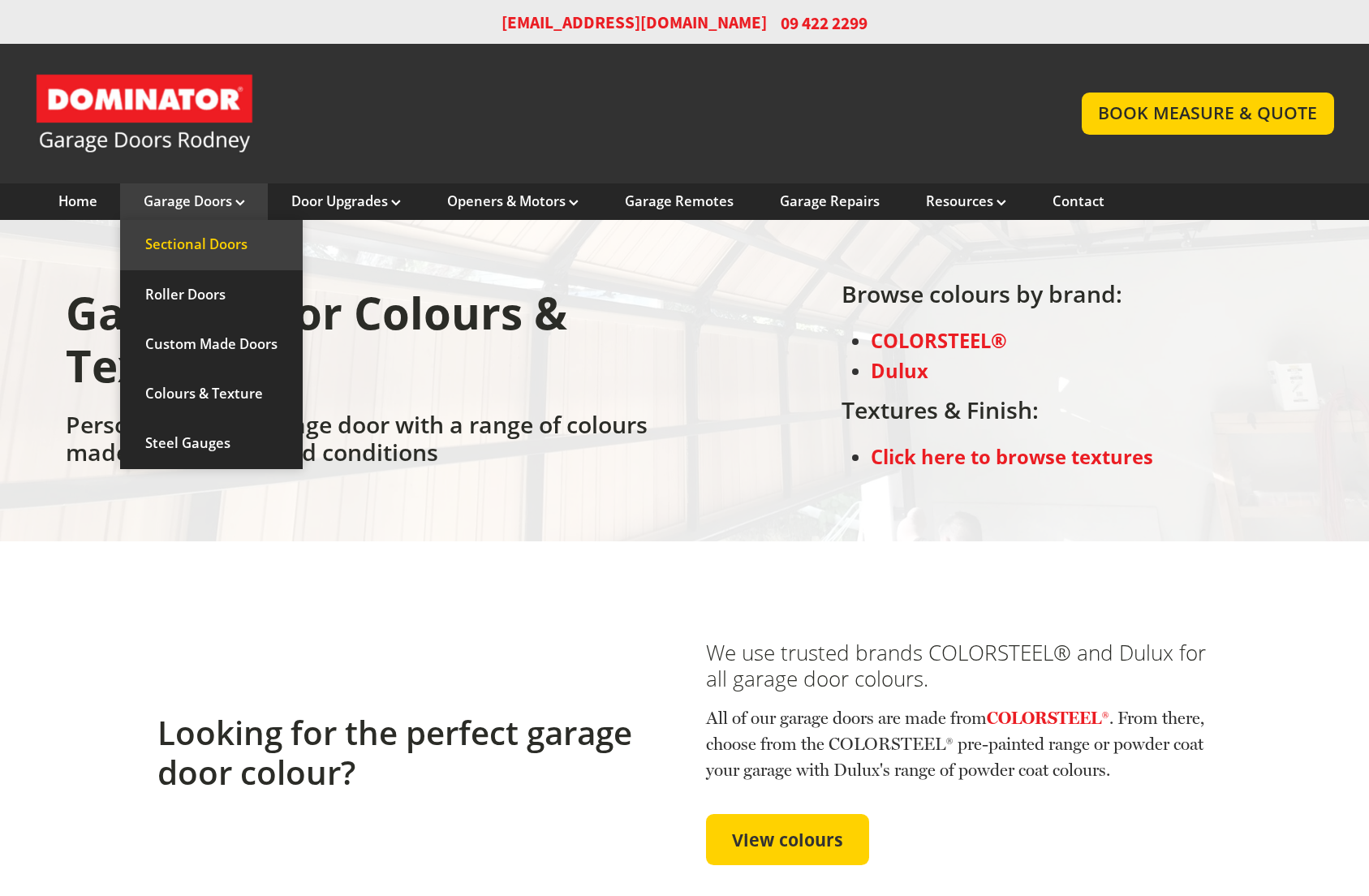
click at [181, 237] on link "Sectional Doors" at bounding box center [211, 245] width 182 height 49
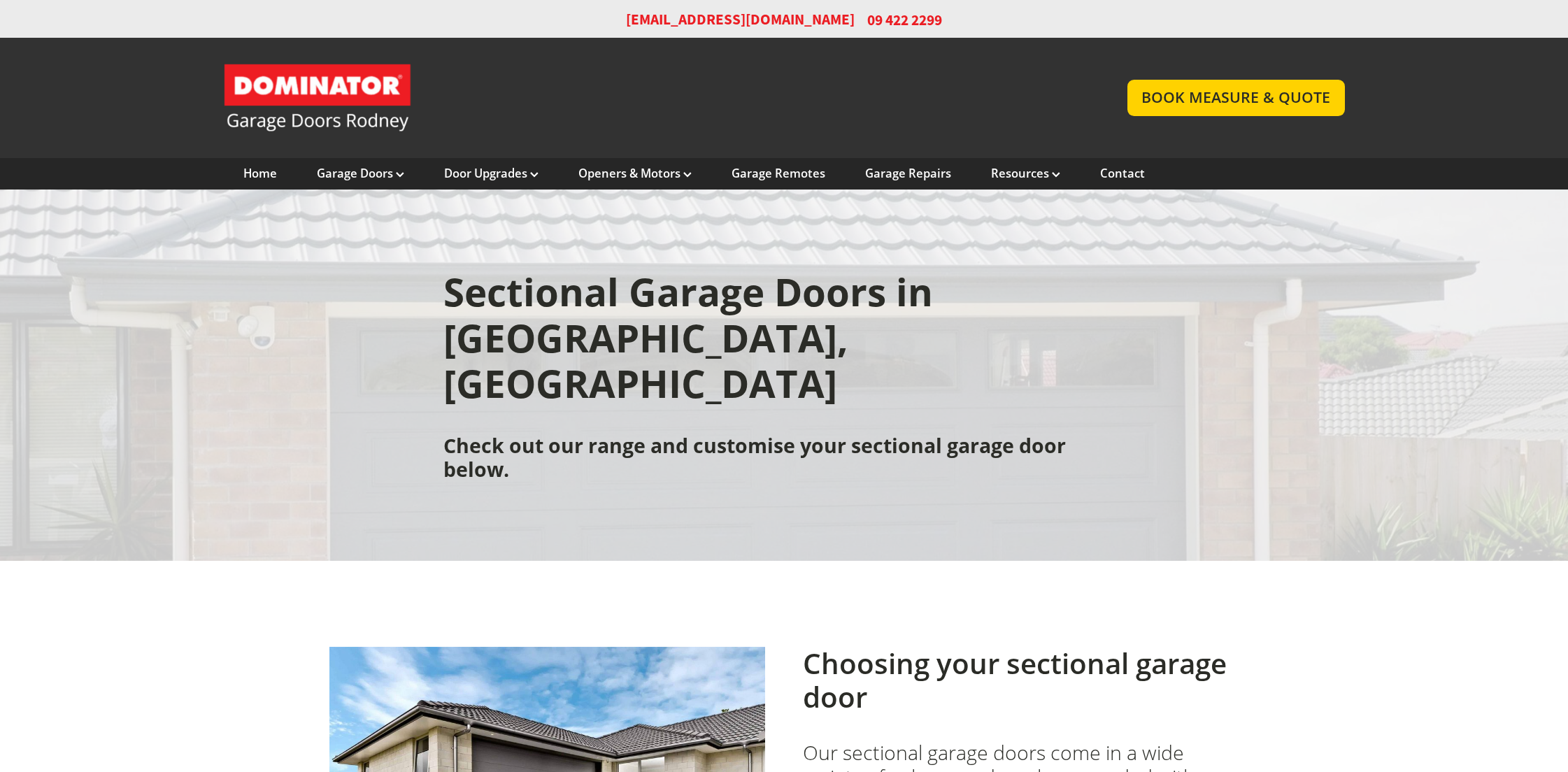
click at [308, 106] on link "Garage Door and Secure Access Solutions homepage" at bounding box center [661, 98] width 876 height 70
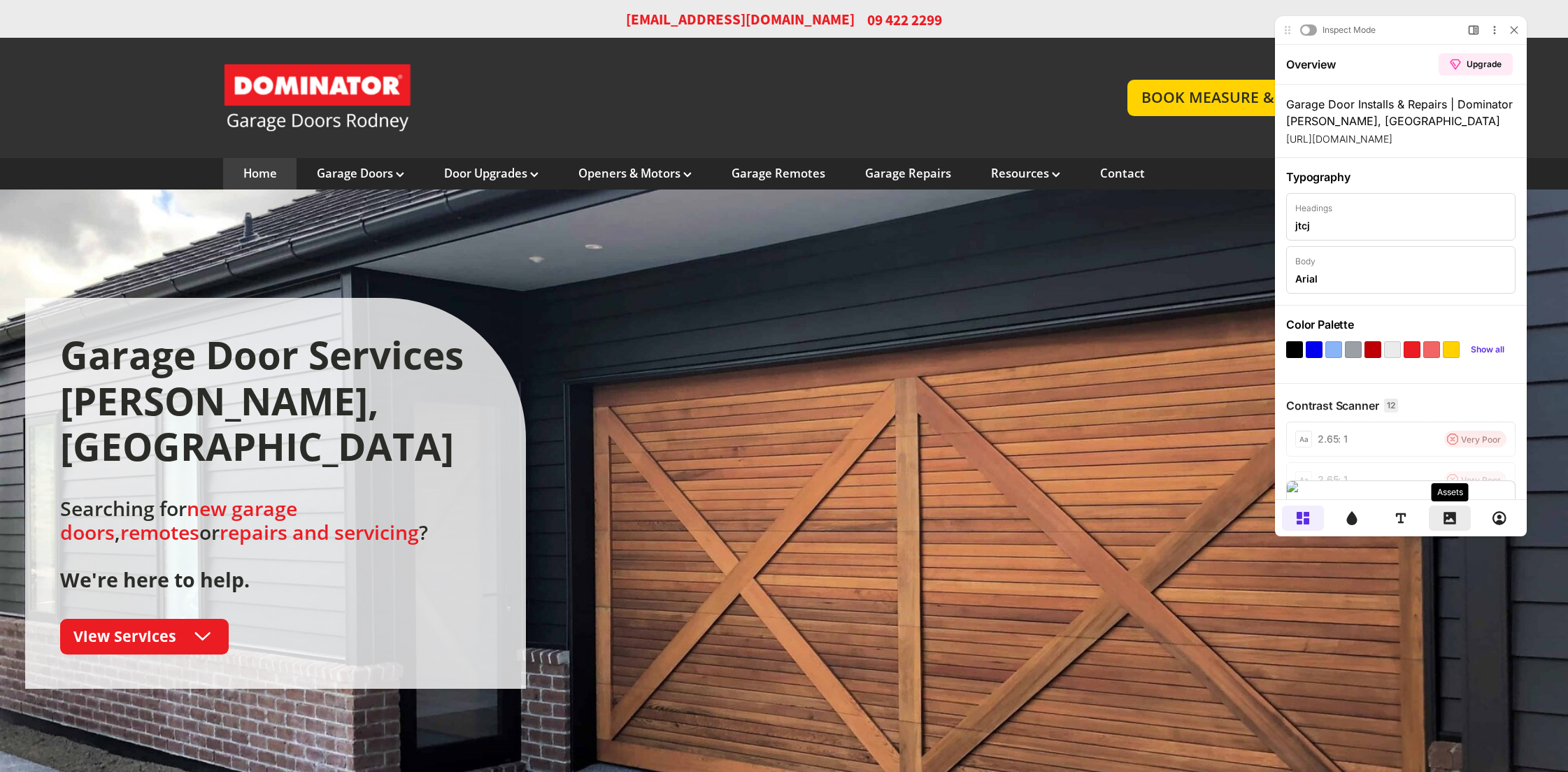
click at [1446, 514] on icon at bounding box center [1450, 518] width 14 height 14
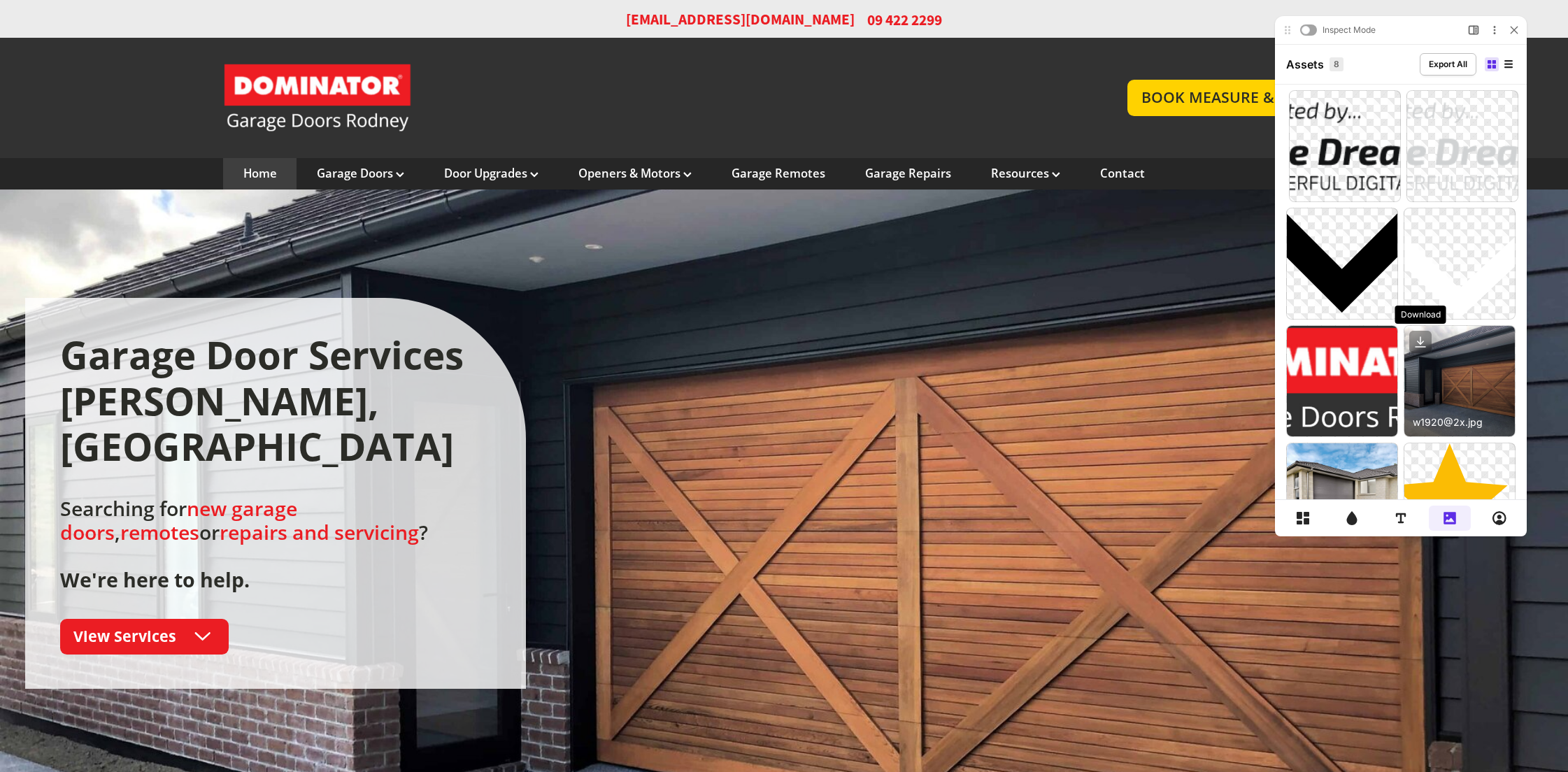
click at [1420, 339] on icon at bounding box center [1420, 340] width 0 height 7
click at [1445, 359] on div at bounding box center [1460, 381] width 111 height 111
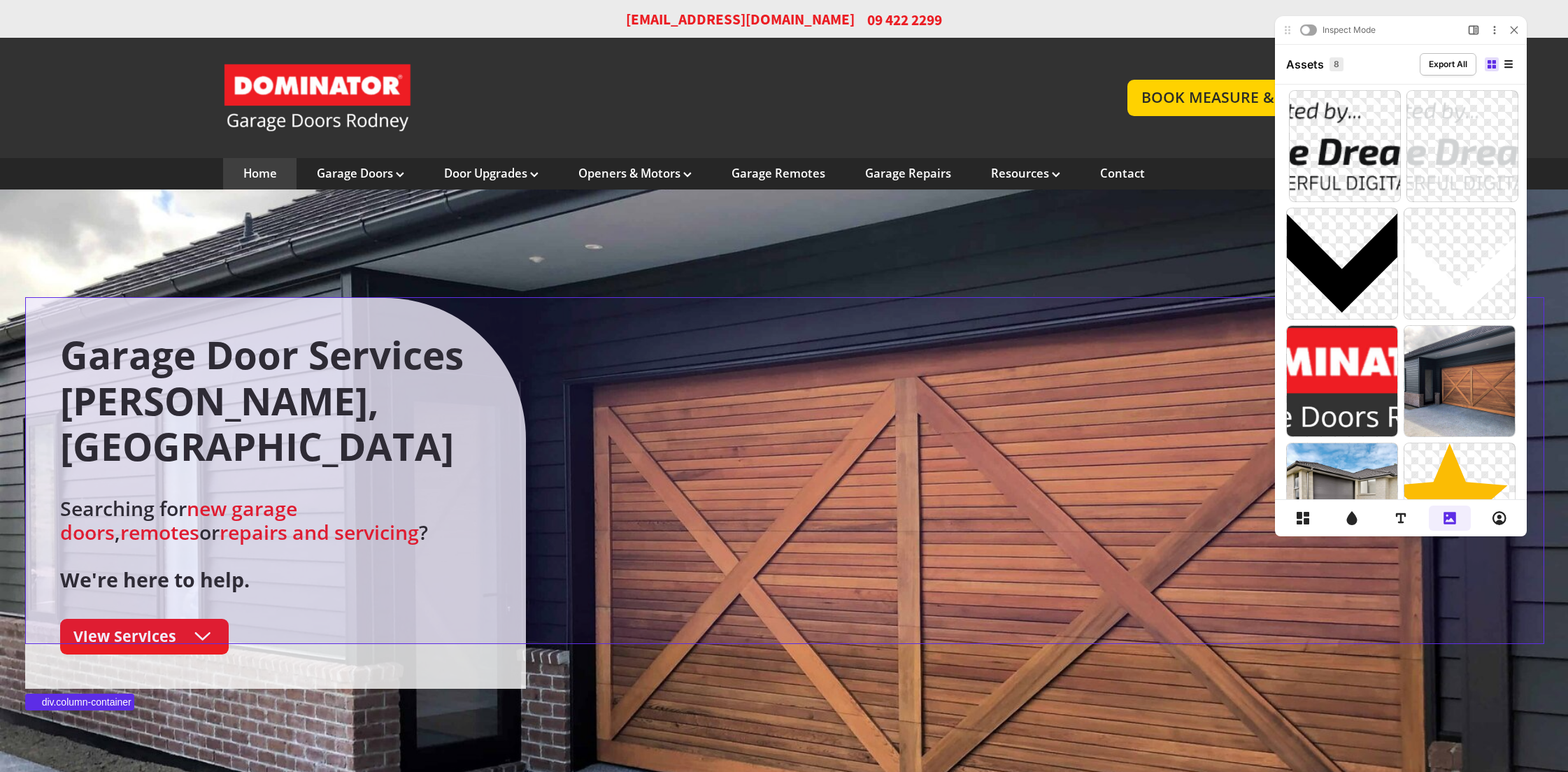
click at [963, 342] on div "Garage Door Services [PERSON_NAME], [GEOGRAPHIC_DATA] Searching for new garage …" at bounding box center [784, 493] width 1518 height 391
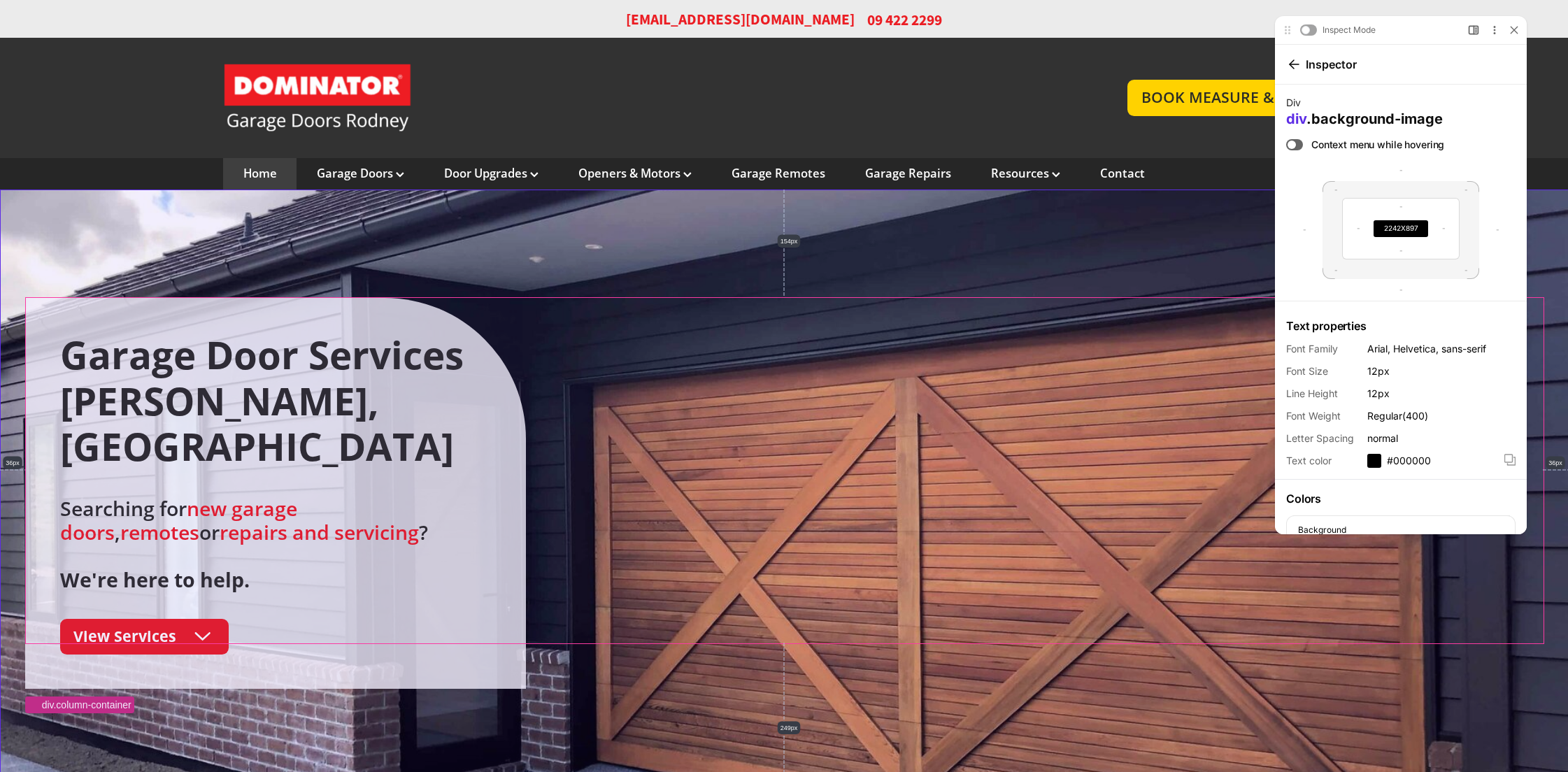
click at [953, 268] on div at bounding box center [784, 526] width 1568 height 673
